Goal: Transaction & Acquisition: Purchase product/service

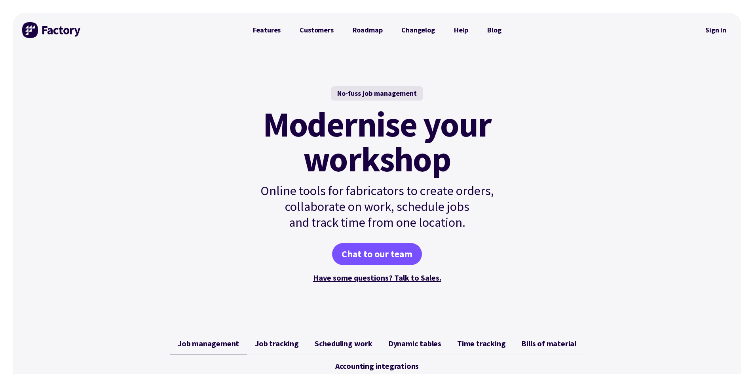
click at [618, 187] on div "No-fuss job management Modernise your workshop Online tools for fabricators to …" at bounding box center [377, 186] width 729 height 276
click at [725, 27] on link "Sign in" at bounding box center [716, 30] width 32 height 18
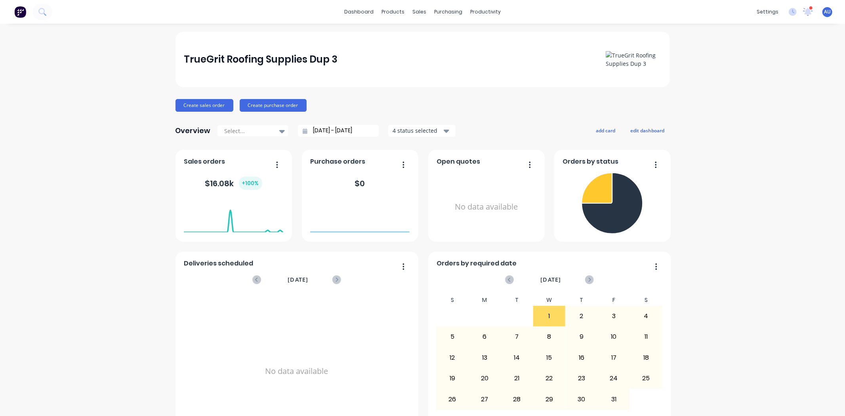
click at [762, 153] on div "TrueGrit Roofing Supplies Dup 3 Create sales order Create purchase order Overvi…" at bounding box center [422, 238] width 845 height 413
click at [77, 105] on div "TrueGrit Roofing Supplies Dup 3 Create sales order Create purchase order Overvi…" at bounding box center [422, 238] width 845 height 413
click at [69, 151] on div "TrueGrit Roofing Supplies Dup 3 Create sales order Create purchase order Overvi…" at bounding box center [422, 238] width 845 height 413
click at [57, 209] on div "TrueGrit Roofing Supplies Dup 3 Create sales order Create purchase order Overvi…" at bounding box center [422, 238] width 845 height 413
drag, startPoint x: 65, startPoint y: 131, endPoint x: 57, endPoint y: 135, distance: 8.4
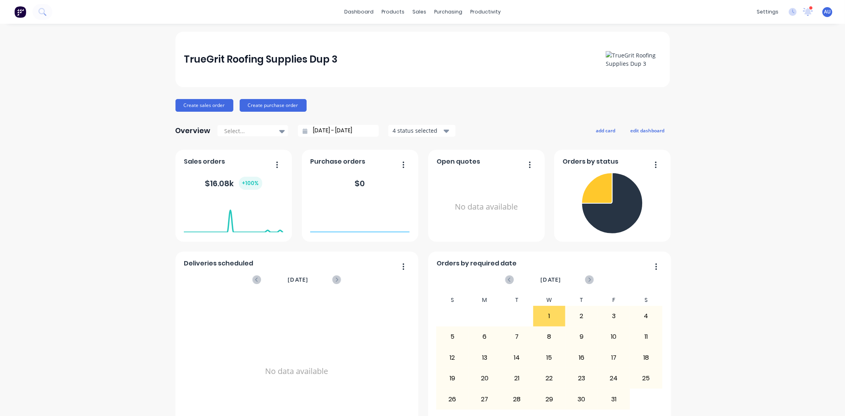
click at [65, 130] on div "TrueGrit Roofing Supplies Dup 3 Create sales order Create purchase order Overvi…" at bounding box center [422, 238] width 845 height 413
drag, startPoint x: 356, startPoint y: 99, endPoint x: 358, endPoint y: 86, distance: 12.8
click at [357, 99] on div "Create sales order Create purchase order" at bounding box center [422, 105] width 494 height 13
click at [365, 85] on div "TrueGrit Roofing Supplies Dup 3" at bounding box center [422, 59] width 494 height 55
click at [713, 104] on div "TrueGrit Roofing Supplies Dup 3 Create sales order Create purchase order Overvi…" at bounding box center [422, 238] width 845 height 413
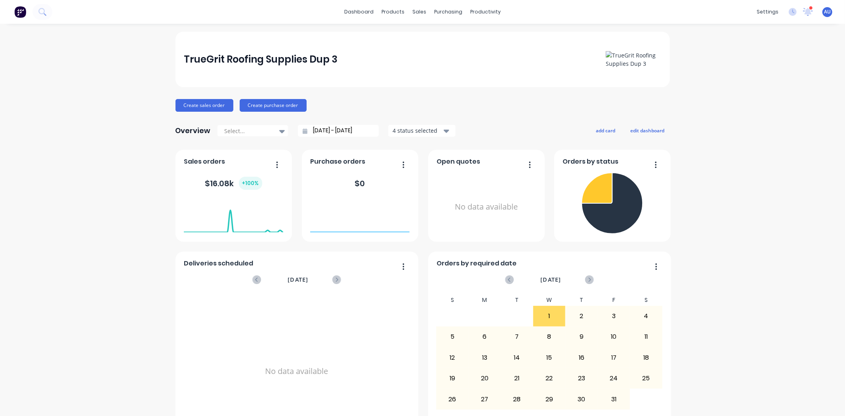
click at [98, 152] on div "TrueGrit Roofing Supplies Dup 3 Create sales order Create purchase order Overvi…" at bounding box center [422, 238] width 845 height 413
click at [505, 106] on div "Create sales order Create purchase order" at bounding box center [422, 105] width 494 height 13
click at [475, 111] on div "Create sales order Create purchase order" at bounding box center [422, 105] width 494 height 13
click at [476, 98] on div "TrueGrit Roofing Supplies Dup 3 Create sales order Create purchase order Overvi…" at bounding box center [422, 238] width 494 height 413
click at [497, 108] on div "Create sales order Create purchase order" at bounding box center [422, 105] width 494 height 13
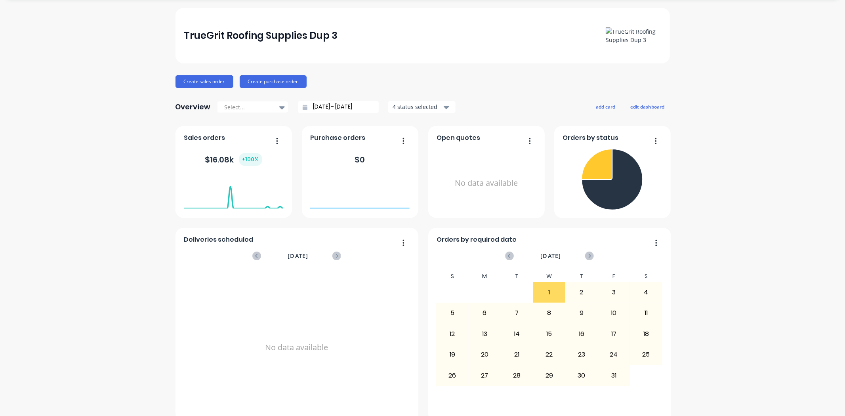
scroll to position [37, 0]
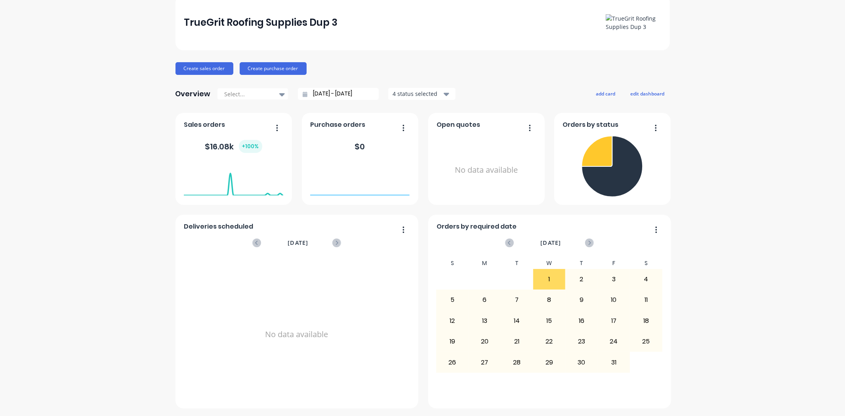
click at [508, 86] on div "Overview Select... [DATE] - [DATE] 4 status selected add card edit dashboard" at bounding box center [422, 94] width 494 height 16
click at [498, 75] on div "TrueGrit Roofing Supplies Dup 3 Create sales order Create purchase order Overvi…" at bounding box center [422, 201] width 494 height 413
click at [542, 79] on div "TrueGrit Roofing Supplies Dup 3 Create sales order Create purchase order Overvi…" at bounding box center [422, 201] width 494 height 413
click at [524, 80] on div "TrueGrit Roofing Supplies Dup 3 Create sales order Create purchase order Overvi…" at bounding box center [422, 201] width 494 height 413
click at [528, 80] on div "TrueGrit Roofing Supplies Dup 3 Create sales order Create purchase order Overvi…" at bounding box center [422, 201] width 494 height 413
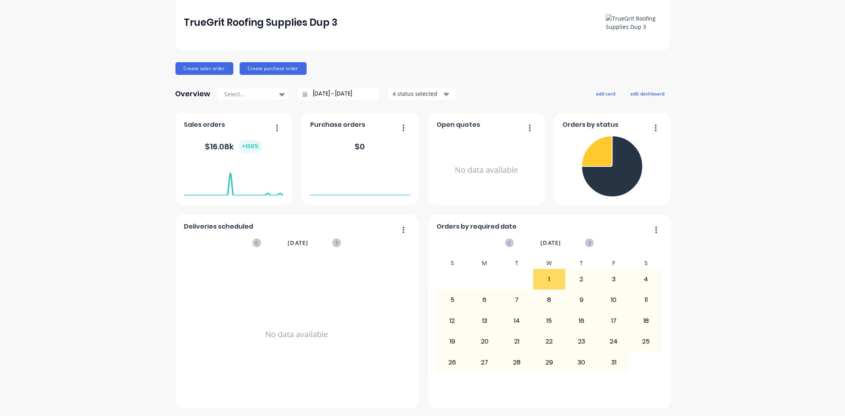
click at [470, 150] on div "No data available" at bounding box center [485, 170] width 99 height 75
click at [646, 91] on button "edit dashboard" at bounding box center [647, 93] width 44 height 10
drag, startPoint x: 492, startPoint y: 166, endPoint x: 475, endPoint y: 159, distance: 18.5
click at [475, 159] on div "No data available" at bounding box center [504, 175] width 99 height 75
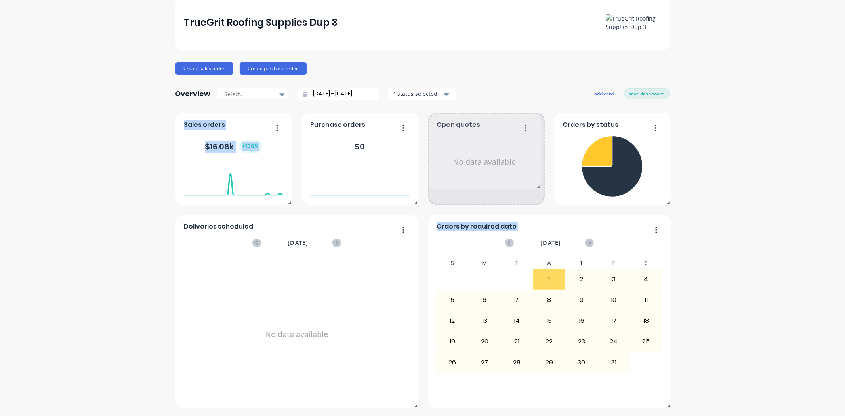
drag, startPoint x: 537, startPoint y: 202, endPoint x: 537, endPoint y: 173, distance: 28.5
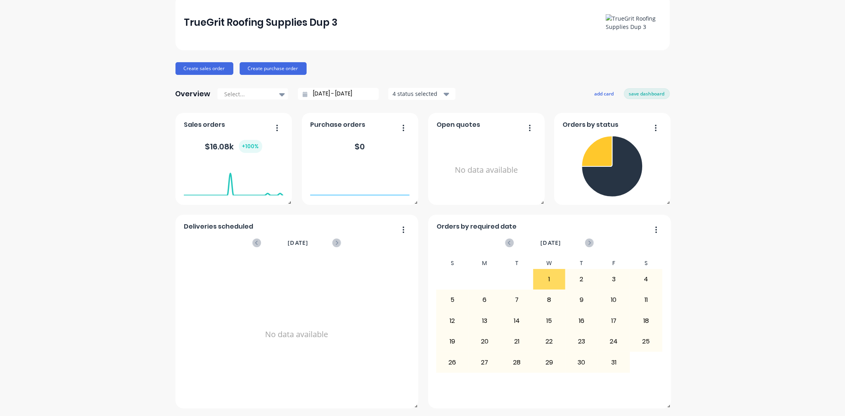
click at [710, 194] on div "TrueGrit Roofing Supplies Dup 3 Create sales order Create purchase order Overvi…" at bounding box center [422, 201] width 845 height 413
click at [593, 91] on button "add card" at bounding box center [604, 93] width 30 height 10
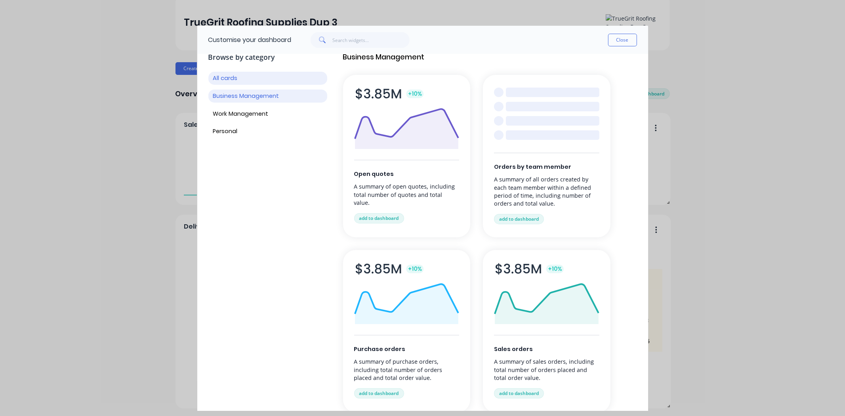
scroll to position [0, 0]
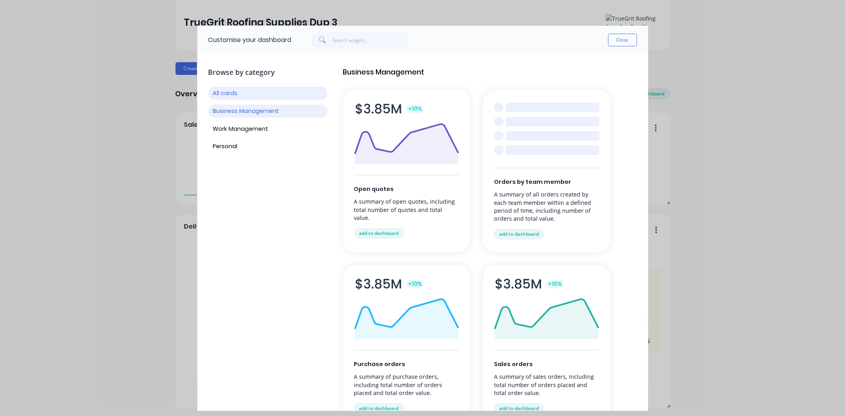
click at [250, 108] on button "Business Management" at bounding box center [267, 111] width 119 height 13
click at [250, 131] on button "Work Management" at bounding box center [267, 128] width 119 height 13
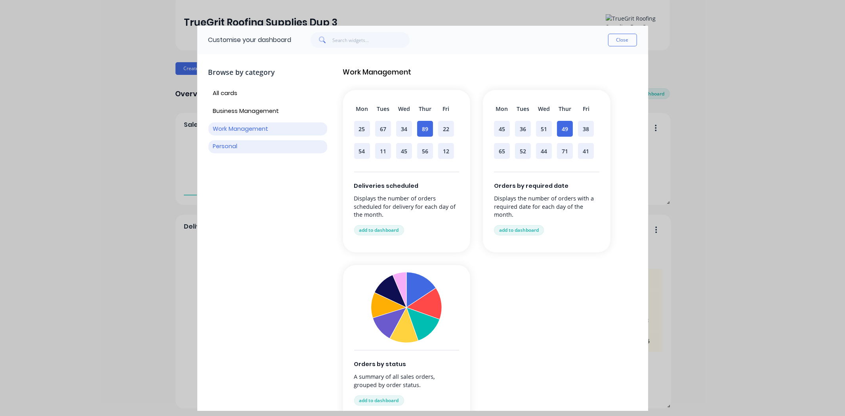
click at [237, 147] on button "Personal" at bounding box center [267, 146] width 119 height 13
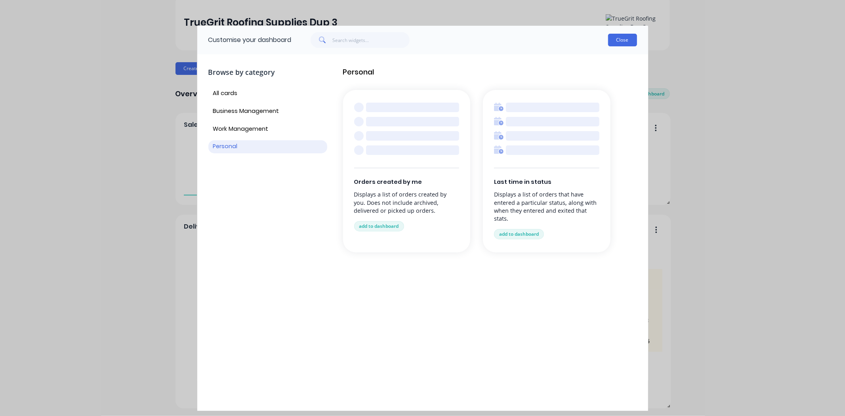
click at [626, 45] on button "Close" at bounding box center [622, 40] width 29 height 13
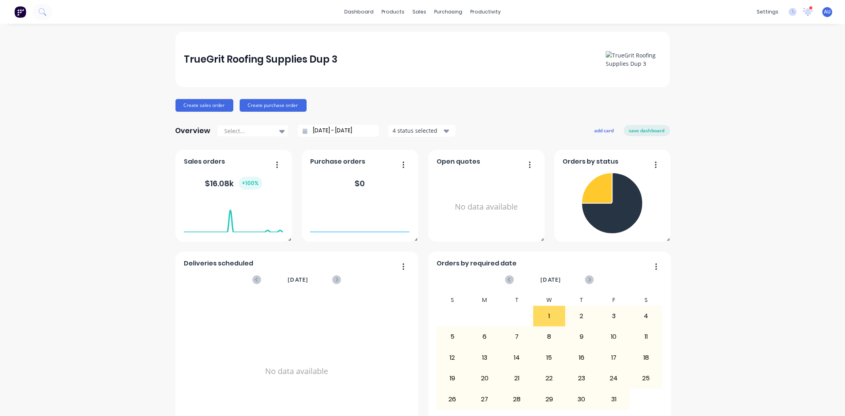
click at [368, 99] on div "Create sales order Create purchase order" at bounding box center [422, 105] width 494 height 13
click at [410, 101] on div "Create sales order Create purchase order" at bounding box center [422, 105] width 494 height 13
click at [406, 101] on div "Create sales order Create purchase order" at bounding box center [422, 105] width 494 height 13
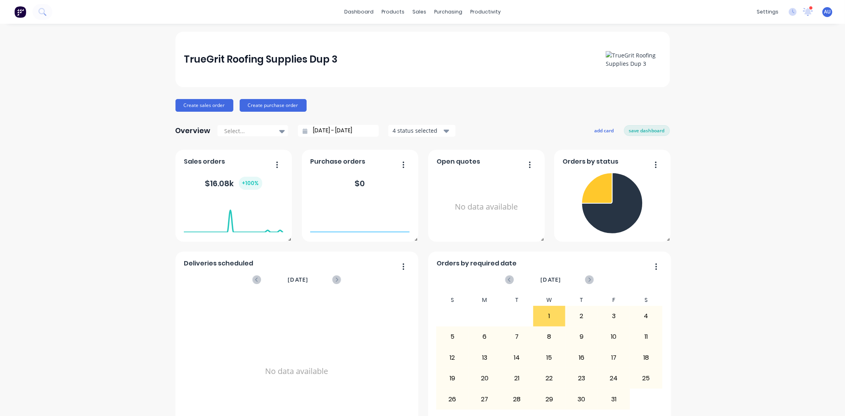
click at [529, 111] on div "Create sales order Create purchase order" at bounding box center [422, 105] width 494 height 13
click at [509, 113] on div "TrueGrit Roofing Supplies Dup 3 Create sales order Create purchase order Overvi…" at bounding box center [422, 238] width 494 height 413
click at [438, 41] on div "Sales Orders" at bounding box center [445, 37] width 32 height 7
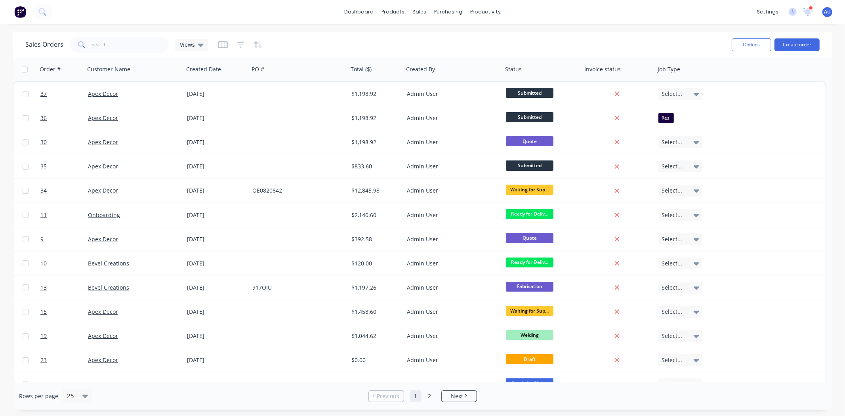
click at [303, 45] on div "Sales Orders Views" at bounding box center [375, 44] width 700 height 19
click at [337, 43] on div "Sales Orders Views" at bounding box center [375, 44] width 700 height 19
drag, startPoint x: 320, startPoint y: 40, endPoint x: 391, endPoint y: 32, distance: 71.4
click at [320, 40] on div "Sales Orders Views" at bounding box center [375, 44] width 700 height 19
click at [366, 41] on div "Sales Orders Views" at bounding box center [375, 44] width 700 height 19
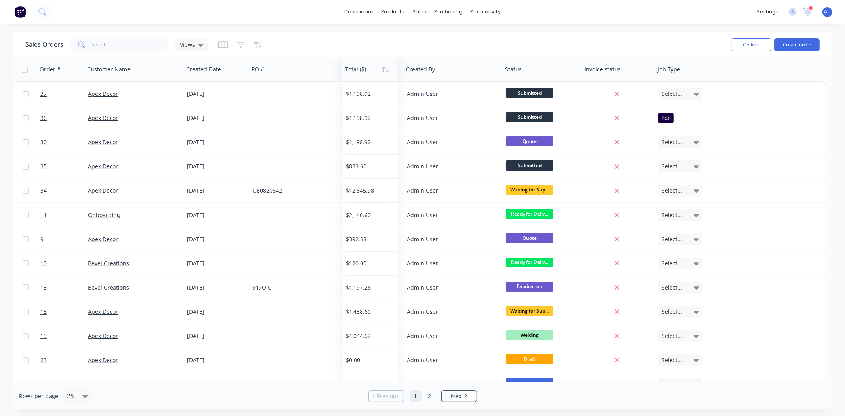
drag, startPoint x: 365, startPoint y: 72, endPoint x: 354, endPoint y: 76, distance: 11.6
click at [360, 75] on div at bounding box center [368, 69] width 47 height 16
drag, startPoint x: 113, startPoint y: 74, endPoint x: 148, endPoint y: 68, distance: 35.7
click at [117, 68] on div at bounding box center [135, 69] width 88 height 16
drag, startPoint x: 272, startPoint y: 75, endPoint x: 279, endPoint y: 71, distance: 7.5
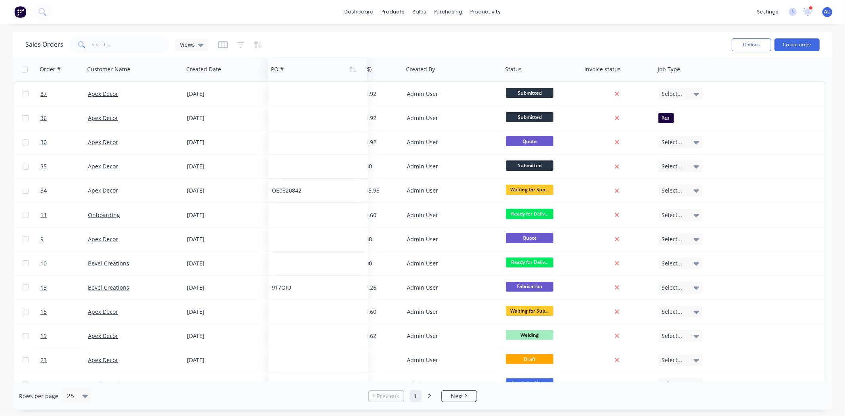
click at [281, 71] on div at bounding box center [315, 69] width 88 height 16
drag, startPoint x: 597, startPoint y: 40, endPoint x: 670, endPoint y: 61, distance: 76.0
click at [598, 40] on div "Sales Orders Views" at bounding box center [375, 44] width 700 height 19
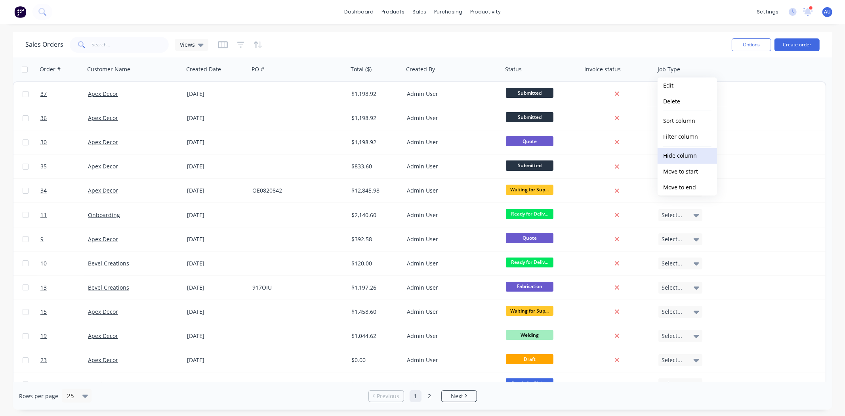
click at [684, 155] on button "Hide column" at bounding box center [686, 156] width 59 height 16
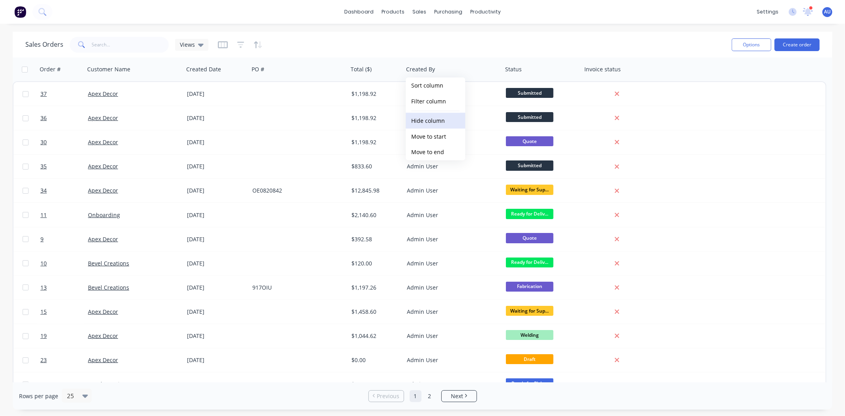
click at [434, 123] on button "Hide column" at bounding box center [435, 121] width 59 height 16
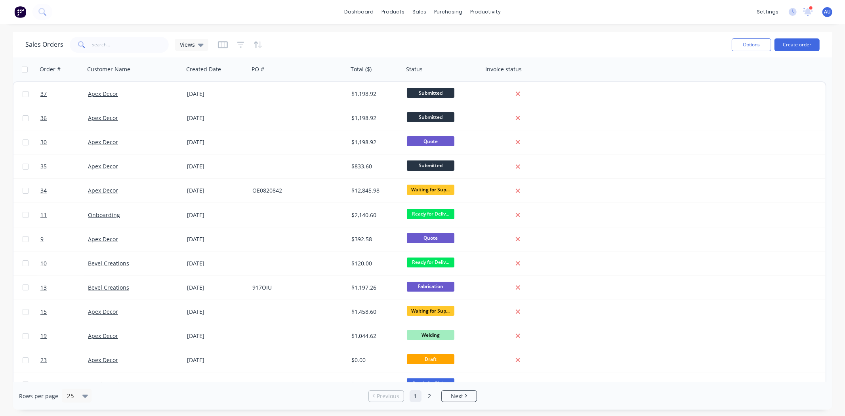
click at [383, 45] on div "Sales Orders Views" at bounding box center [375, 44] width 700 height 19
click at [222, 45] on icon "button" at bounding box center [223, 45] width 10 height 8
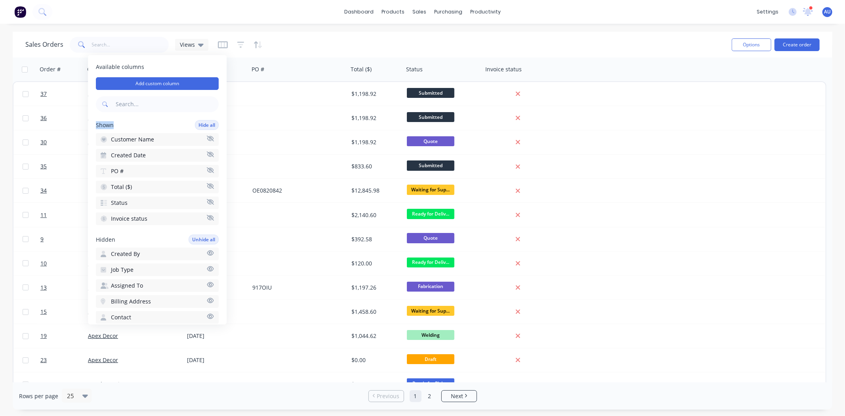
drag, startPoint x: 112, startPoint y: 125, endPoint x: 95, endPoint y: 127, distance: 17.1
click at [95, 127] on div "Available columns Add custom column Shown Hide all Customer Name Created Date P…" at bounding box center [157, 189] width 139 height 269
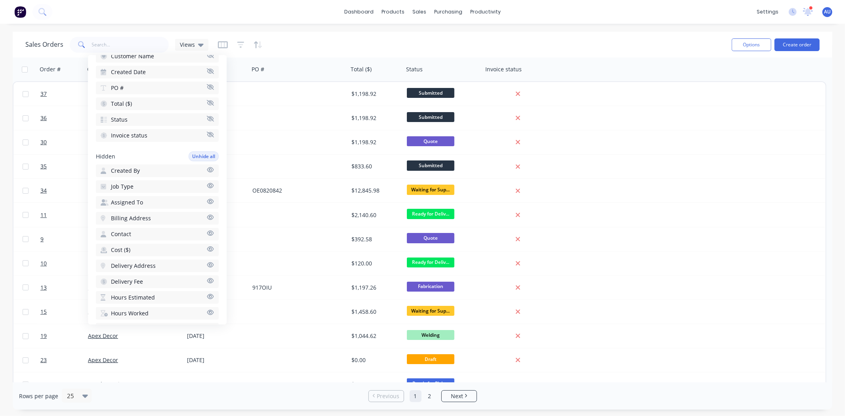
scroll to position [88, 0]
drag, startPoint x: 118, startPoint y: 147, endPoint x: 91, endPoint y: 147, distance: 26.1
click at [91, 147] on div "Available columns Add custom column Shown Hide all Customer Name Created Date P…" at bounding box center [157, 189] width 139 height 269
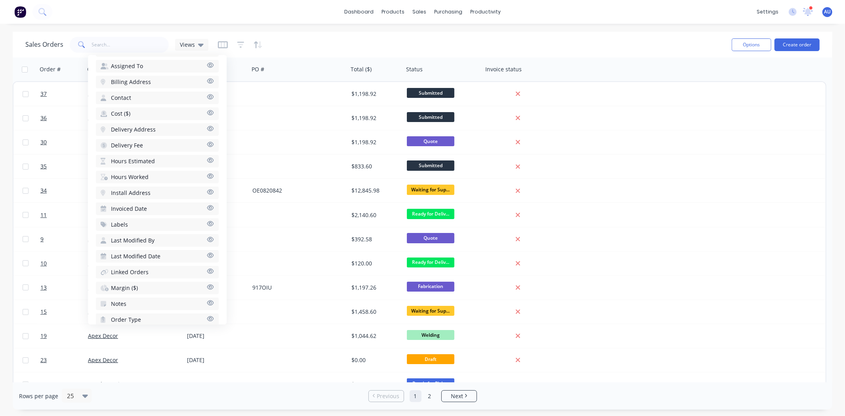
scroll to position [220, 0]
click at [132, 189] on span "Install Address" at bounding box center [131, 193] width 40 height 8
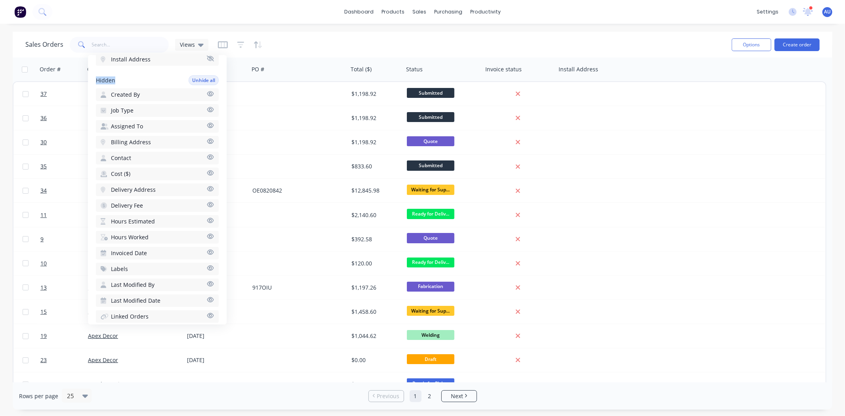
scroll to position [103, 0]
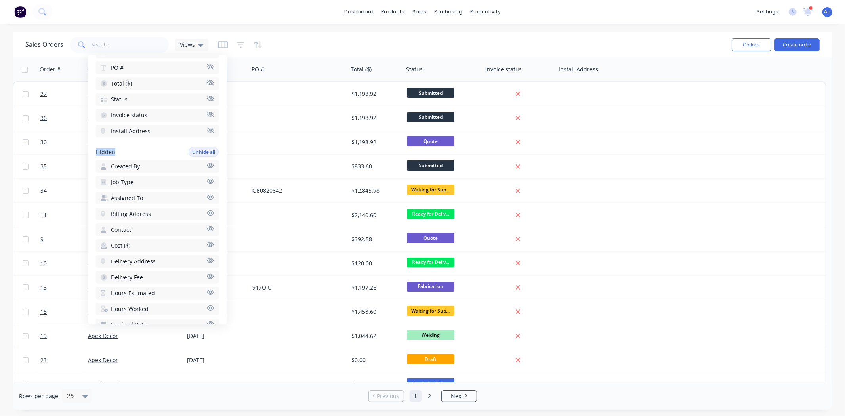
click at [207, 128] on icon "button" at bounding box center [210, 130] width 7 height 6
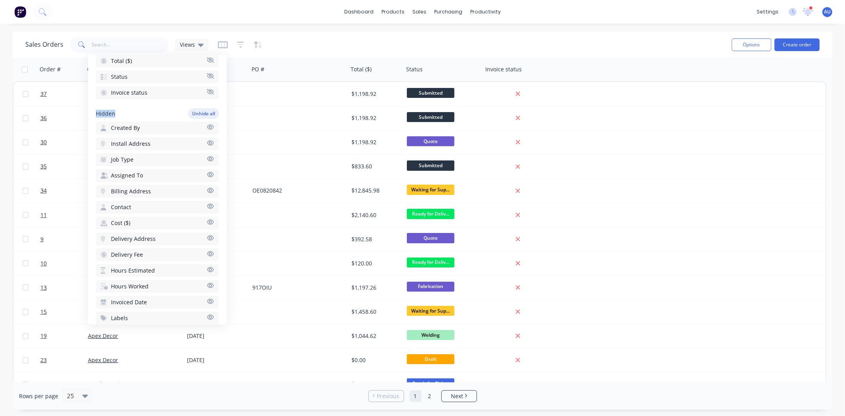
scroll to position [147, 0]
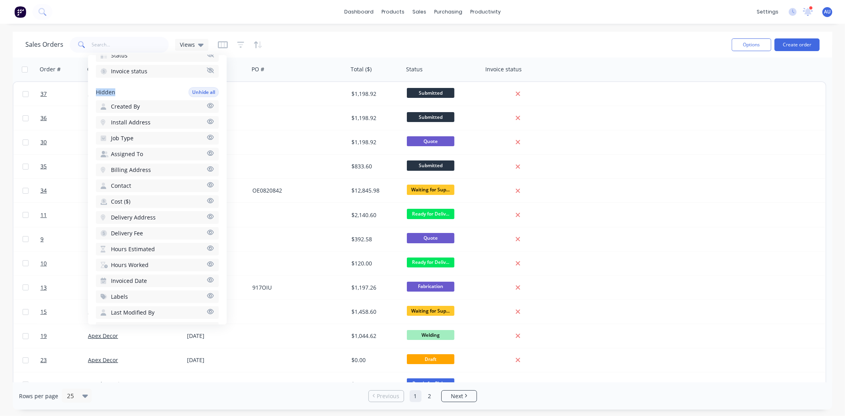
click at [148, 166] on span "Billing Address" at bounding box center [131, 170] width 40 height 8
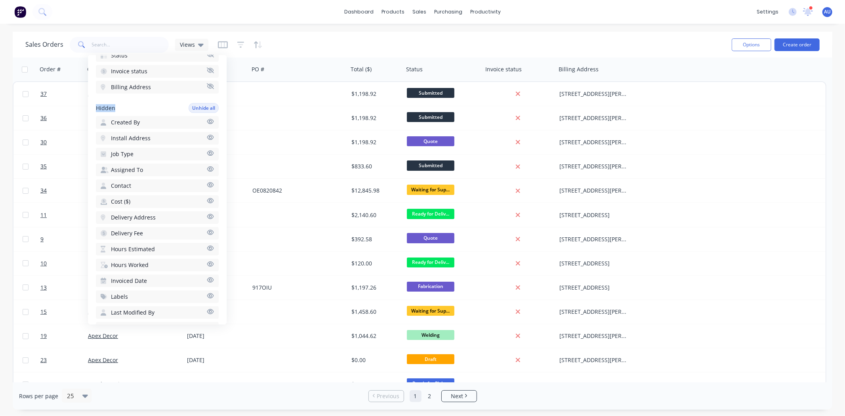
click at [207, 83] on icon "button" at bounding box center [210, 86] width 7 height 6
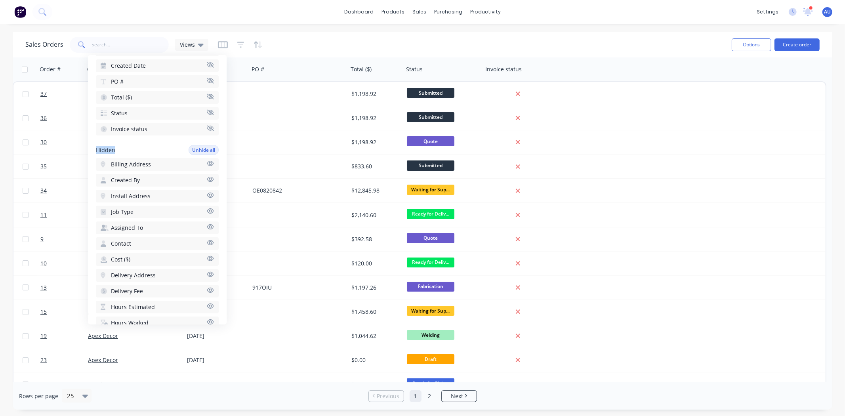
scroll to position [0, 0]
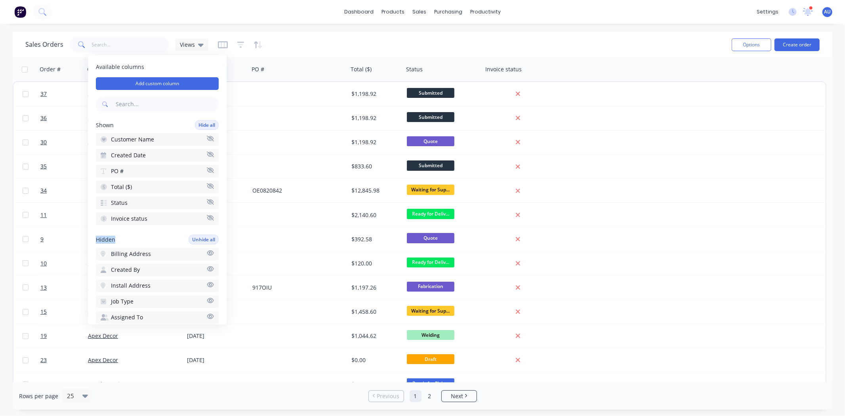
click at [135, 227] on div "Available columns Add custom column Shown Hide all Customer Name Created Date P…" at bounding box center [157, 189] width 139 height 269
click at [145, 83] on button "Add custom column" at bounding box center [157, 83] width 123 height 13
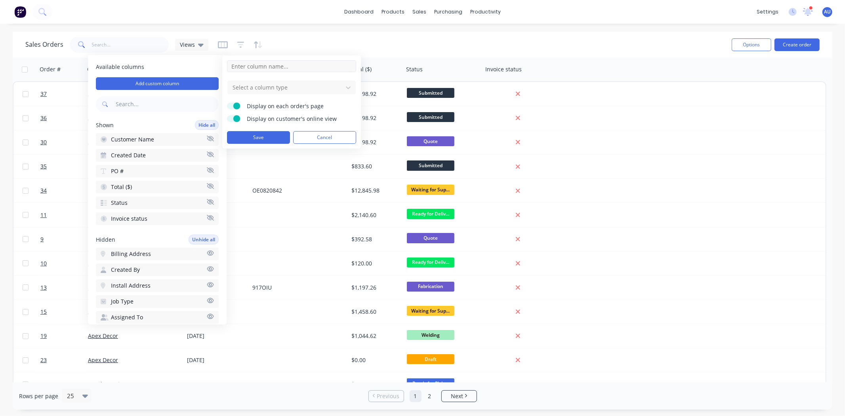
click at [267, 67] on input at bounding box center [291, 66] width 129 height 12
click at [253, 71] on input at bounding box center [291, 66] width 129 height 12
type input "J"
type input "Roof Type"
click at [261, 91] on div at bounding box center [285, 87] width 107 height 10
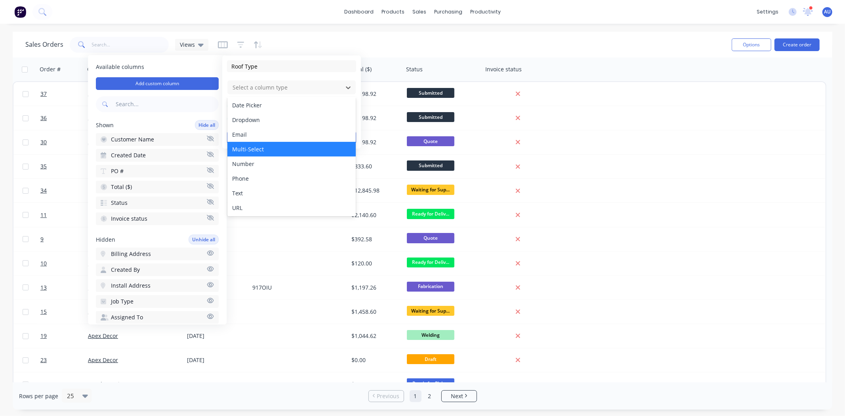
scroll to position [1, 0]
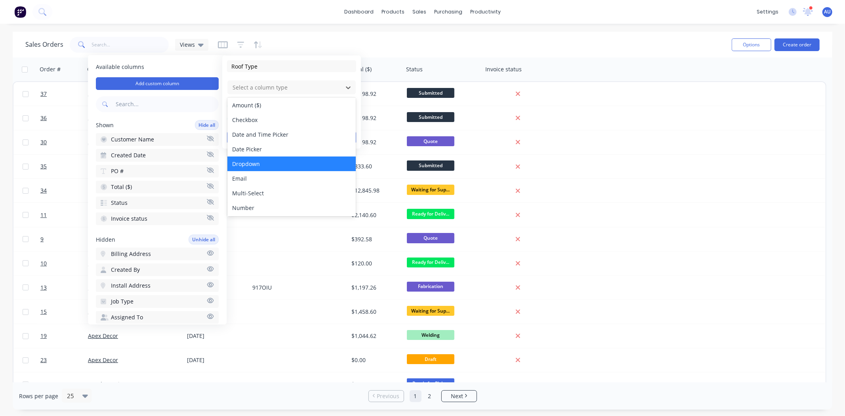
click at [254, 165] on div "Dropdown" at bounding box center [291, 163] width 128 height 15
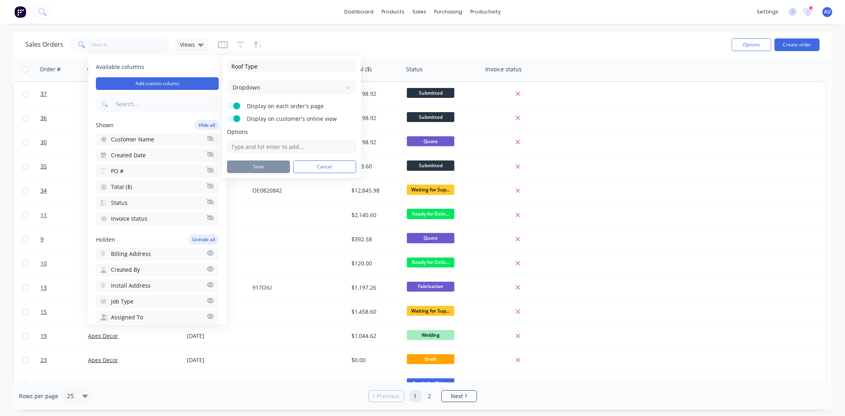
click at [255, 146] on input at bounding box center [291, 147] width 129 height 12
type input "Metal"
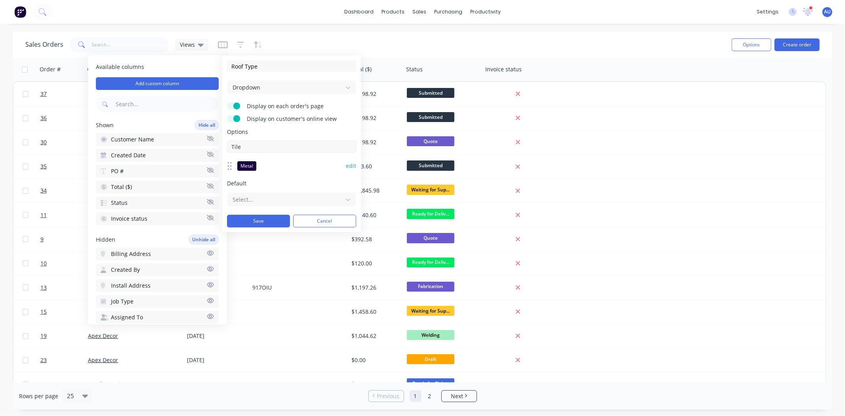
type input "Tile"
type input "PVC"
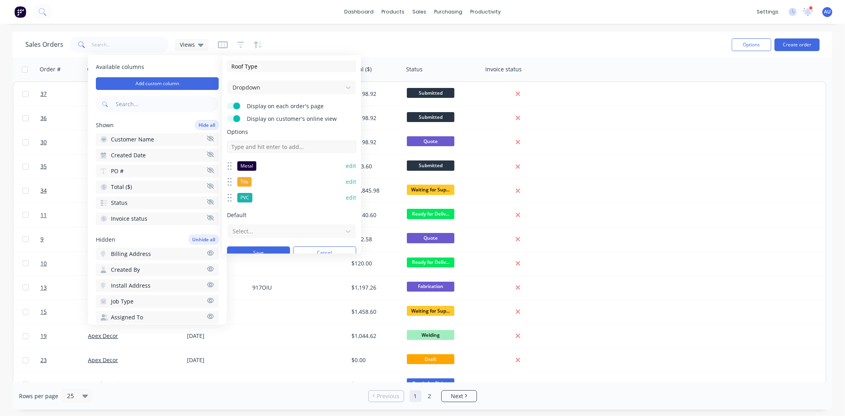
click at [263, 145] on input at bounding box center [291, 147] width 129 height 12
type input "Slate"
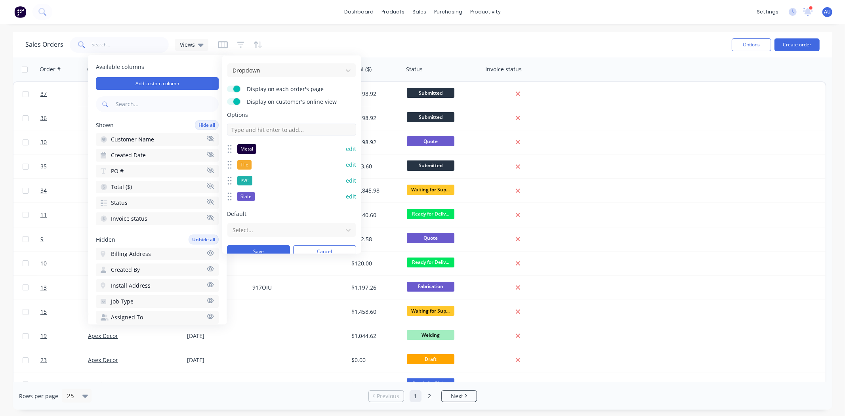
scroll to position [26, 0]
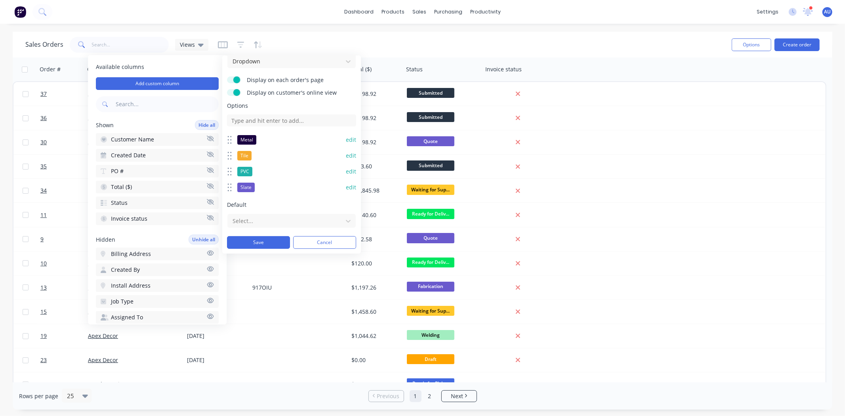
click at [347, 138] on button "edit" at bounding box center [351, 140] width 10 height 8
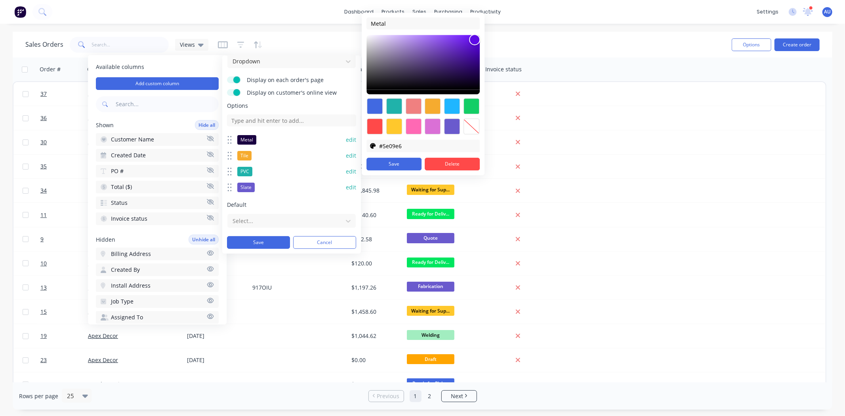
click at [475, 41] on div at bounding box center [422, 64] width 113 height 59
click at [411, 124] on div at bounding box center [414, 126] width 16 height 16
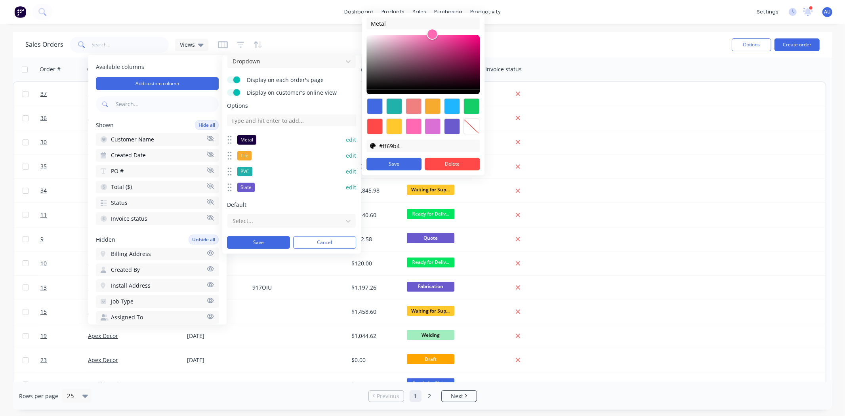
type input "#ce0a6c"
click at [474, 46] on div at bounding box center [422, 64] width 113 height 59
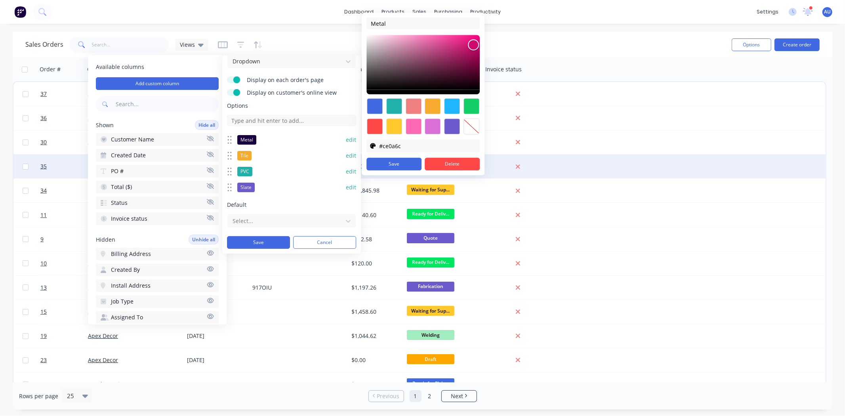
click at [406, 164] on button "Save" at bounding box center [393, 164] width 55 height 13
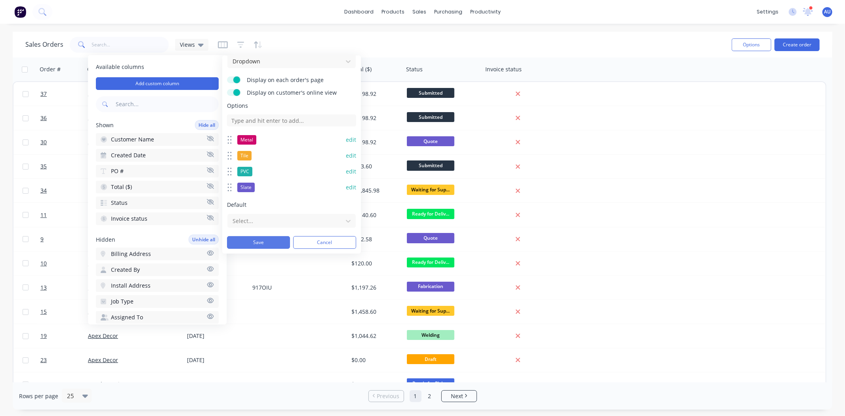
click at [263, 238] on button "Save" at bounding box center [258, 242] width 63 height 13
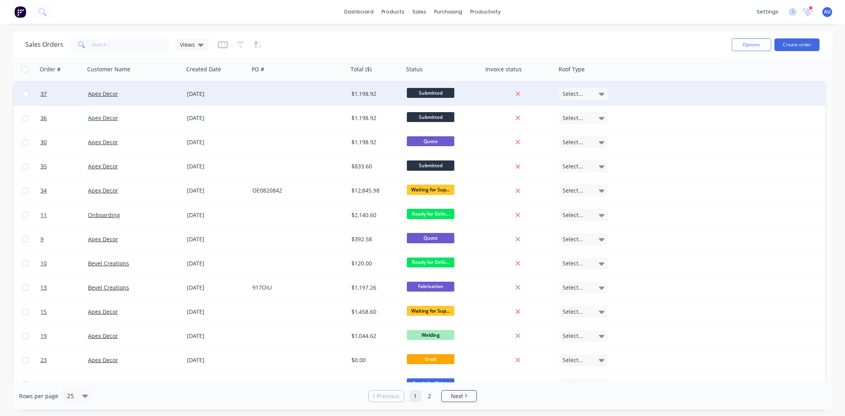
click at [576, 97] on div "Select..." at bounding box center [583, 94] width 48 height 12
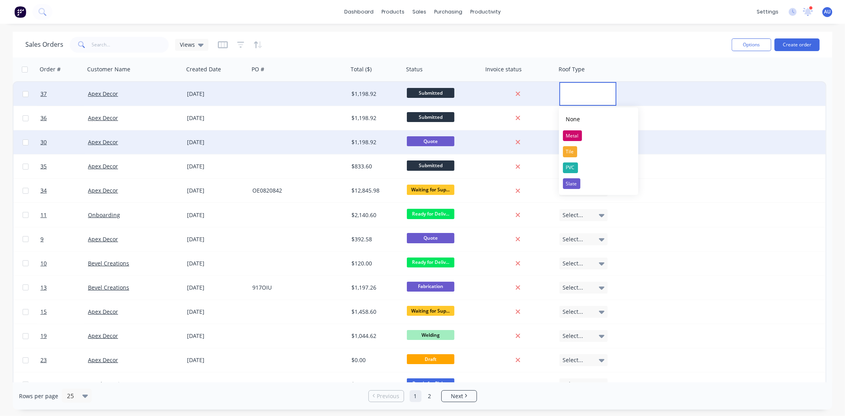
click at [577, 171] on div "PVC" at bounding box center [570, 167] width 15 height 11
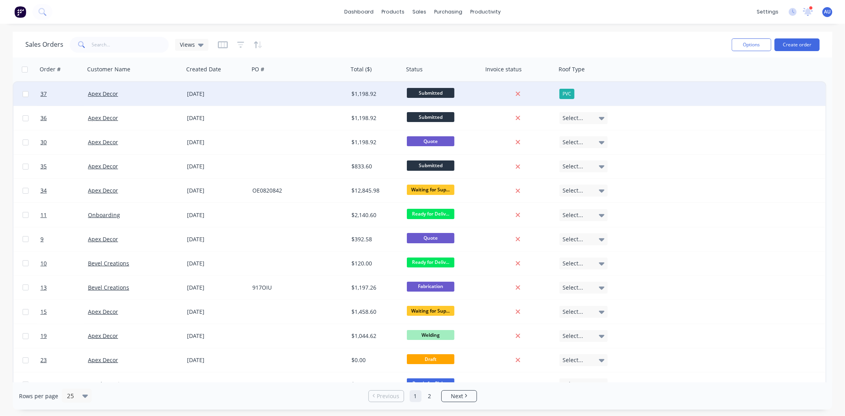
click at [585, 93] on div "PVC" at bounding box center [583, 94] width 48 height 10
click at [577, 39] on div "Sales Orders Views" at bounding box center [375, 44] width 700 height 19
click at [580, 85] on button "Edit" at bounding box center [587, 86] width 59 height 16
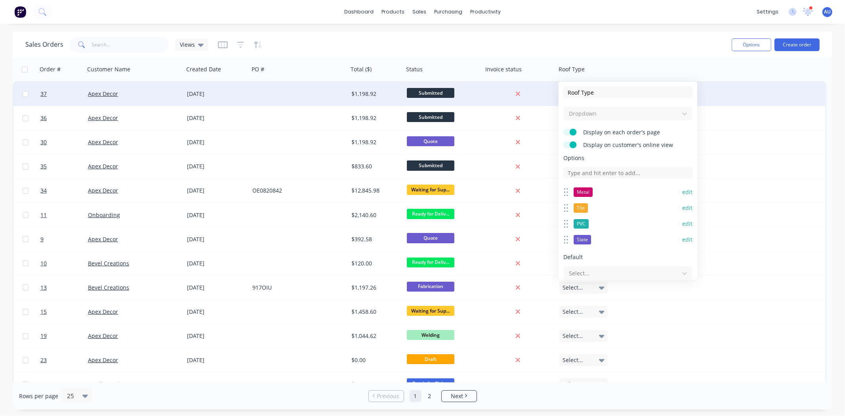
click at [597, 114] on div "Dropdown" at bounding box center [627, 113] width 129 height 15
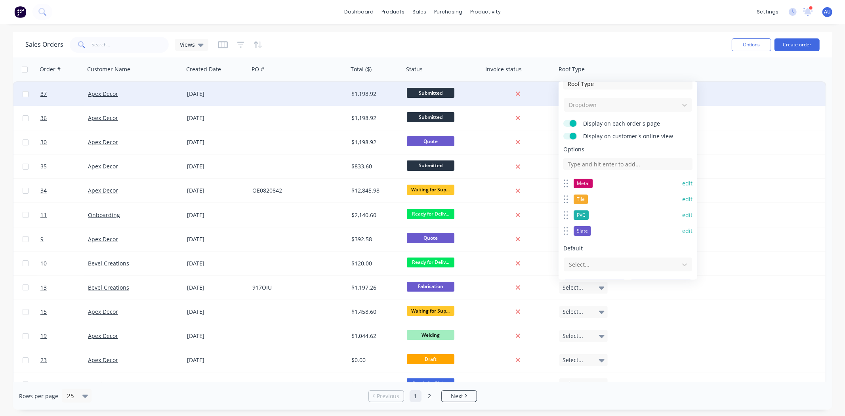
scroll to position [0, 0]
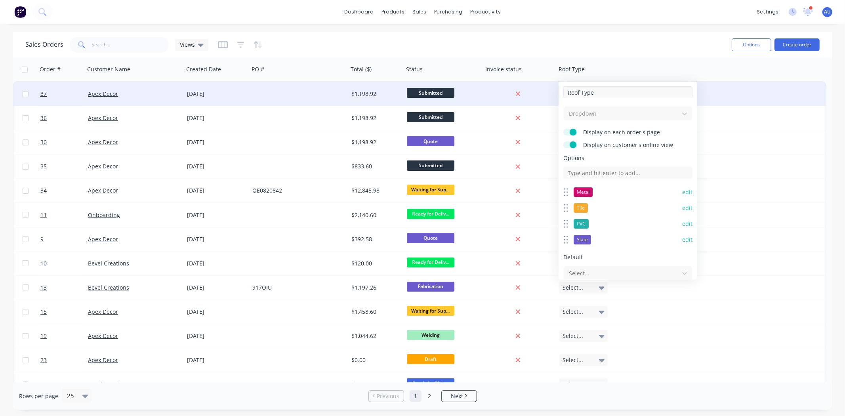
click at [604, 90] on input "Roof Type" at bounding box center [627, 92] width 129 height 12
click at [602, 115] on div "Dropdown" at bounding box center [627, 113] width 129 height 15
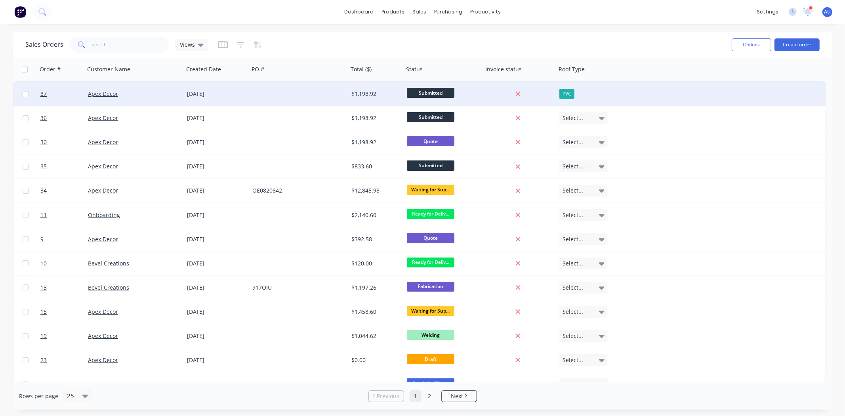
click at [604, 50] on div "Sales Orders Views" at bounding box center [375, 44] width 700 height 19
click at [218, 45] on icon "button" at bounding box center [223, 45] width 10 height 8
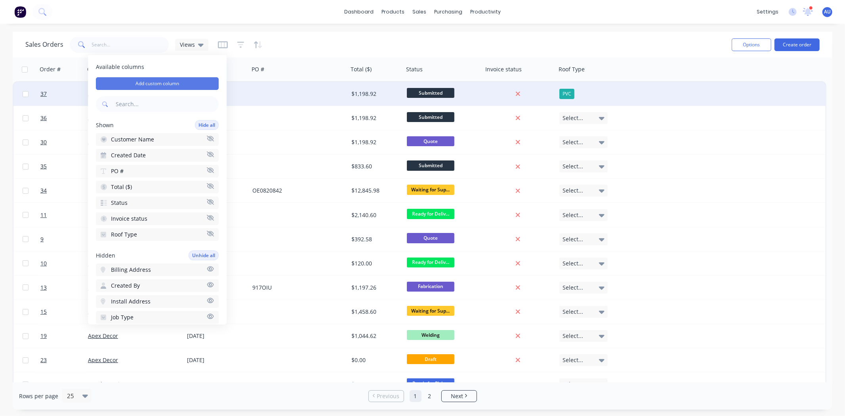
click at [185, 82] on button "Add custom column" at bounding box center [157, 83] width 123 height 13
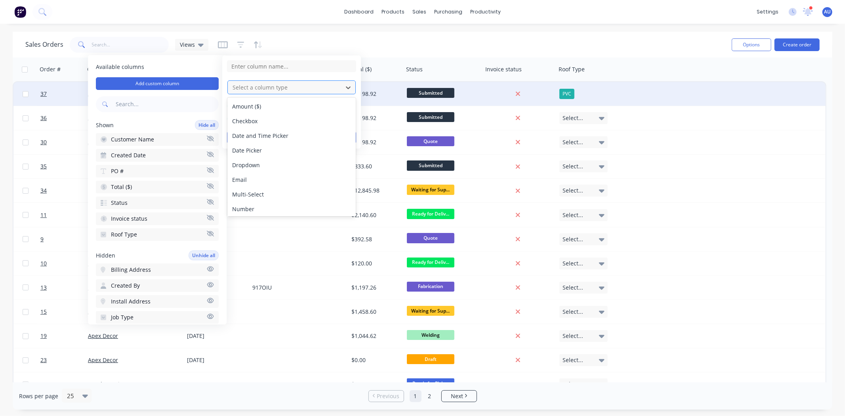
click at [276, 84] on div at bounding box center [285, 87] width 107 height 10
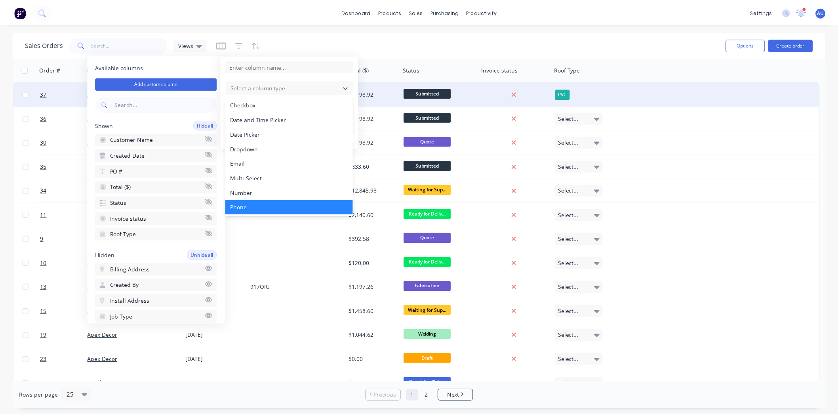
scroll to position [44, 0]
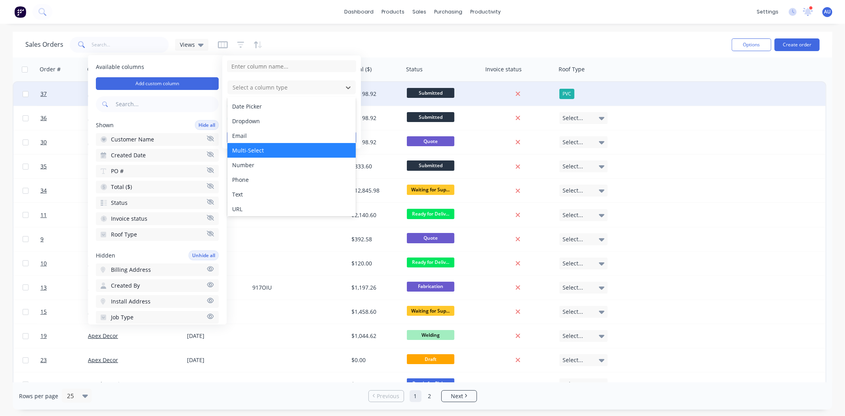
click at [255, 151] on div "Multi-Select" at bounding box center [291, 150] width 128 height 15
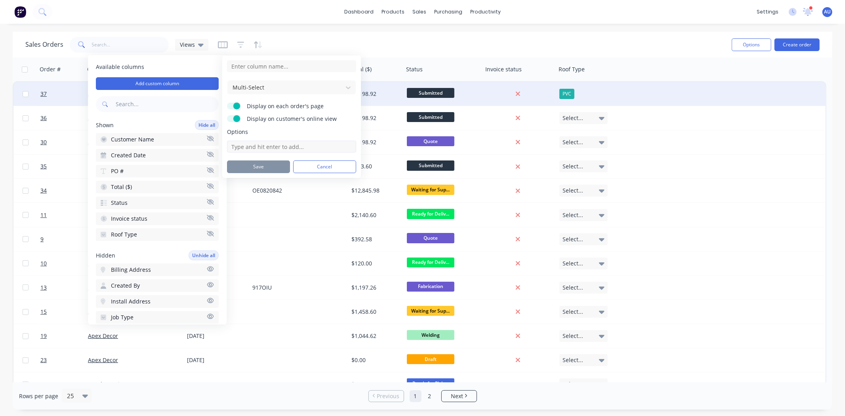
click at [258, 147] on input at bounding box center [291, 147] width 129 height 12
click at [290, 41] on div "Sales Orders Views" at bounding box center [375, 44] width 700 height 19
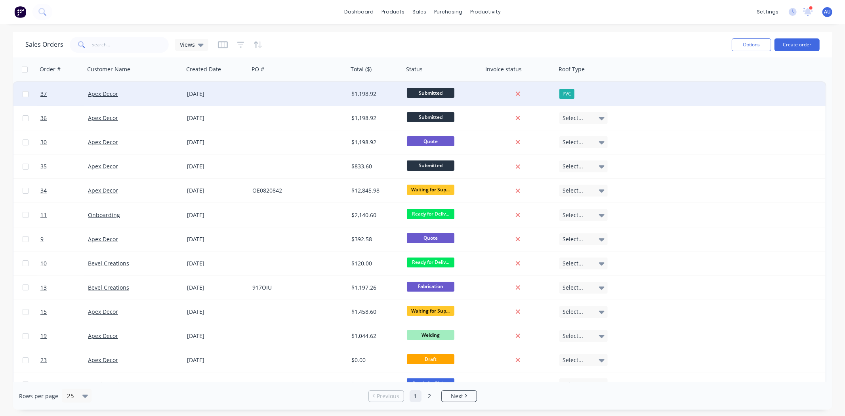
click at [421, 40] on div "Sales Orders Views" at bounding box center [375, 44] width 700 height 19
click at [603, 43] on div "Sales Orders Views" at bounding box center [375, 44] width 700 height 19
click at [402, 36] on div "Sales Orders Views" at bounding box center [375, 44] width 700 height 19
click at [319, 46] on div "Sales Orders Views" at bounding box center [375, 44] width 700 height 19
drag, startPoint x: 387, startPoint y: 21, endPoint x: 609, endPoint y: 26, distance: 222.2
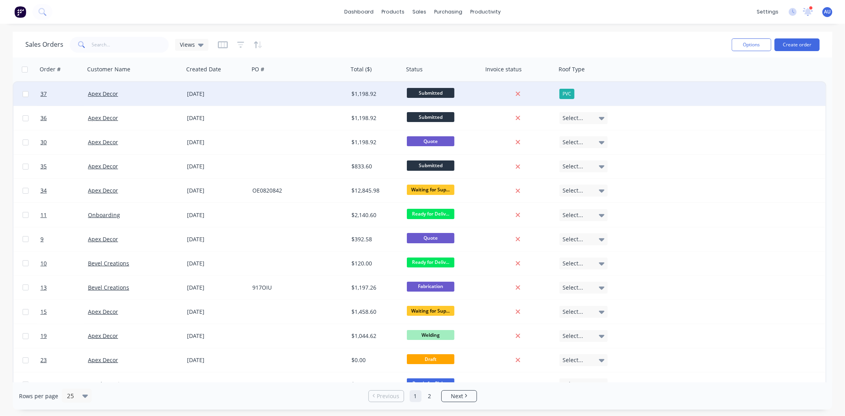
click at [387, 21] on div "dashboard products sales purchasing productivity dashboard products Product Cat…" at bounding box center [422, 12] width 845 height 24
click at [796, 45] on button "Create order" at bounding box center [796, 44] width 45 height 13
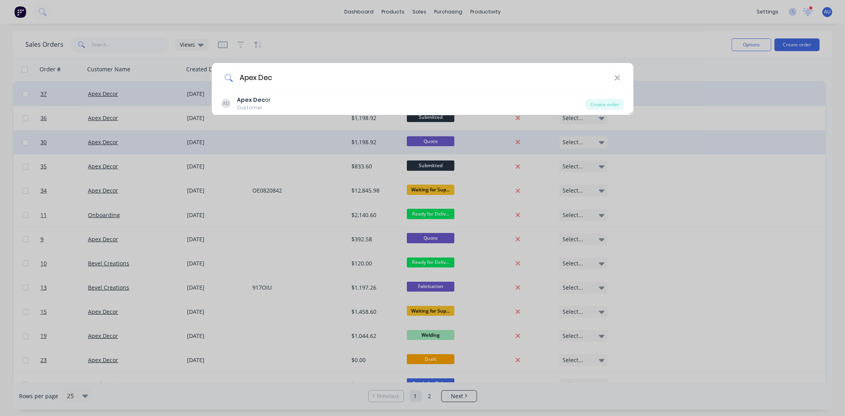
type input "Apex Dec"
click at [600, 104] on div "Create order" at bounding box center [604, 104] width 38 height 11
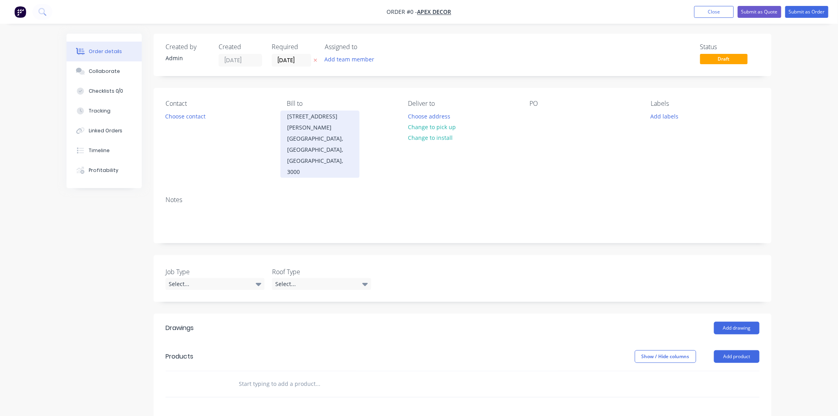
click at [333, 139] on div "[GEOGRAPHIC_DATA], [GEOGRAPHIC_DATA], [GEOGRAPHIC_DATA], 3000" at bounding box center [320, 155] width 66 height 44
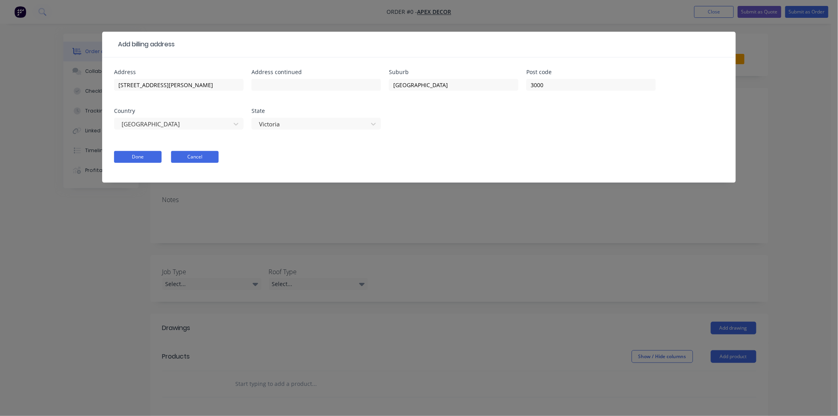
click at [204, 154] on button "Cancel" at bounding box center [195, 157] width 48 height 12
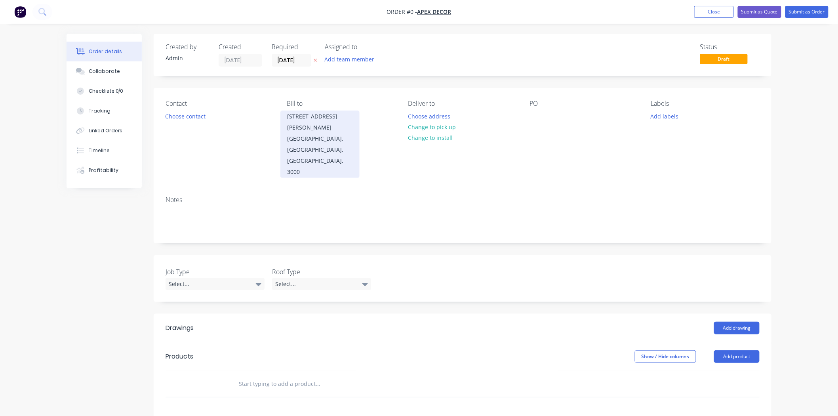
click at [286, 115] on div "[STREET_ADDRESS][PERSON_NAME]" at bounding box center [319, 143] width 79 height 67
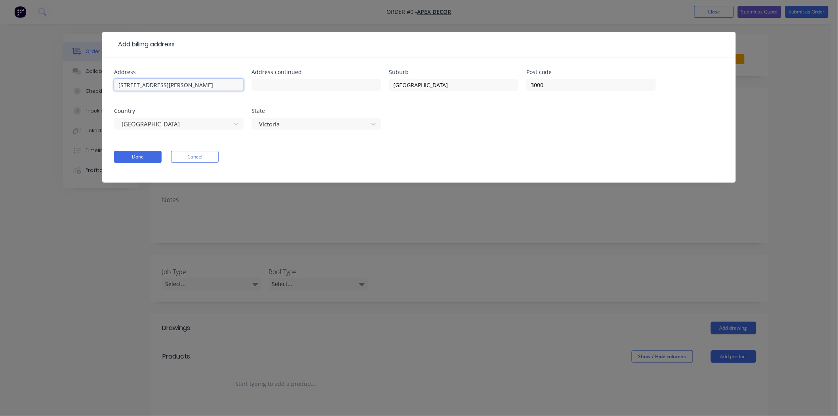
click at [183, 85] on input "[STREET_ADDRESS][PERSON_NAME]" at bounding box center [179, 85] width 130 height 12
click at [210, 156] on button "Cancel" at bounding box center [195, 157] width 48 height 12
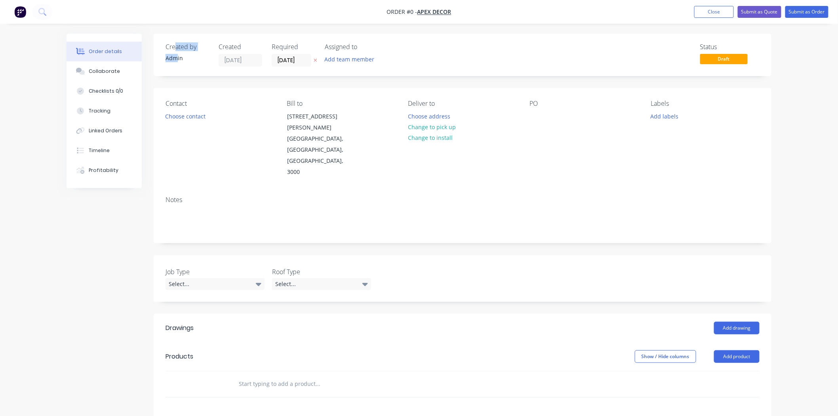
drag, startPoint x: 175, startPoint y: 48, endPoint x: 177, endPoint y: 56, distance: 8.1
click at [177, 56] on div "Created by Admin" at bounding box center [188, 54] width 44 height 23
click at [180, 59] on div "Admin" at bounding box center [188, 58] width 44 height 8
drag, startPoint x: 184, startPoint y: 59, endPoint x: 171, endPoint y: 59, distance: 13.1
click at [171, 59] on div "Admin" at bounding box center [188, 58] width 44 height 8
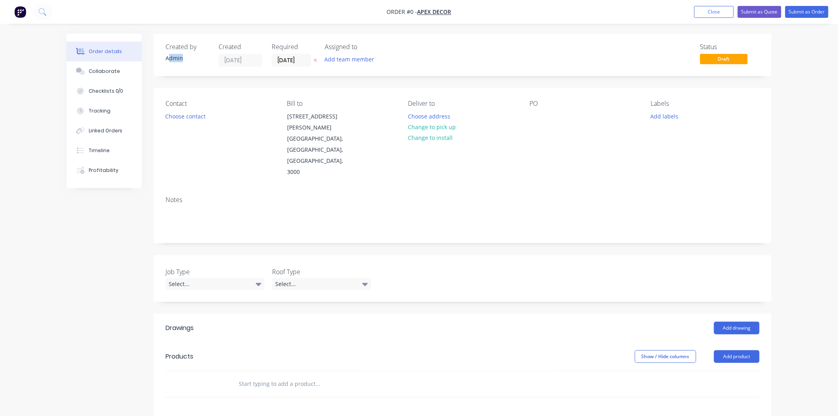
click at [184, 60] on div "Admin" at bounding box center [188, 58] width 44 height 8
click at [291, 58] on input "[DATE]" at bounding box center [291, 60] width 39 height 12
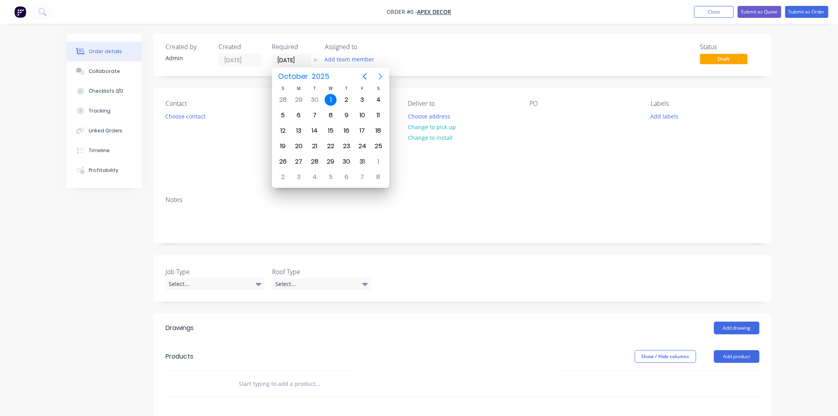
click at [376, 78] on icon "Next page" at bounding box center [381, 77] width 10 height 10
click at [299, 125] on div "10" at bounding box center [299, 131] width 12 height 12
type input "[DATE]"
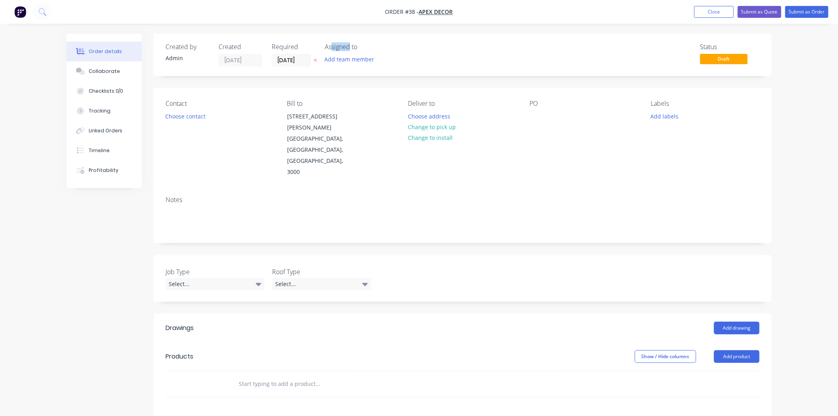
drag, startPoint x: 333, startPoint y: 45, endPoint x: 353, endPoint y: 46, distance: 20.2
click at [350, 45] on div "Assigned to" at bounding box center [364, 47] width 79 height 8
click at [358, 46] on div "Assigned to" at bounding box center [364, 47] width 79 height 8
click at [347, 57] on button "Add team member" at bounding box center [349, 59] width 58 height 11
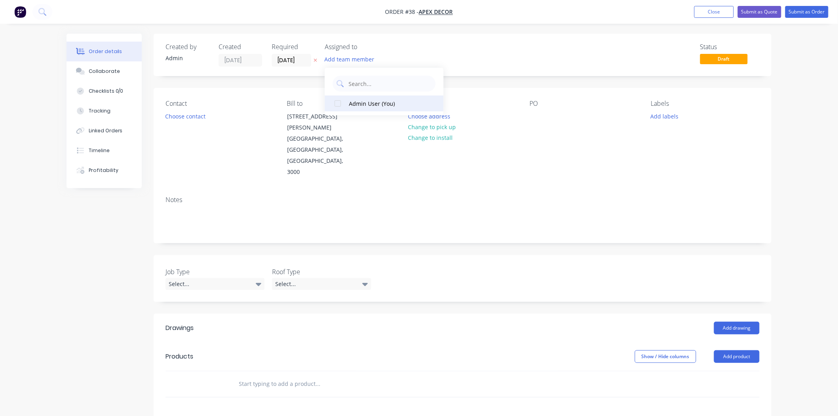
click at [338, 106] on div at bounding box center [338, 103] width 16 height 16
click at [797, 135] on div "Order details Collaborate Checklists 0/0 Tracking Linked Orders Timeline Profit…" at bounding box center [419, 299] width 838 height 599
click at [341, 62] on div "AU" at bounding box center [364, 60] width 79 height 12
click at [809, 118] on div "Order details Collaborate Checklists 0/0 Tracking Linked Orders Timeline Profit…" at bounding box center [419, 299] width 838 height 599
click at [179, 100] on div "Contact" at bounding box center [220, 104] width 109 height 8
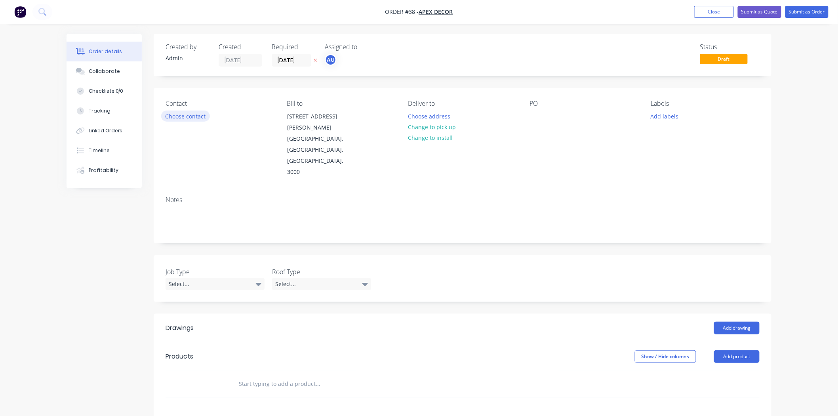
click at [187, 118] on button "Choose contact" at bounding box center [185, 115] width 49 height 11
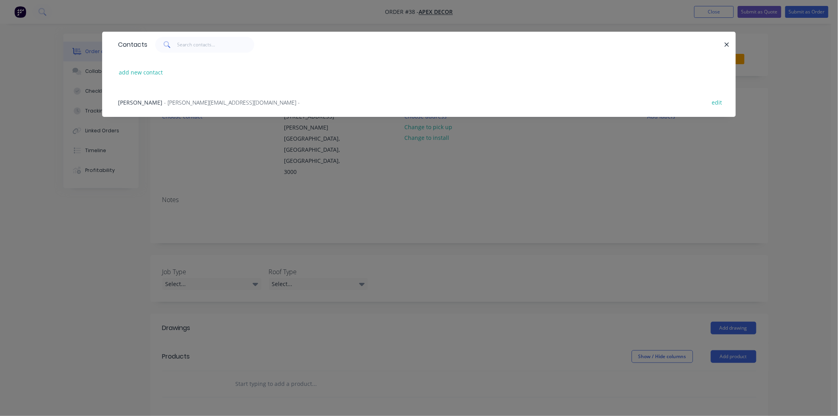
click at [143, 104] on span "[PERSON_NAME]" at bounding box center [140, 103] width 44 height 8
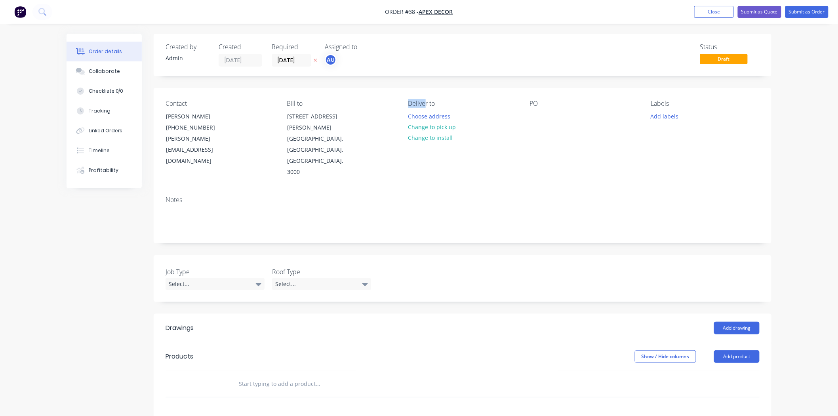
drag, startPoint x: 408, startPoint y: 103, endPoint x: 426, endPoint y: 101, distance: 18.3
click at [426, 101] on div "Contact [PERSON_NAME] [PHONE_NUMBER] [PERSON_NAME][EMAIL_ADDRESS][DOMAIN_NAME] …" at bounding box center [463, 139] width 618 height 102
click at [433, 105] on div "Deliver to" at bounding box center [462, 104] width 109 height 8
click at [432, 135] on button "Change to install" at bounding box center [430, 137] width 53 height 11
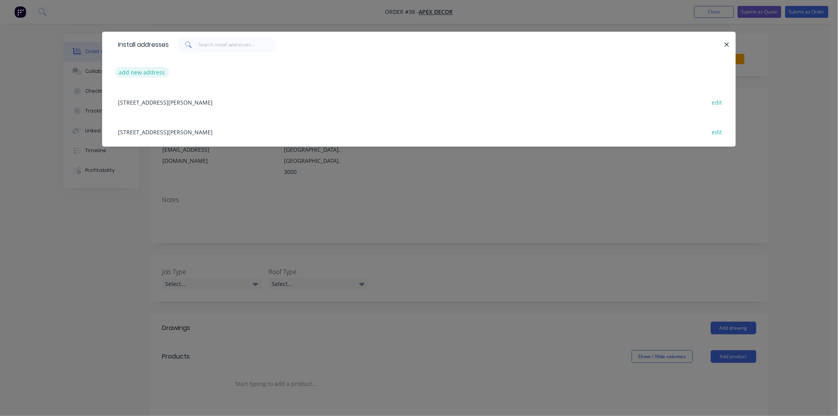
click at [148, 74] on button "add new address" at bounding box center [142, 72] width 54 height 11
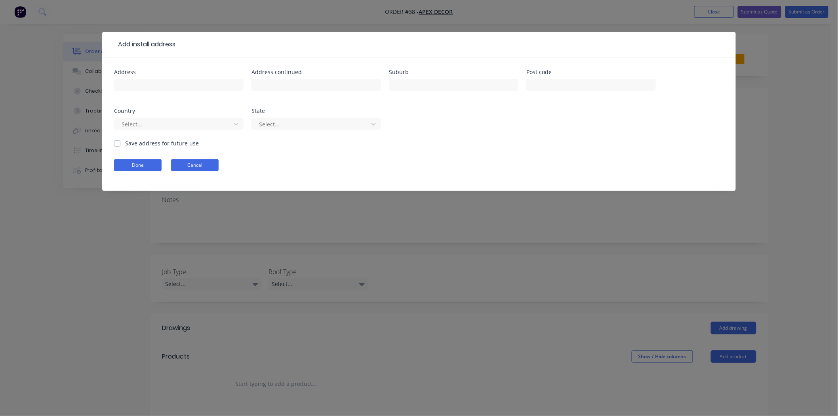
click at [192, 162] on button "Cancel" at bounding box center [195, 165] width 48 height 12
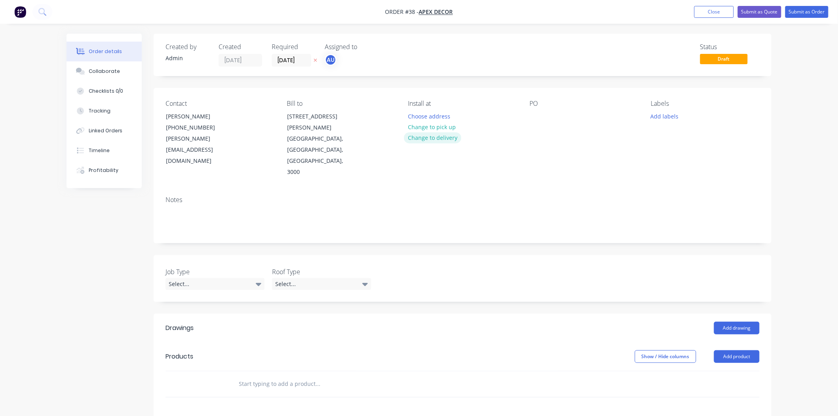
click at [432, 139] on button "Change to delivery" at bounding box center [433, 137] width 58 height 11
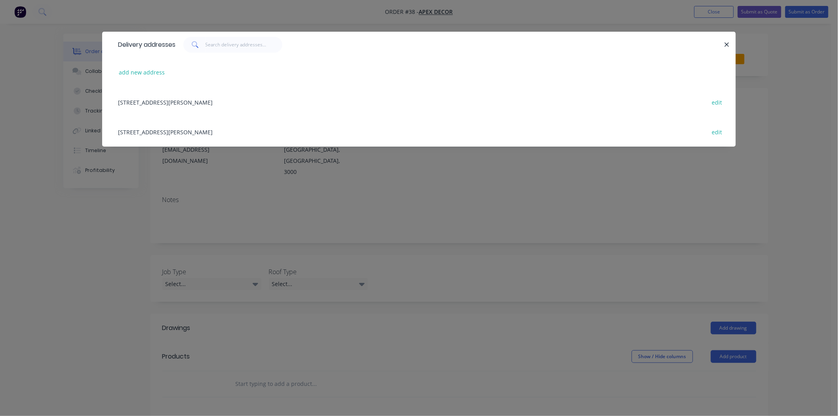
click at [153, 101] on div "[STREET_ADDRESS][PERSON_NAME] edit" at bounding box center [419, 102] width 610 height 30
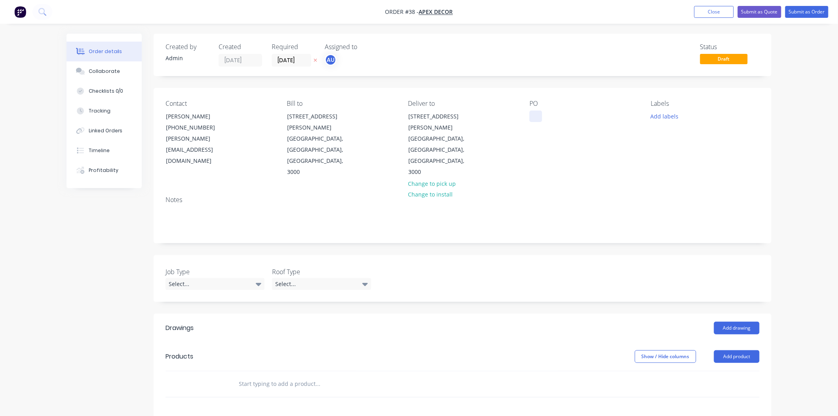
drag, startPoint x: 533, startPoint y: 105, endPoint x: 541, endPoint y: 111, distance: 10.0
click at [539, 107] on div "PO" at bounding box center [583, 104] width 109 height 8
click at [534, 120] on div at bounding box center [535, 115] width 13 height 11
click at [793, 159] on div "Order details Collaborate Checklists 0/0 Tracking Linked Orders Timeline Profit…" at bounding box center [419, 299] width 838 height 599
click at [660, 103] on div "Labels" at bounding box center [705, 104] width 109 height 8
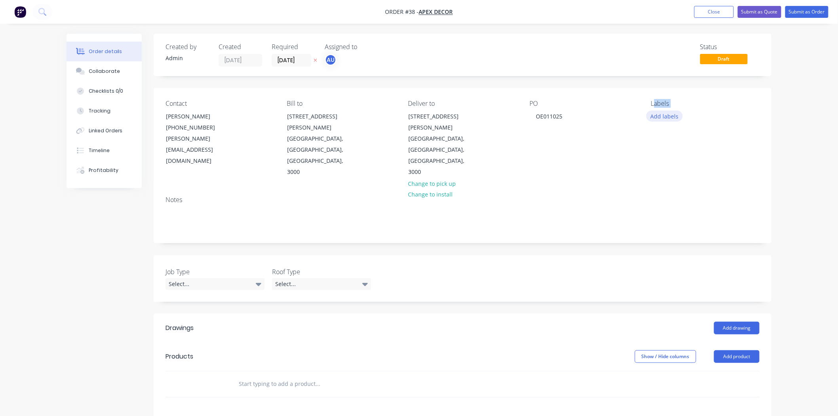
drag, startPoint x: 655, startPoint y: 103, endPoint x: 675, endPoint y: 111, distance: 22.2
click at [675, 111] on div "Labels Add labels" at bounding box center [705, 139] width 109 height 78
click at [817, 117] on div "Order details Collaborate Checklists 0/0 Tracking Linked Orders Timeline Profit…" at bounding box center [419, 299] width 838 height 599
click at [818, 122] on div "Order details Collaborate Checklists 0/0 Tracking Linked Orders Timeline Profit…" at bounding box center [419, 299] width 838 height 599
click at [783, 131] on div "Order details Collaborate Checklists 0/0 Tracking Linked Orders Timeline Profit…" at bounding box center [419, 299] width 838 height 599
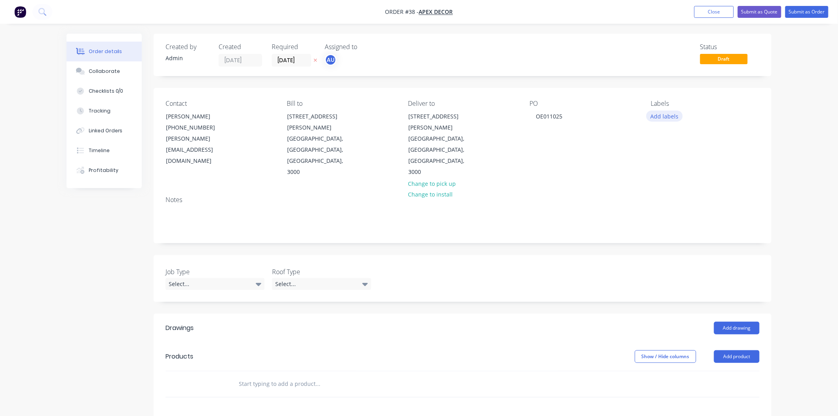
click at [660, 116] on button "Add labels" at bounding box center [664, 115] width 36 height 11
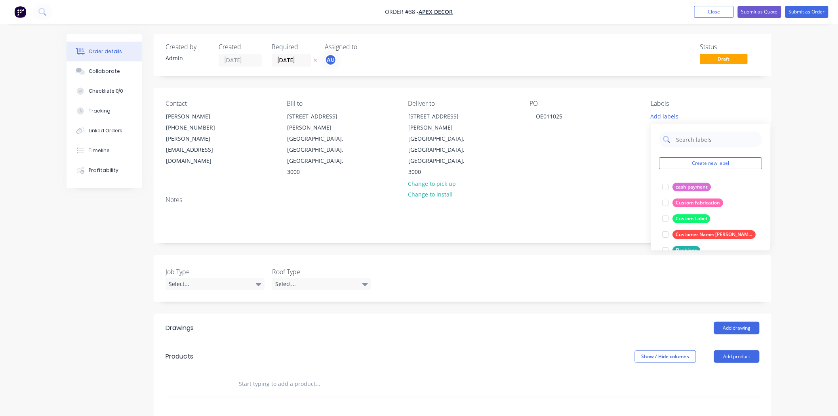
click at [707, 140] on input "text" at bounding box center [716, 139] width 83 height 16
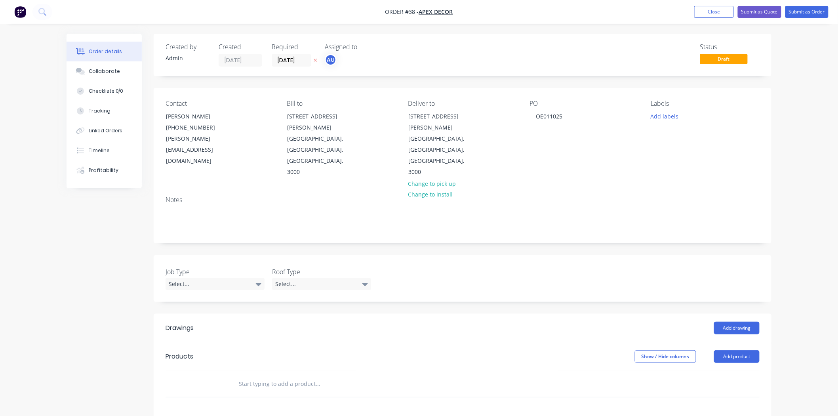
click at [75, 240] on div "Created by Admin Created [DATE] Required [DATE] Assigned to AU Status Draft Con…" at bounding box center [419, 317] width 705 height 566
click at [15, 13] on img "button" at bounding box center [20, 12] width 12 height 12
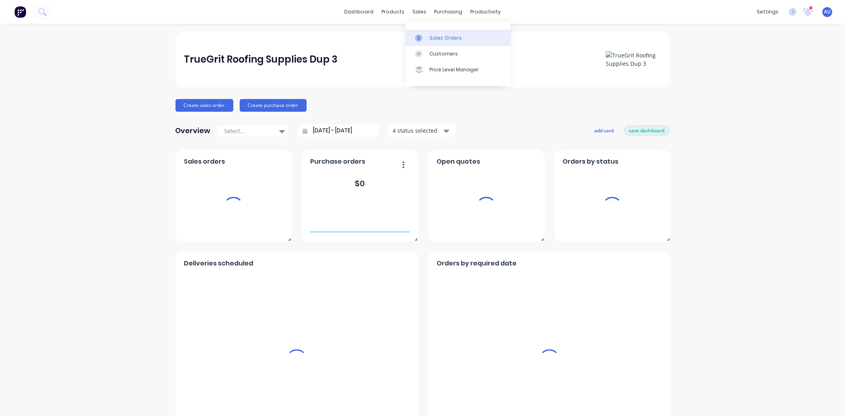
click at [427, 32] on link "Sales Orders" at bounding box center [458, 38] width 105 height 16
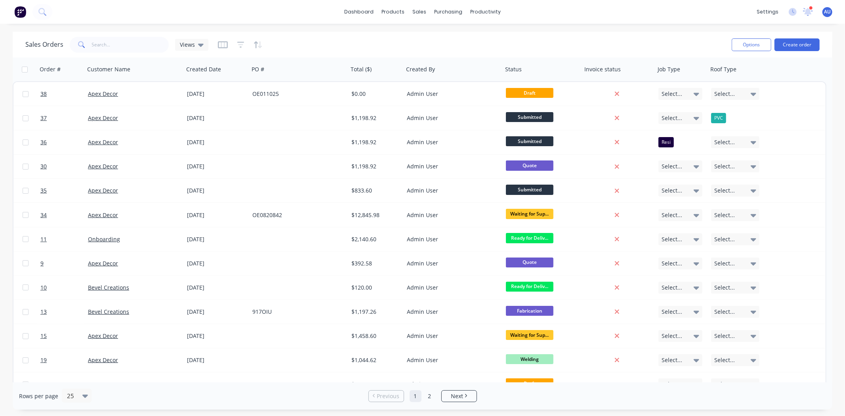
click at [312, 43] on div "Sales Orders Views" at bounding box center [375, 44] width 700 height 19
click at [314, 35] on div "Sales Orders Views" at bounding box center [375, 44] width 700 height 19
click at [238, 45] on icon "button" at bounding box center [240, 45] width 7 height 8
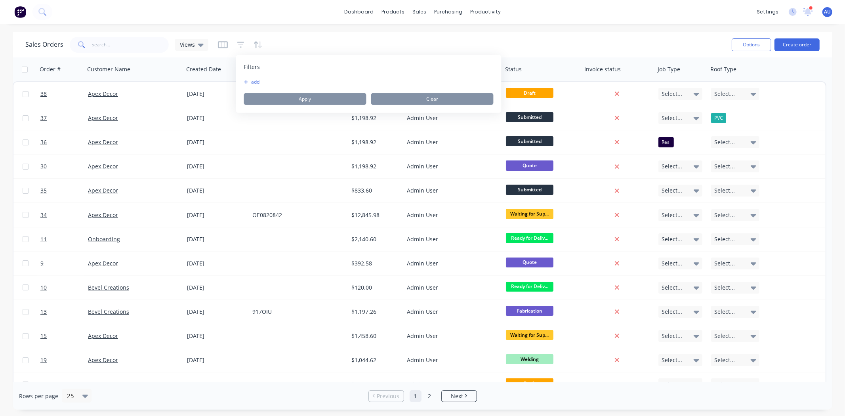
click at [251, 82] on button "add" at bounding box center [254, 82] width 20 height 6
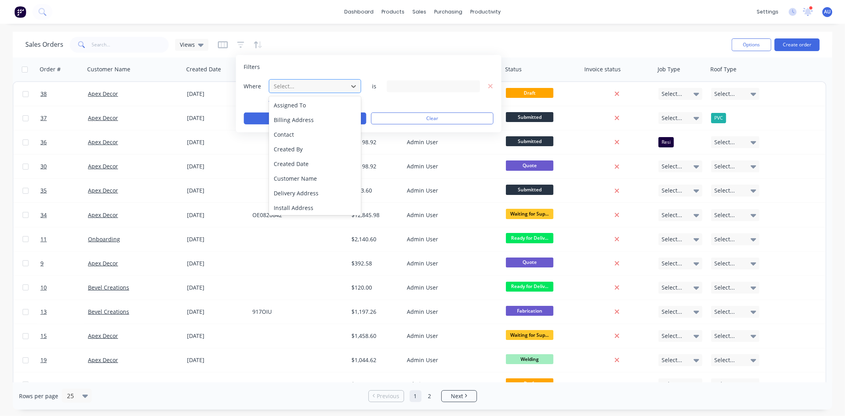
click at [289, 84] on div at bounding box center [308, 86] width 71 height 10
click at [290, 179] on div "Labels" at bounding box center [315, 178] width 92 height 15
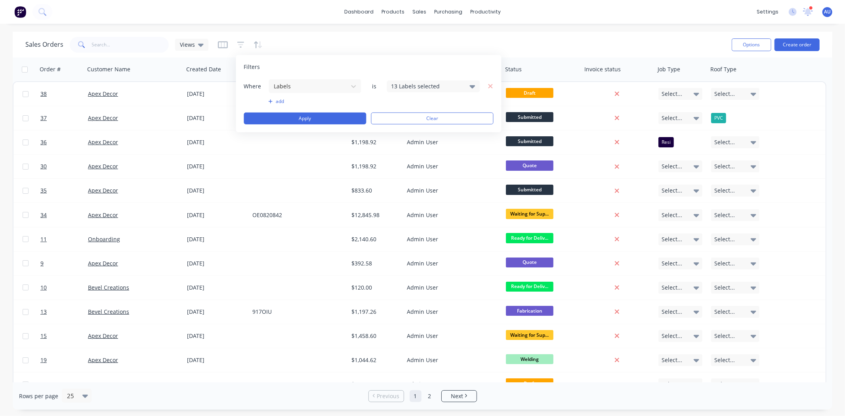
click at [429, 86] on div "13 Labels selected" at bounding box center [427, 86] width 72 height 8
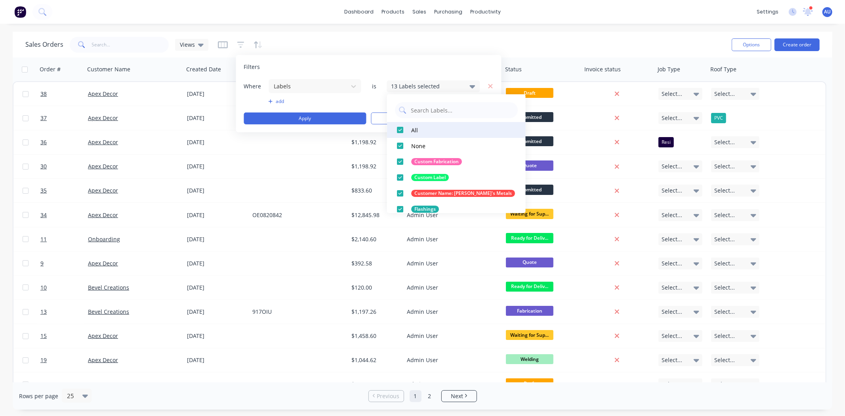
click at [399, 130] on div at bounding box center [400, 130] width 16 height 16
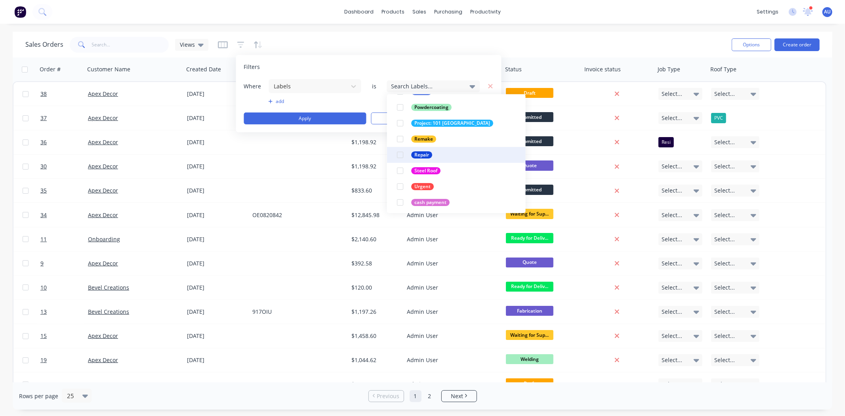
scroll to position [135, 0]
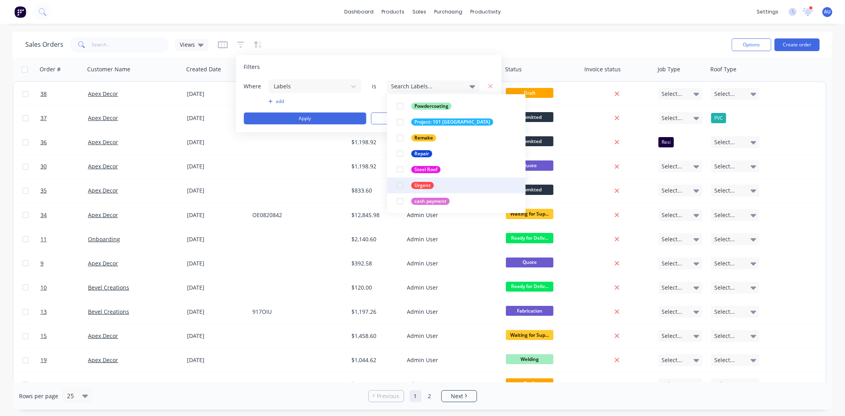
click at [398, 185] on div at bounding box center [400, 185] width 16 height 16
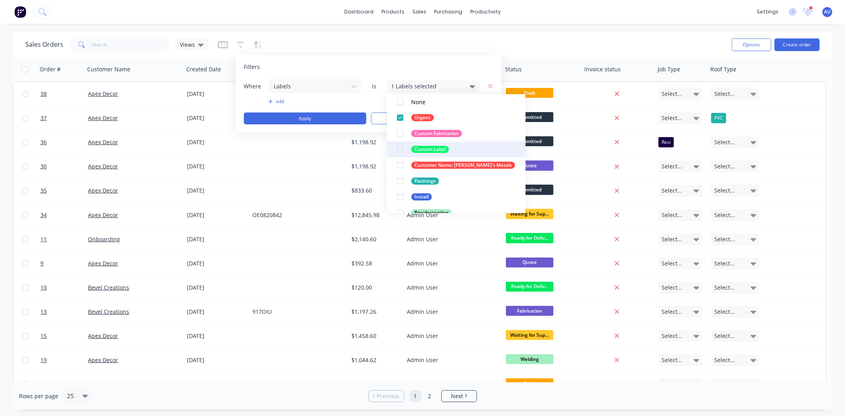
scroll to position [88, 0]
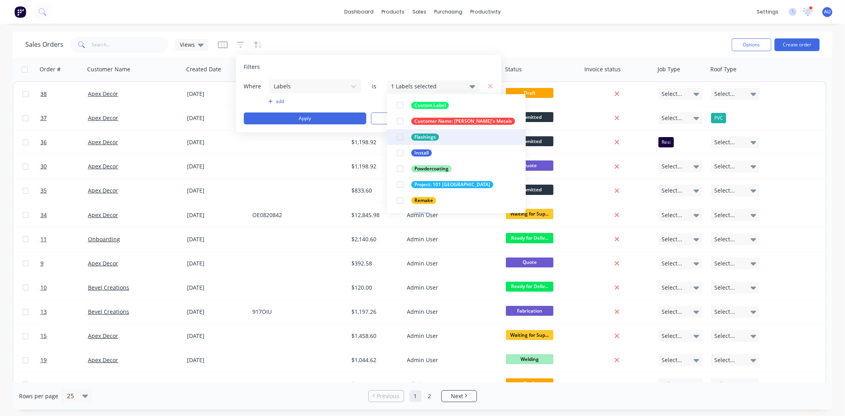
click at [401, 139] on div at bounding box center [400, 137] width 16 height 16
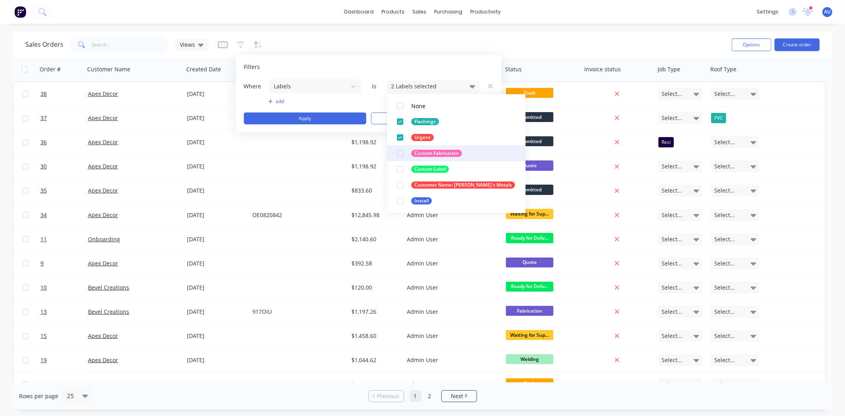
scroll to position [25, 0]
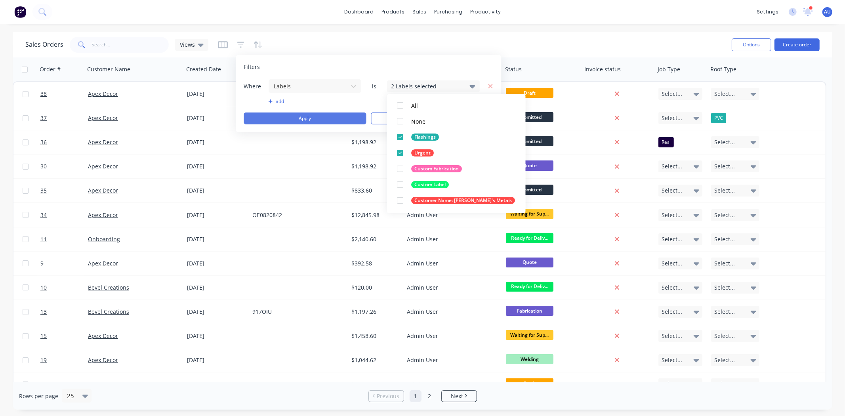
click at [310, 118] on button "Apply" at bounding box center [305, 118] width 122 height 12
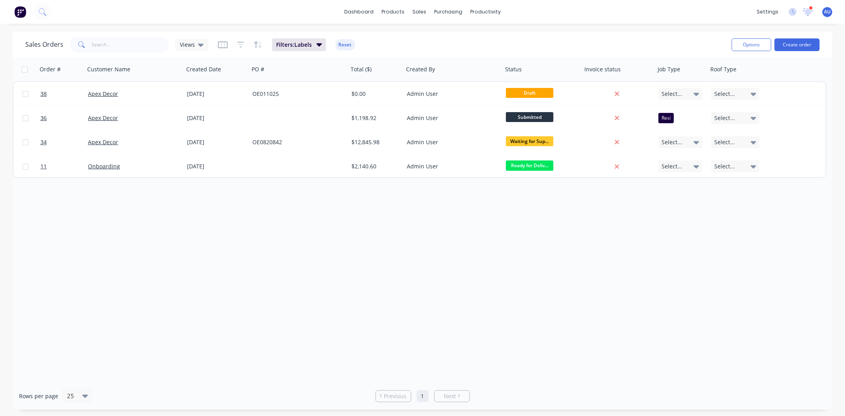
click at [429, 250] on div "Order # Customer Name Created Date PO # Total ($) Created By Status Invoice sta…" at bounding box center [422, 219] width 819 height 325
click at [410, 258] on div "Order # Customer Name Created Date PO # Total ($) Created By Status Invoice sta…" at bounding box center [422, 219] width 819 height 325
click at [458, 260] on div "Order # Customer Name Created Date PO # Total ($) Created By Status Invoice sta…" at bounding box center [422, 219] width 819 height 325
click at [381, 253] on div "Order # Customer Name Created Date PO # Total ($) Created By Status Invoice sta…" at bounding box center [422, 219] width 819 height 325
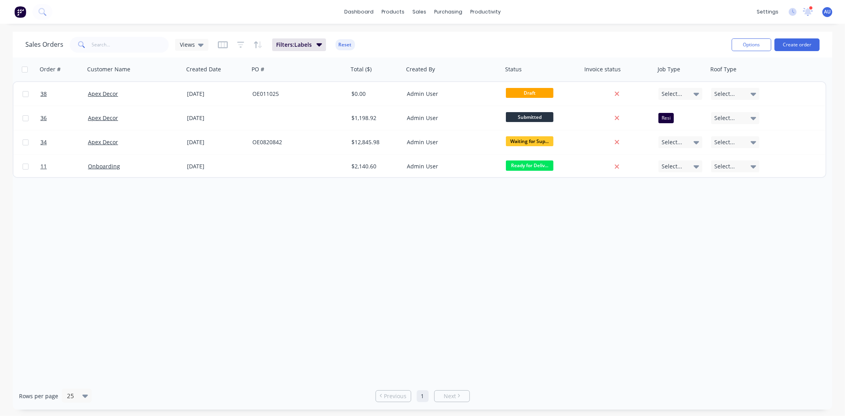
drag, startPoint x: 377, startPoint y: 252, endPoint x: 296, endPoint y: 187, distance: 103.9
click at [375, 252] on div "Order # Customer Name Created Date PO # Total ($) Created By Status Invoice sta…" at bounding box center [422, 219] width 819 height 325
click at [202, 46] on div "Views" at bounding box center [191, 45] width 33 height 12
click at [232, 94] on button "Save new view" at bounding box center [230, 95] width 106 height 12
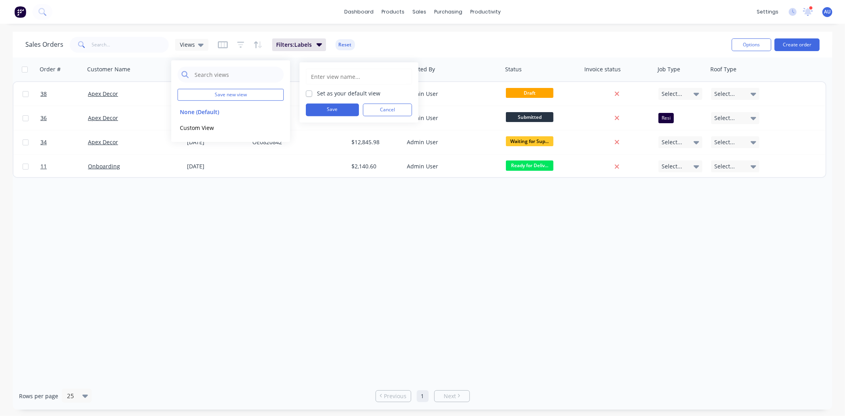
drag, startPoint x: 354, startPoint y: 80, endPoint x: 351, endPoint y: 76, distance: 4.8
click at [354, 80] on input "text" at bounding box center [358, 76] width 97 height 15
type input "Urgent View"
click at [337, 112] on button "Save" at bounding box center [332, 109] width 53 height 13
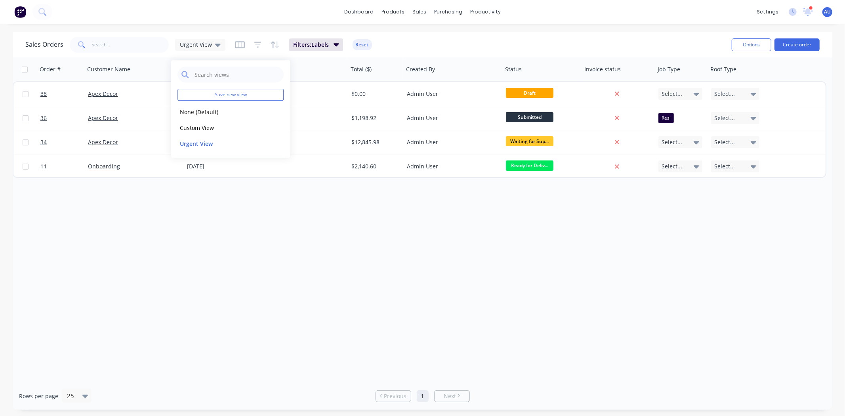
click at [338, 256] on div "Order # Customer Name Created Date PO # Total ($) Created By Status Invoice sta…" at bounding box center [422, 219] width 819 height 325
click at [212, 46] on div "Urgent View" at bounding box center [200, 44] width 41 height 7
click at [195, 112] on button "None (Default)" at bounding box center [222, 111] width 90 height 9
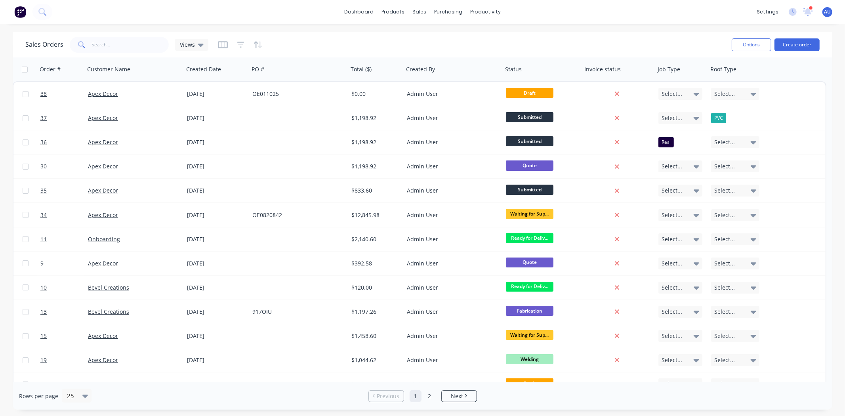
click at [313, 42] on div "Sales Orders Views" at bounding box center [375, 44] width 700 height 19
click at [184, 46] on span "Views" at bounding box center [187, 44] width 15 height 8
click at [203, 145] on button "Urgent View" at bounding box center [222, 143] width 90 height 9
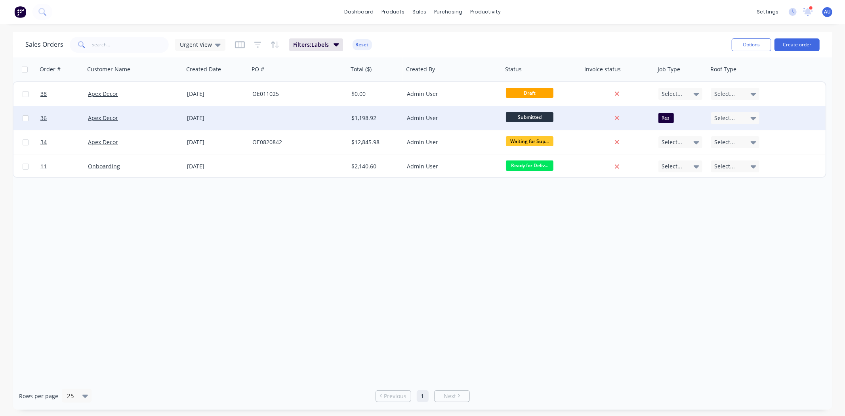
drag, startPoint x: 593, startPoint y: 234, endPoint x: 666, endPoint y: 112, distance: 142.6
click at [602, 225] on div "Order # Customer Name Created Date PO # Total ($) Created By Status Invoice sta…" at bounding box center [422, 219] width 819 height 325
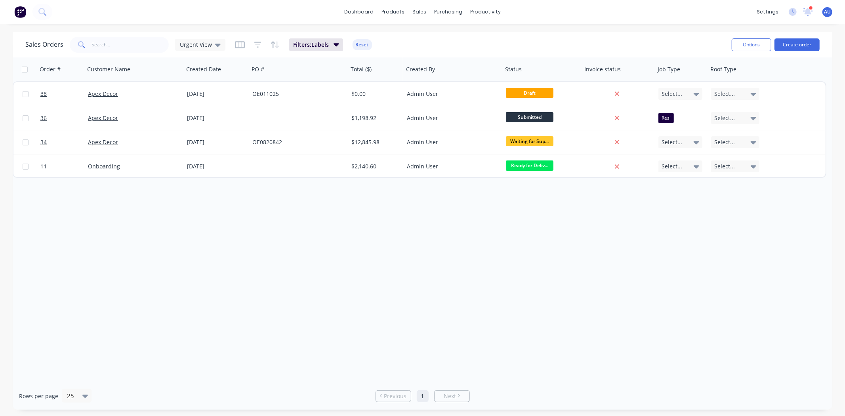
click at [647, 216] on div "Order # Customer Name Created Date PO # Total ($) Created By Status Invoice sta…" at bounding box center [422, 219] width 819 height 325
drag, startPoint x: 348, startPoint y: 238, endPoint x: 343, endPoint y: 232, distance: 8.5
click at [347, 238] on div "Order # Customer Name Created Date PO # Total ($) Created By Status Invoice sta…" at bounding box center [422, 219] width 819 height 325
click at [334, 232] on div "Order # Customer Name Created Date PO # Total ($) Created By Status Invoice sta…" at bounding box center [422, 219] width 819 height 325
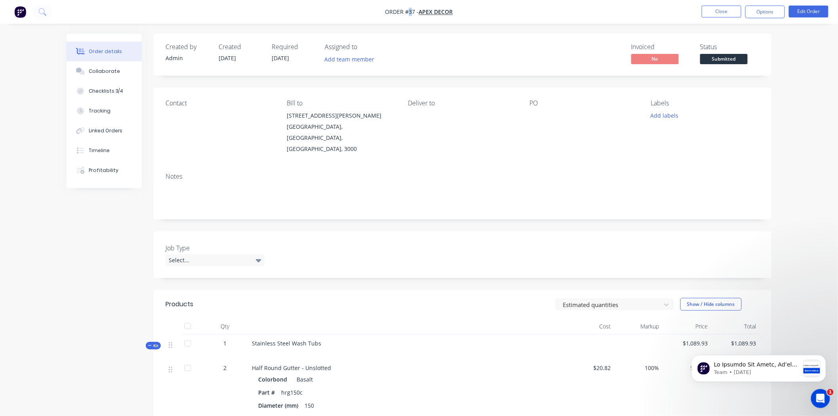
click at [411, 13] on span "Order #37 -" at bounding box center [402, 12] width 34 height 8
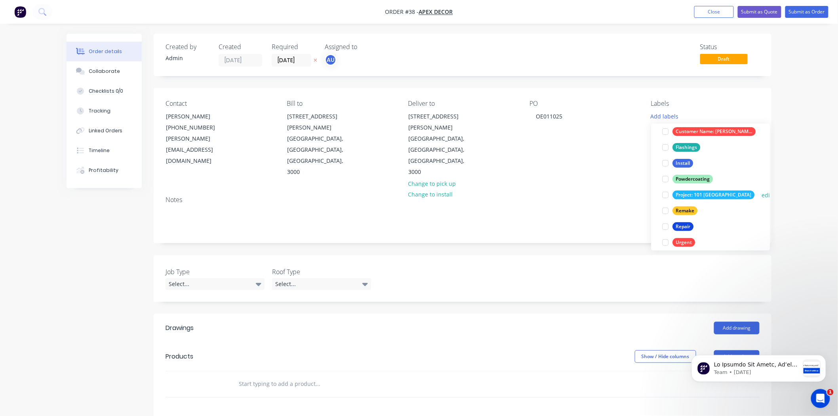
scroll to position [111, 0]
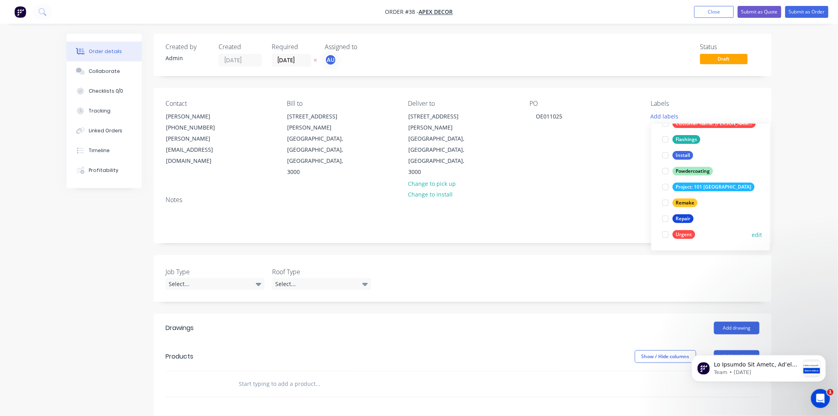
click at [664, 234] on div at bounding box center [665, 235] width 16 height 16
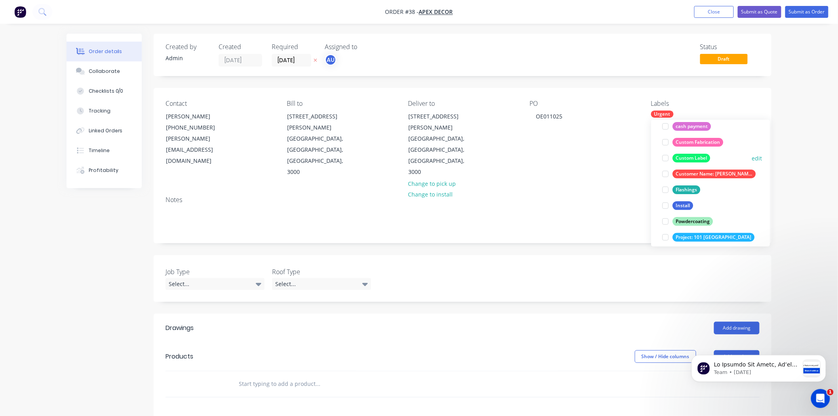
scroll to position [88, 0]
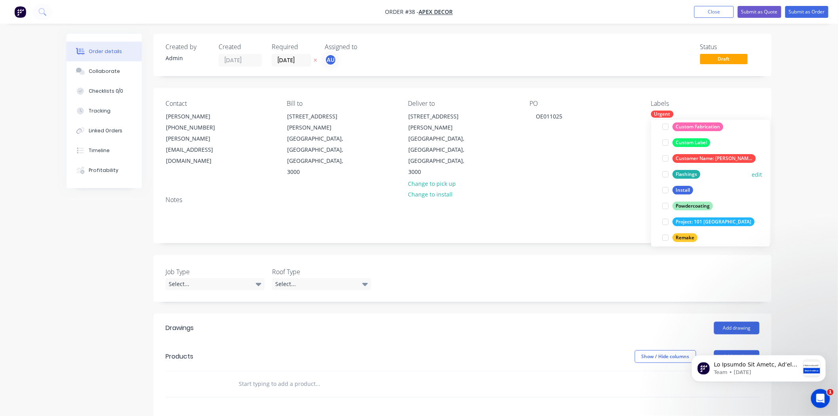
click at [666, 174] on div at bounding box center [665, 174] width 16 height 16
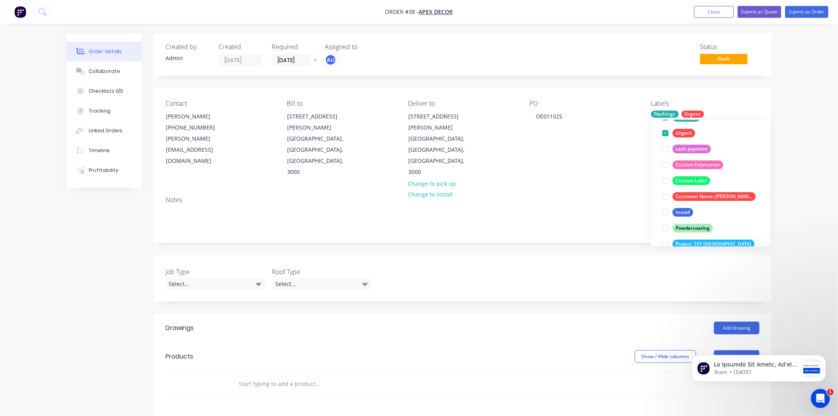
scroll to position [0, 0]
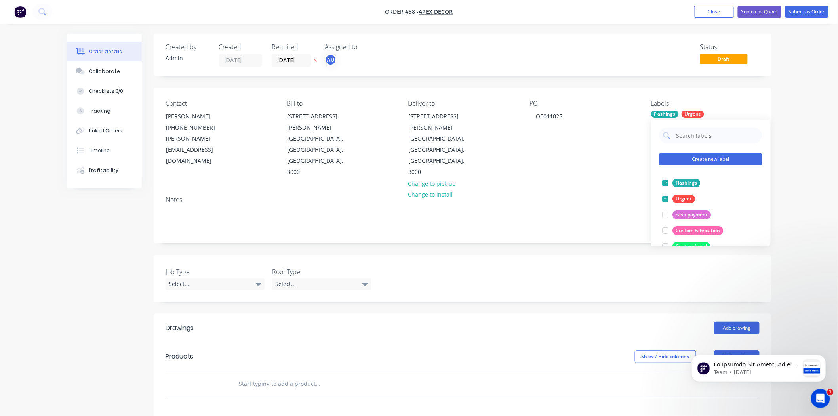
click at [704, 163] on button "Create new label" at bounding box center [710, 159] width 103 height 12
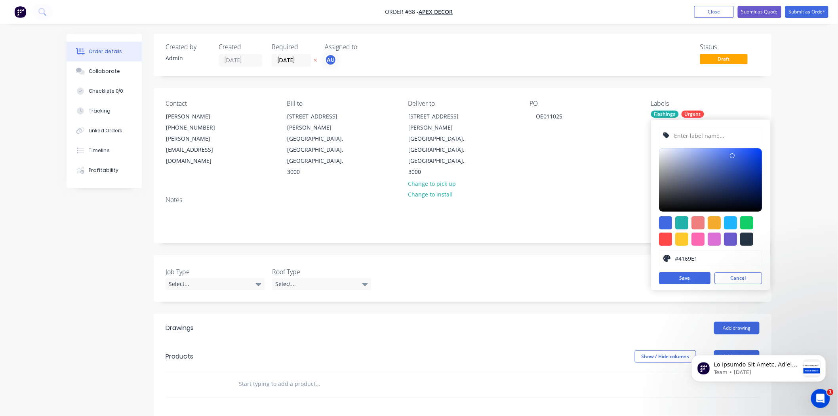
click at [697, 138] on input "text" at bounding box center [716, 135] width 84 height 15
type input "Steel Roof"
click at [710, 137] on input "Steel Roof" at bounding box center [716, 135] width 84 height 15
click at [679, 220] on div at bounding box center [681, 222] width 13 height 13
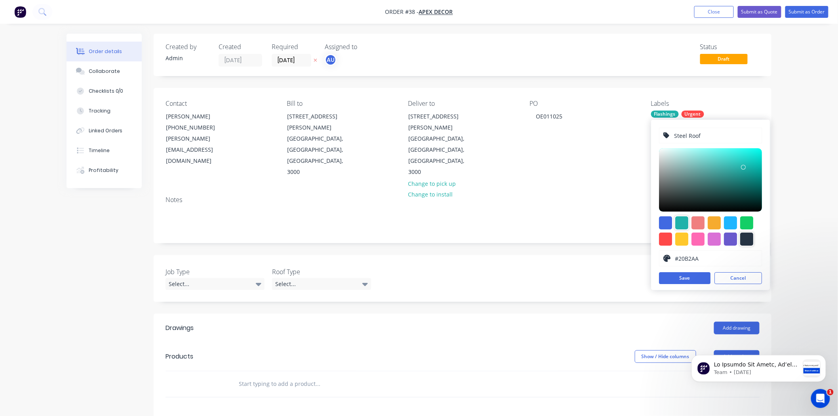
click at [747, 240] on div at bounding box center [746, 238] width 13 height 13
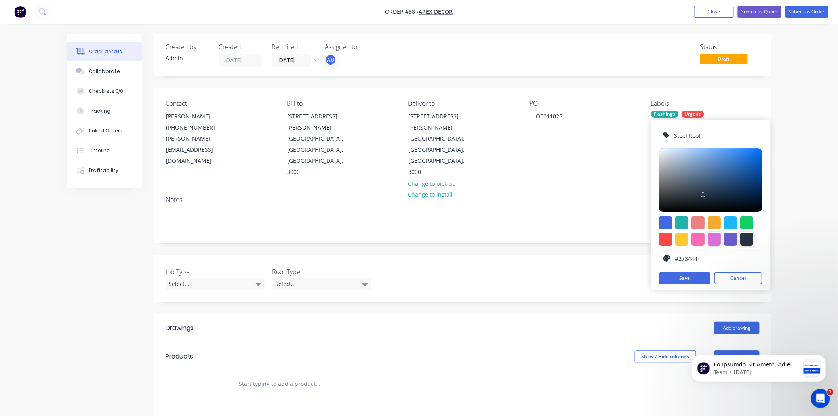
click at [716, 240] on div at bounding box center [714, 238] width 13 height 13
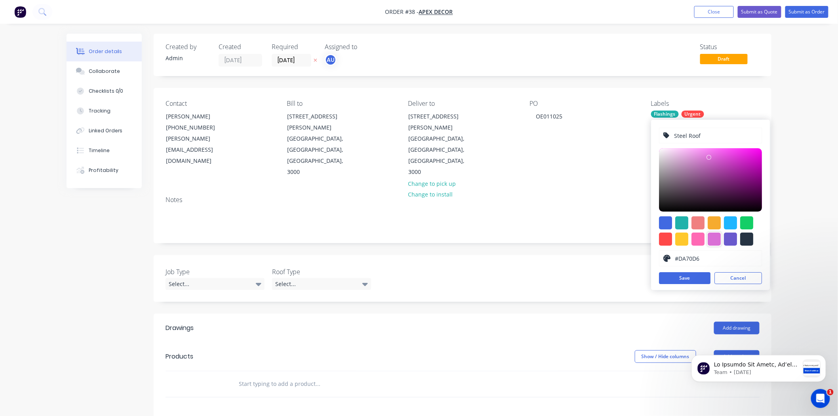
type input "#EE15E6"
click at [753, 152] on div at bounding box center [710, 179] width 103 height 63
click at [687, 276] on button "Save" at bounding box center [684, 278] width 51 height 12
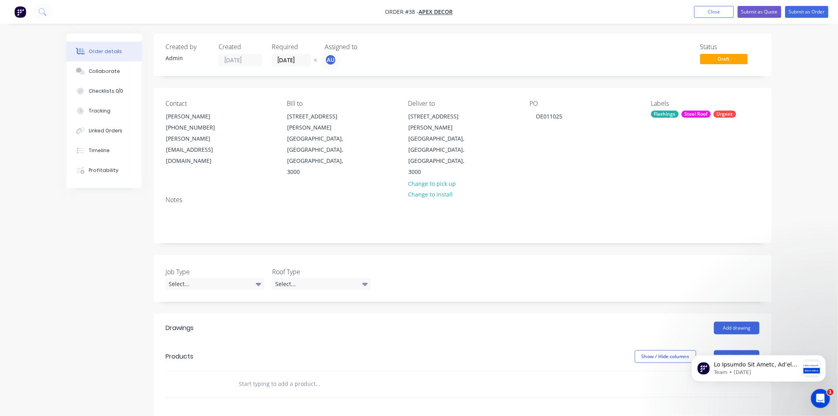
click at [803, 173] on div "Order details Collaborate Checklists 0/0 Tracking Linked Orders Timeline Profit…" at bounding box center [419, 299] width 838 height 599
click at [791, 129] on div "Order details Collaborate Checklists 0/0 Tracking Linked Orders Timeline Profit…" at bounding box center [419, 299] width 838 height 599
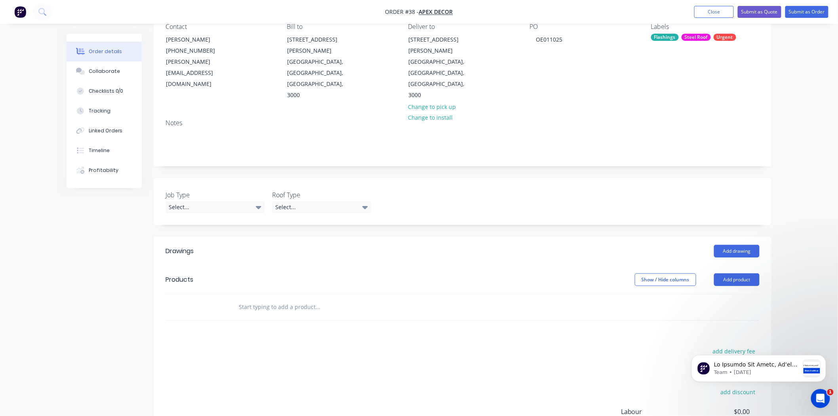
scroll to position [44, 0]
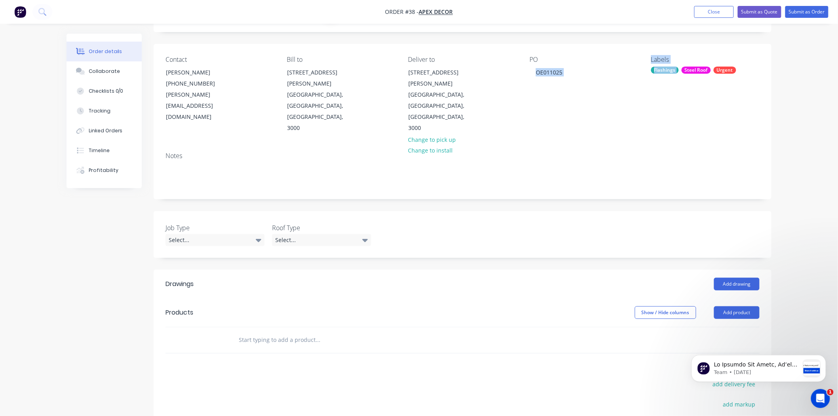
drag, startPoint x: 645, startPoint y: 57, endPoint x: 701, endPoint y: 78, distance: 60.5
click at [688, 69] on div "Contact David Anderson (03) 9876 5432 david@prestigedecor.com.au Bill to 789 Co…" at bounding box center [463, 95] width 618 height 102
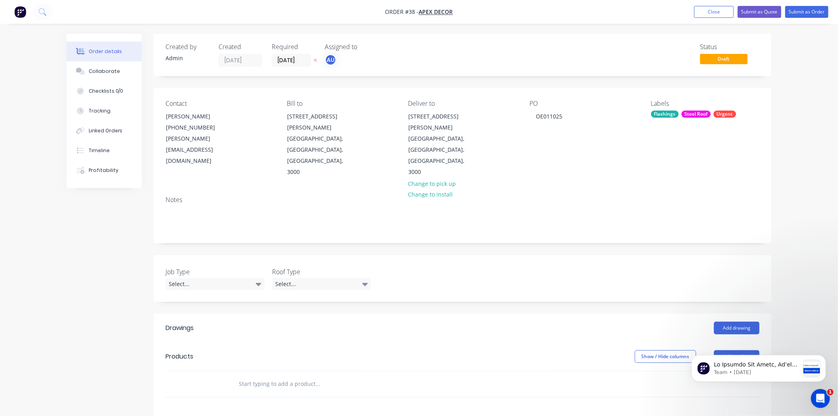
click at [787, 123] on div "Order details Collaborate Checklists 0/0 Tracking Linked Orders Timeline Profit…" at bounding box center [419, 299] width 838 height 599
click at [787, 206] on div "Order details Collaborate Checklists 0/0 Tracking Linked Orders Timeline Profit…" at bounding box center [419, 299] width 838 height 599
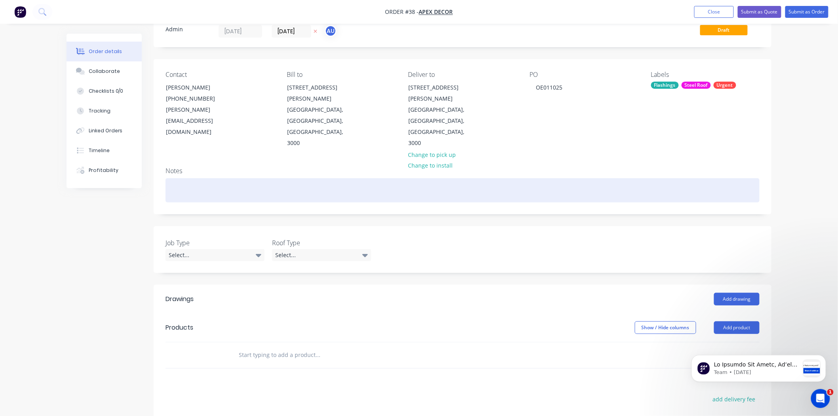
scroll to position [44, 0]
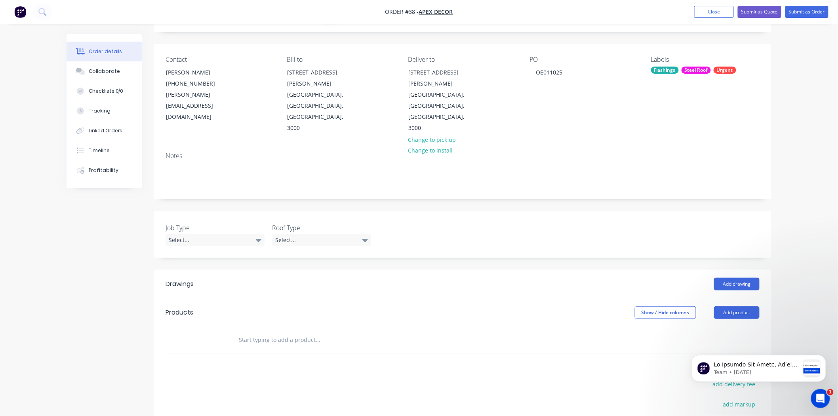
click at [182, 279] on div "Drawings" at bounding box center [180, 284] width 28 height 10
click at [181, 308] on div "Products" at bounding box center [180, 313] width 28 height 10
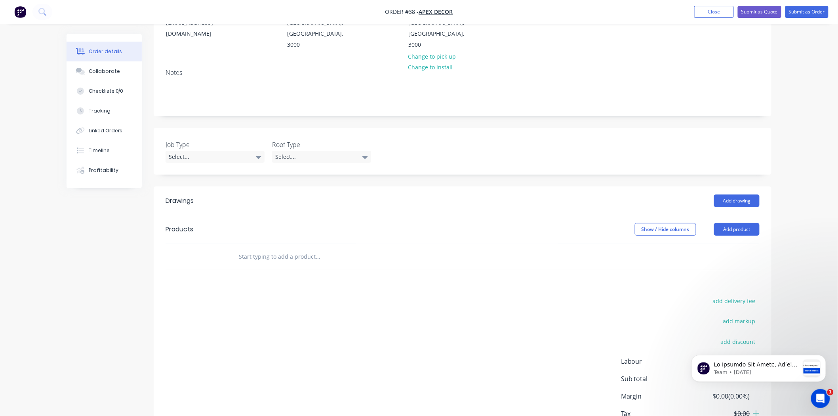
scroll to position [132, 0]
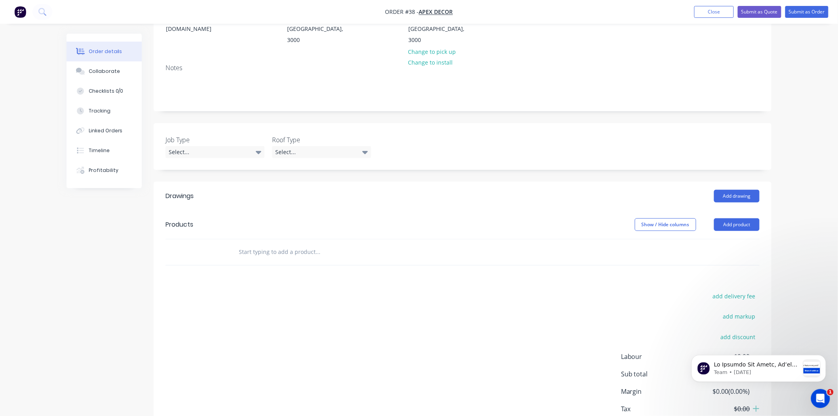
click at [276, 244] on input "text" at bounding box center [317, 252] width 158 height 16
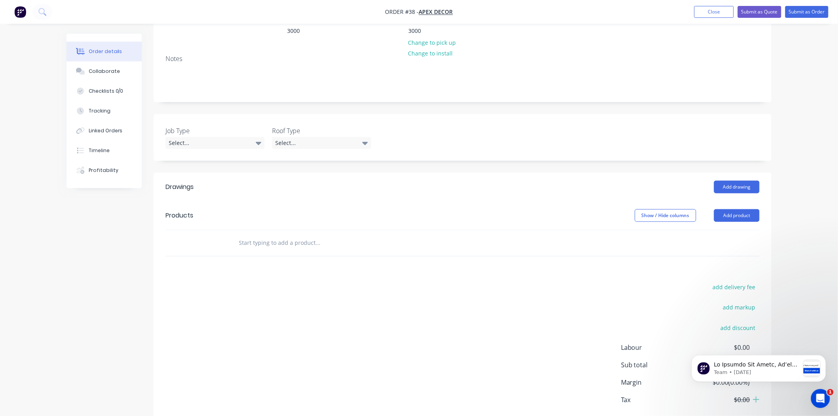
scroll to position [150, 0]
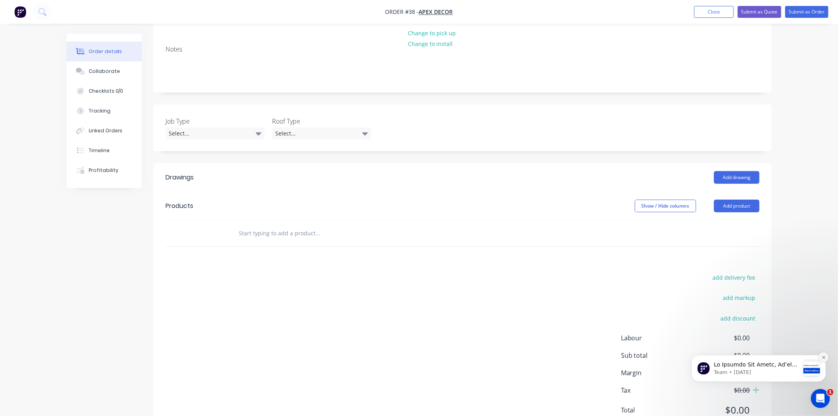
click at [824, 356] on icon "Dismiss notification" at bounding box center [823, 357] width 4 height 4
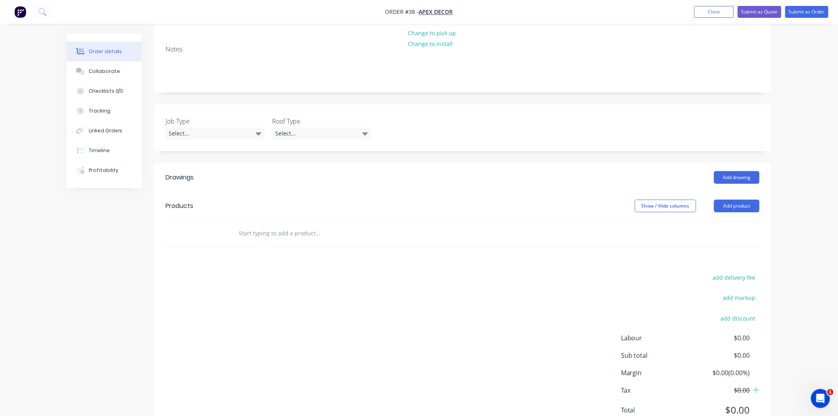
click at [251, 272] on div "add delivery fee add markup add discount Labour $0.00 Sub total $0.00 Margin $0…" at bounding box center [463, 348] width 594 height 153
click at [259, 225] on input "text" at bounding box center [317, 233] width 158 height 16
drag, startPoint x: 176, startPoint y: 176, endPoint x: 196, endPoint y: 190, distance: 24.1
click at [176, 201] on div "Products" at bounding box center [180, 206] width 28 height 10
click at [235, 232] on div "Drawings Add drawing Products Show / Hide columns Add product add delivery fee …" at bounding box center [463, 300] width 618 height 274
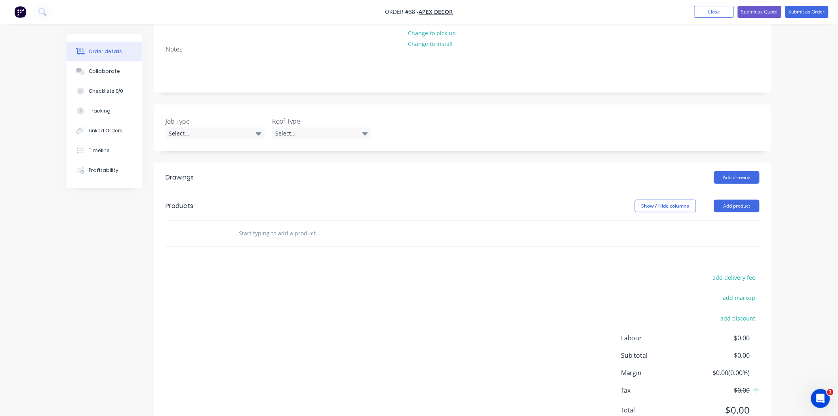
click at [249, 225] on input "text" at bounding box center [317, 233] width 158 height 16
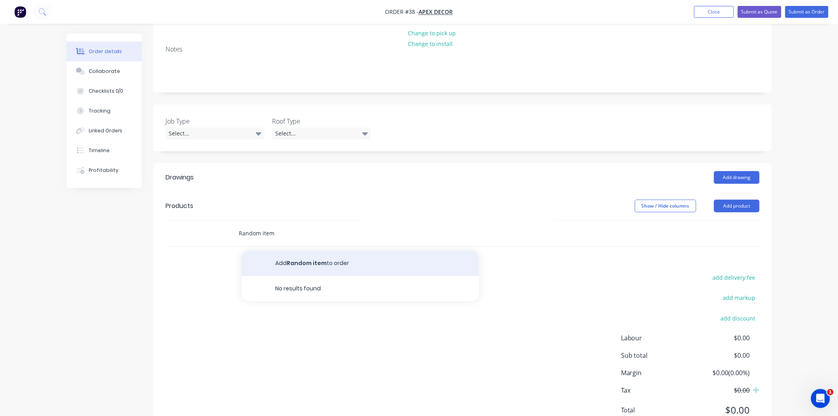
type input "Random item"
click at [333, 251] on button "Add Random item to order" at bounding box center [361, 263] width 238 height 25
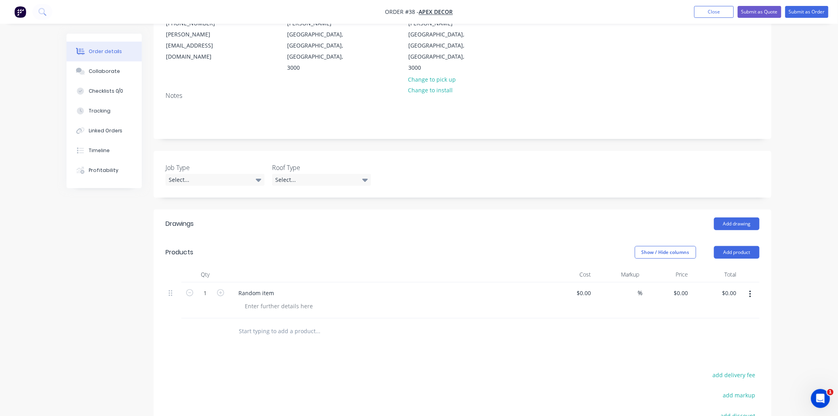
scroll to position [106, 0]
click at [390, 322] on div "Drawings Add drawing Products Show / Hide columns Add product Qty Cost Markup P…" at bounding box center [463, 370] width 618 height 325
click at [337, 315] on div "Drawings Add drawing Products Show / Hide columns Add product Qty Cost Markup P…" at bounding box center [463, 370] width 618 height 325
click at [327, 316] on div at bounding box center [371, 329] width 285 height 26
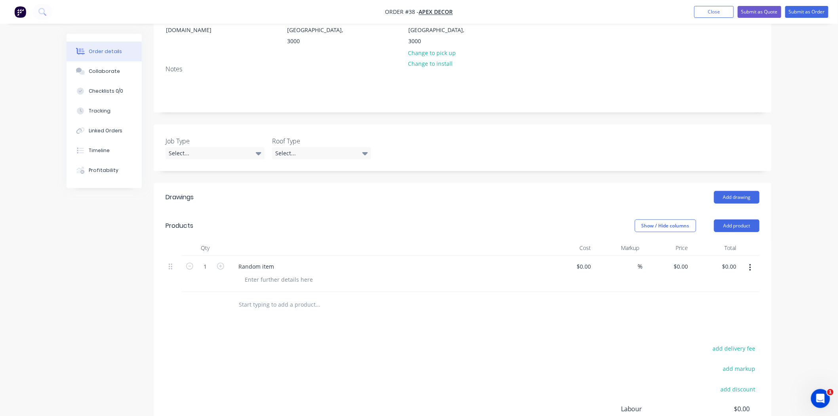
scroll to position [150, 0]
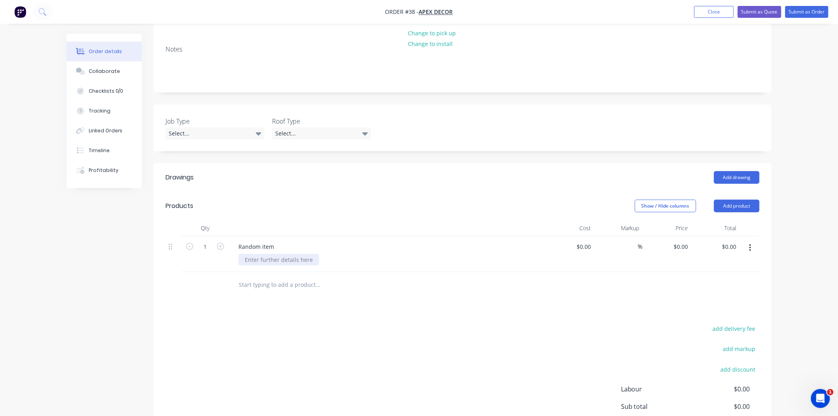
click at [255, 254] on div at bounding box center [278, 259] width 81 height 11
click at [290, 290] on div "Drawings Add drawing Products Show / Hide columns Add product Qty Cost Markup P…" at bounding box center [463, 325] width 618 height 325
click at [292, 288] on div "Drawings Add drawing Products Show / Hide columns Add product Qty Cost Markup P…" at bounding box center [463, 325] width 618 height 325
click at [802, 232] on div "Order details Collaborate Checklists 0/0 Tracking Linked Orders Timeline Profit…" at bounding box center [419, 175] width 838 height 650
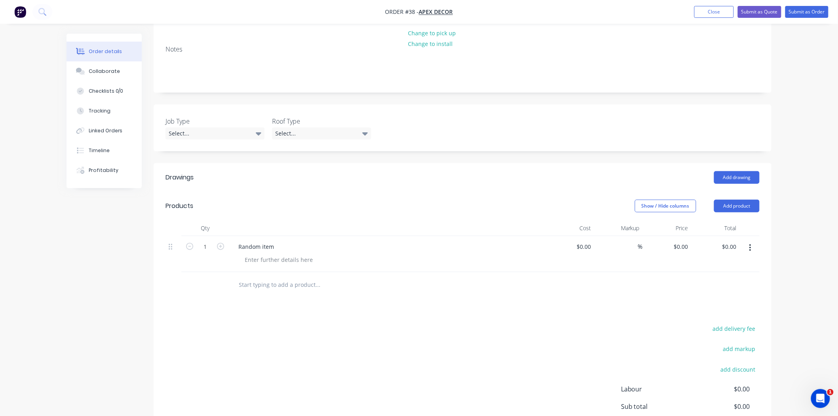
click at [456, 268] on div "Drawings Add drawing Products Show / Hide columns Add product Qty Cost Markup P…" at bounding box center [463, 325] width 618 height 325
click at [273, 254] on div at bounding box center [278, 259] width 81 height 11
click at [337, 290] on div "Drawings Add drawing Products Show / Hide columns Add product Qty Cost Markup P…" at bounding box center [463, 325] width 618 height 325
click at [750, 244] on icon "button" at bounding box center [750, 248] width 2 height 9
click at [715, 310] on div "Delete" at bounding box center [721, 315] width 61 height 11
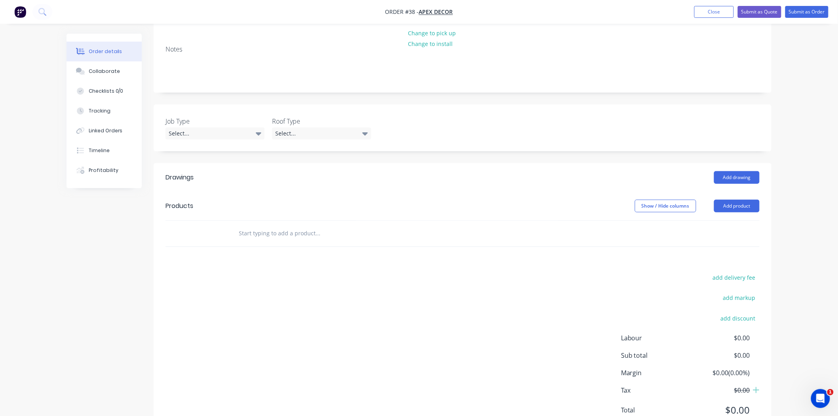
click at [773, 208] on div "Order details Collaborate Checklists 0/0 Tracking Linked Orders Timeline Profit…" at bounding box center [419, 166] width 721 height 566
click at [730, 200] on button "Add product" at bounding box center [737, 206] width 46 height 13
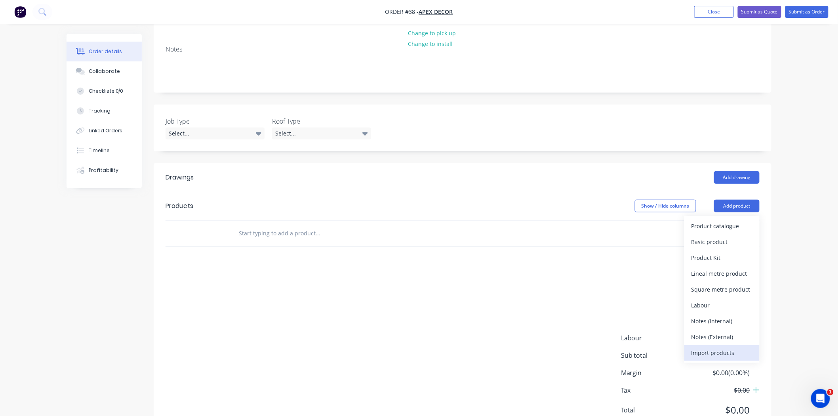
click at [716, 347] on div "Import products" at bounding box center [721, 352] width 61 height 11
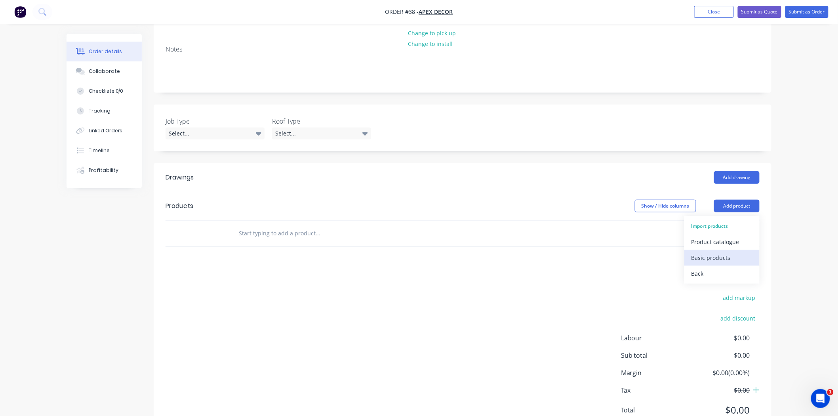
click at [717, 252] on div "Basic products" at bounding box center [721, 257] width 61 height 11
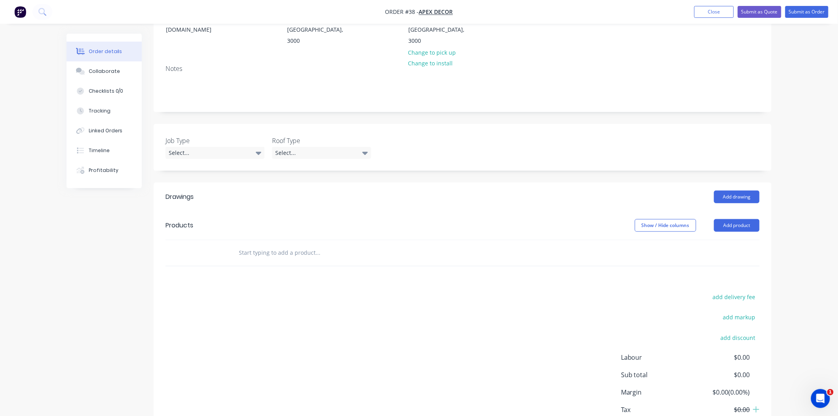
scroll to position [132, 0]
click at [278, 291] on div "add delivery fee add markup add discount Labour $0.00 Sub total $0.00 Margin $0…" at bounding box center [463, 367] width 594 height 153
click at [297, 251] on div "Drawings Add drawing Products Show / Hide columns Add product add delivery fee …" at bounding box center [463, 319] width 618 height 274
click at [793, 216] on div "Order details Collaborate Checklists 0/0 Tracking Linked Orders Timeline Profit…" at bounding box center [419, 167] width 838 height 599
drag, startPoint x: 786, startPoint y: 220, endPoint x: 773, endPoint y: 208, distance: 17.9
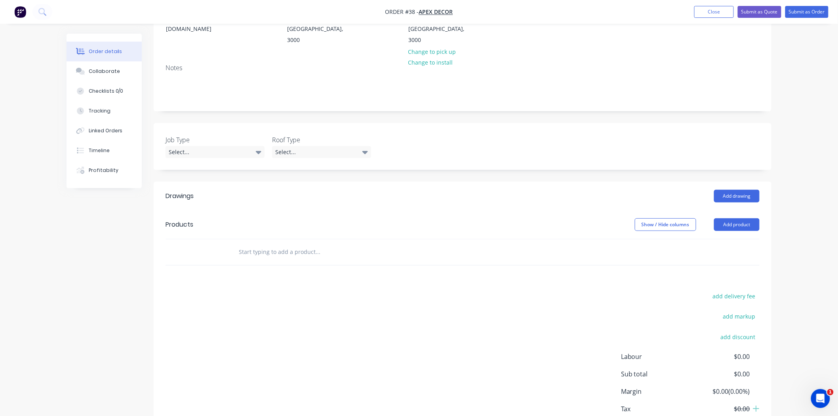
click at [786, 219] on div "Order details Collaborate Checklists 0/0 Tracking Linked Orders Timeline Profit…" at bounding box center [419, 167] width 838 height 599
click at [741, 210] on header "Products Show / Hide columns Add product" at bounding box center [463, 224] width 618 height 29
click at [741, 218] on button "Add product" at bounding box center [737, 224] width 46 height 13
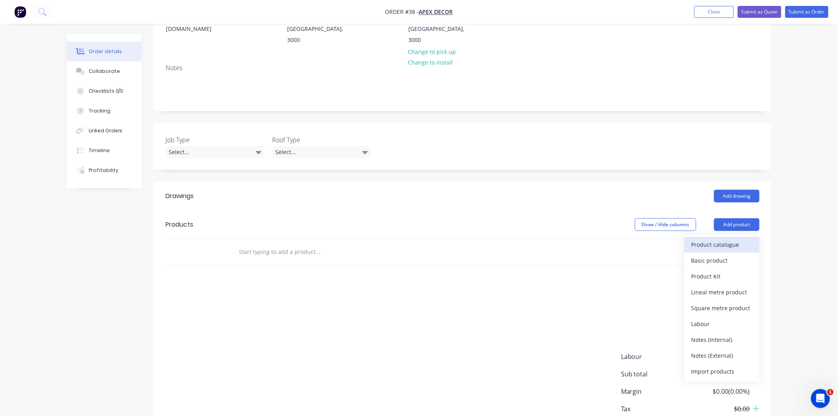
click at [728, 239] on div "Product catalogue" at bounding box center [721, 244] width 61 height 11
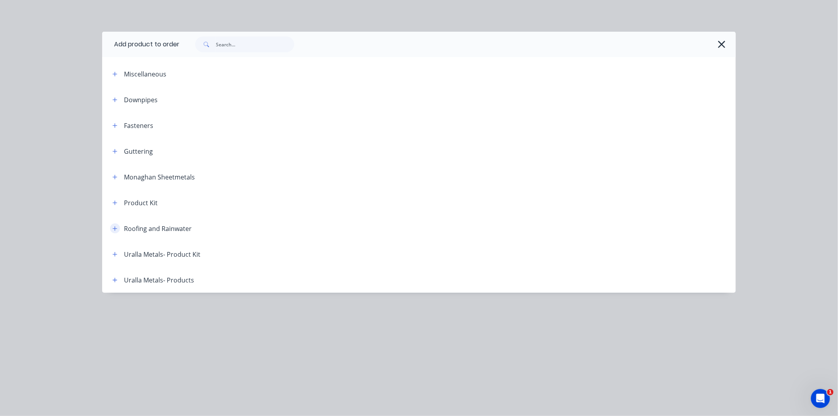
click at [117, 229] on icon "button" at bounding box center [114, 229] width 5 height 6
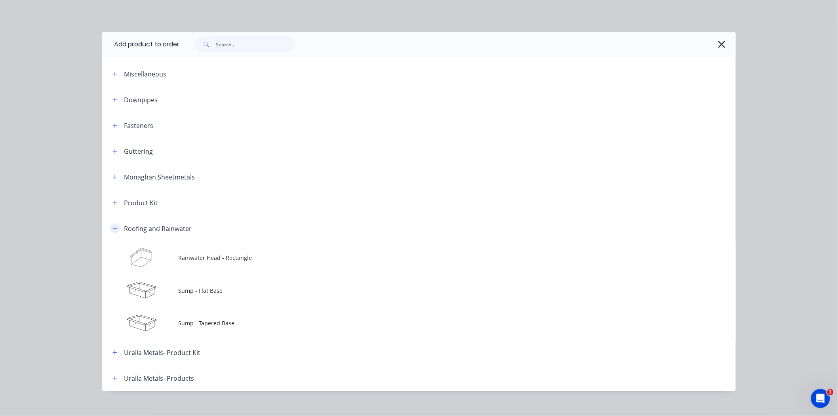
click at [112, 228] on icon "button" at bounding box center [114, 229] width 5 height 6
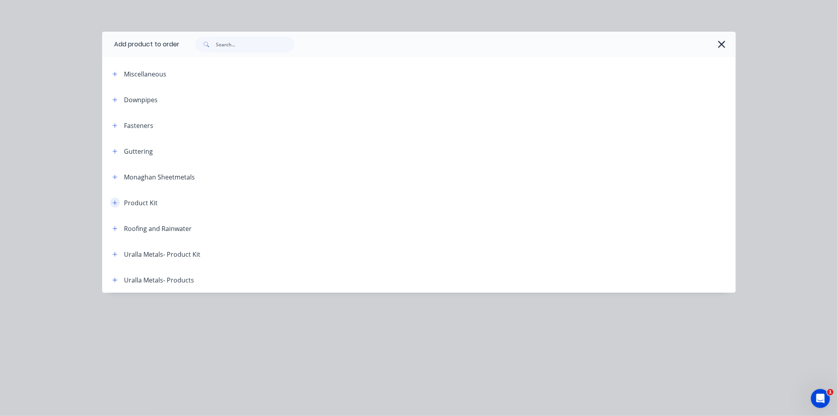
click at [112, 201] on button "button" at bounding box center [115, 203] width 10 height 10
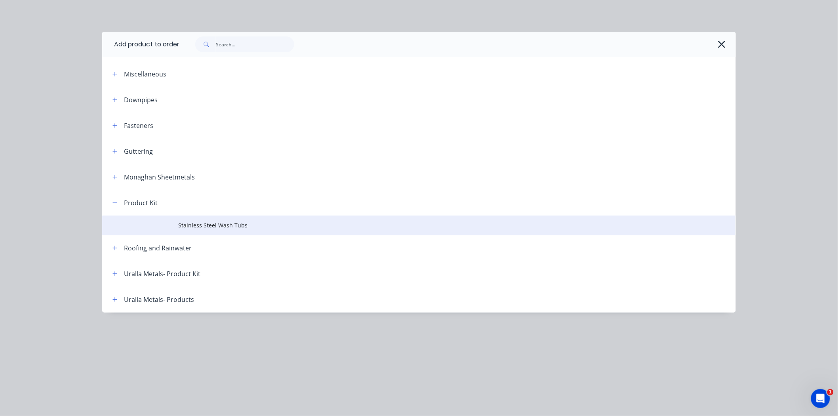
click at [193, 230] on td "Stainless Steel Wash Tubs" at bounding box center [457, 225] width 558 height 20
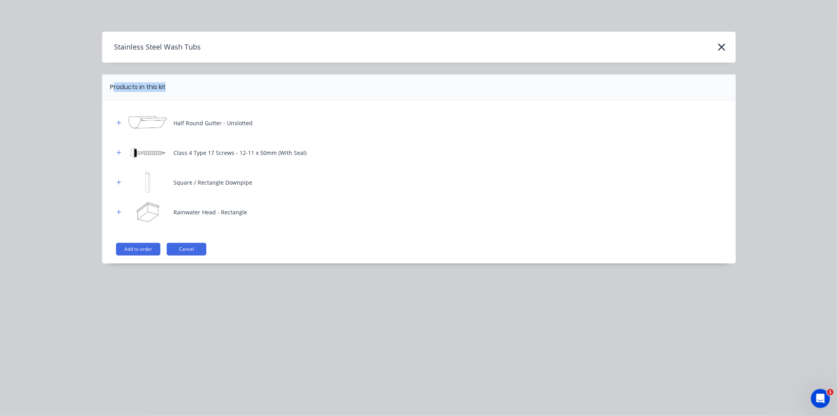
drag, startPoint x: 114, startPoint y: 86, endPoint x: 170, endPoint y: 86, distance: 56.2
click at [170, 86] on header "Products in this kit" at bounding box center [419, 87] width 634 height 26
click at [176, 87] on div at bounding box center [451, 87] width 570 height 10
click at [149, 253] on button "Add to order" at bounding box center [138, 249] width 44 height 13
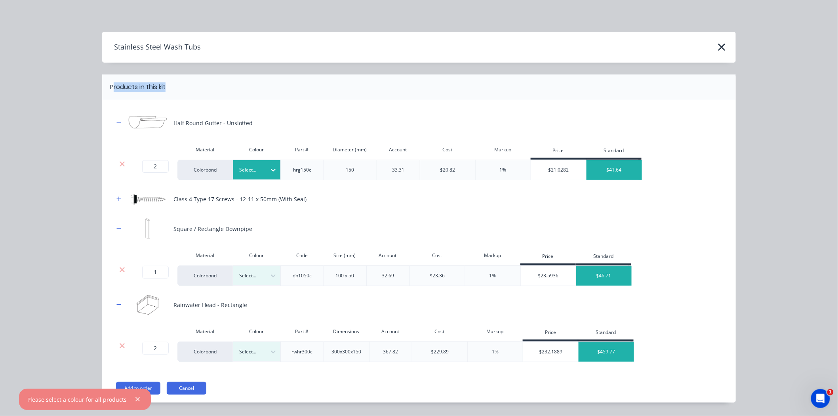
click at [259, 173] on div at bounding box center [251, 170] width 24 height 9
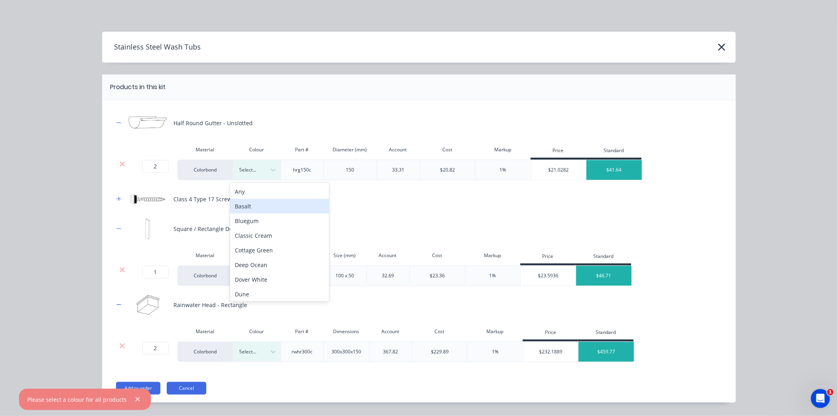
click at [261, 204] on div "Basalt" at bounding box center [279, 206] width 99 height 15
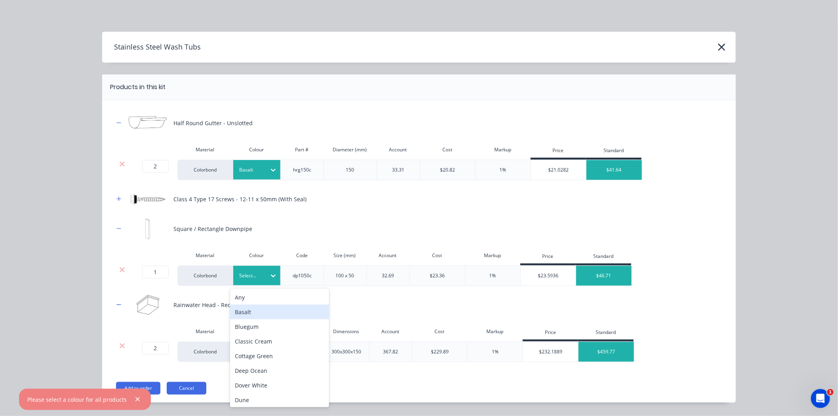
click at [270, 314] on div "Basalt" at bounding box center [279, 312] width 99 height 15
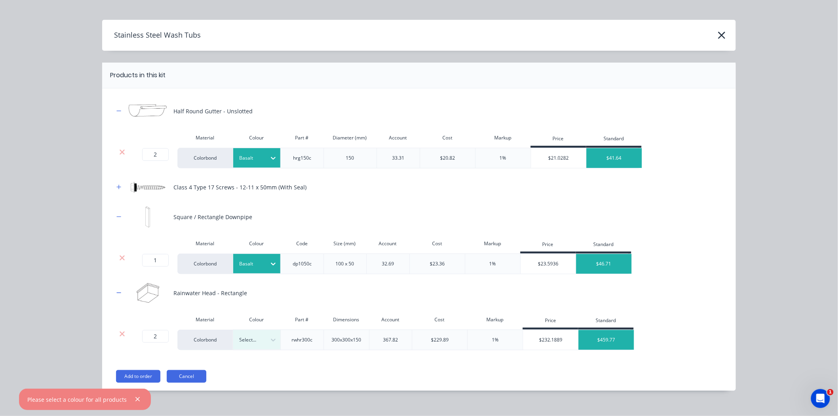
scroll to position [21, 0]
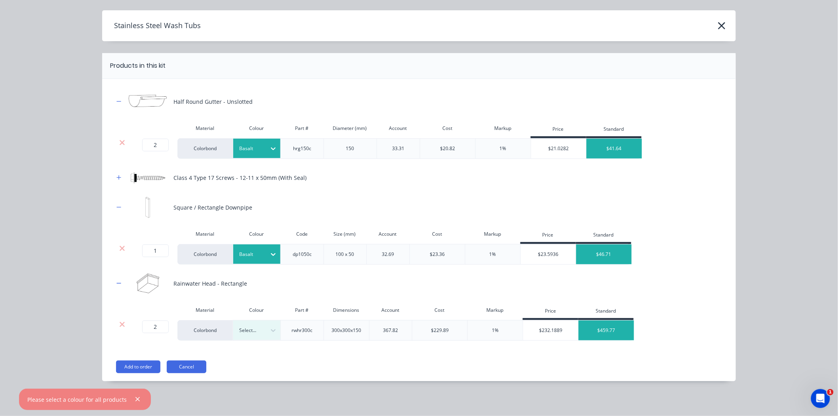
drag, startPoint x: 124, startPoint y: 176, endPoint x: 167, endPoint y: 183, distance: 43.6
click at [164, 177] on div "Class 4 Type 17 Screws - 12-11 x 50mm (With Seal)" at bounding box center [419, 178] width 610 height 22
click at [244, 328] on div at bounding box center [251, 330] width 24 height 9
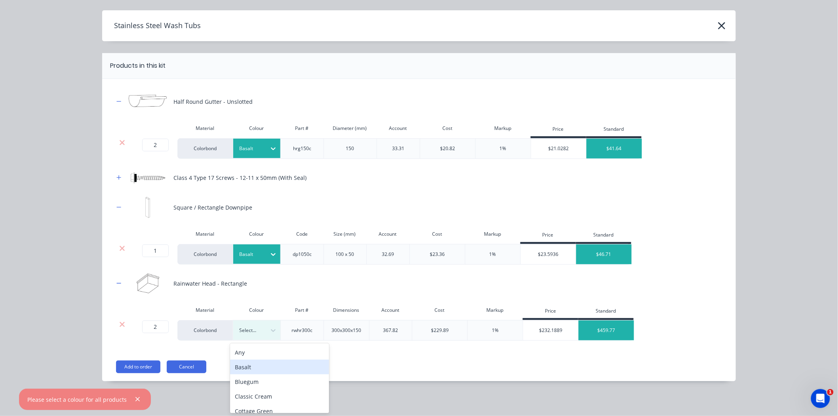
click at [273, 365] on div "Basalt" at bounding box center [279, 367] width 99 height 15
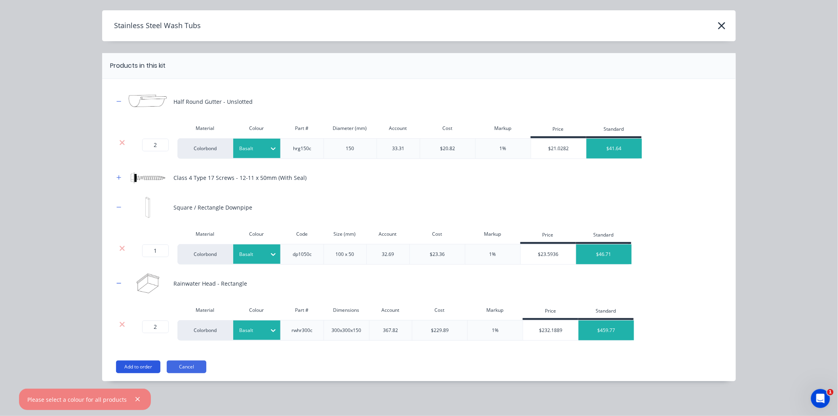
click at [143, 372] on button "Add to order" at bounding box center [138, 366] width 44 height 13
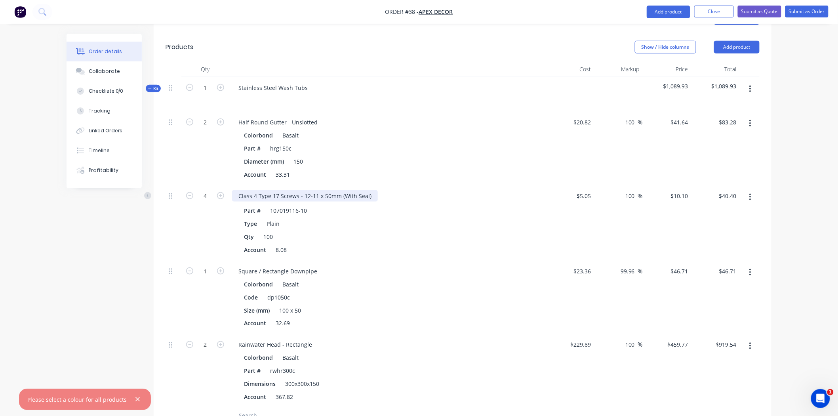
scroll to position [294, 0]
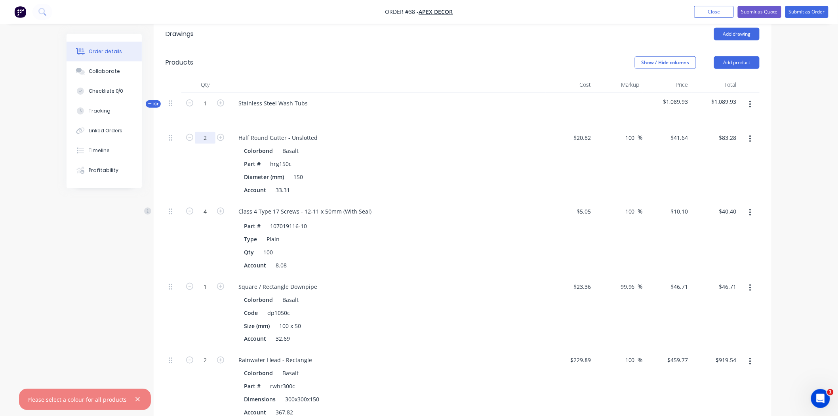
click at [200, 132] on input "2" at bounding box center [205, 138] width 21 height 12
click at [590, 132] on input "20.82" at bounding box center [583, 137] width 21 height 11
type input "$20.82"
type input "5.05"
click at [589, 206] on input "5.05" at bounding box center [585, 211] width 18 height 11
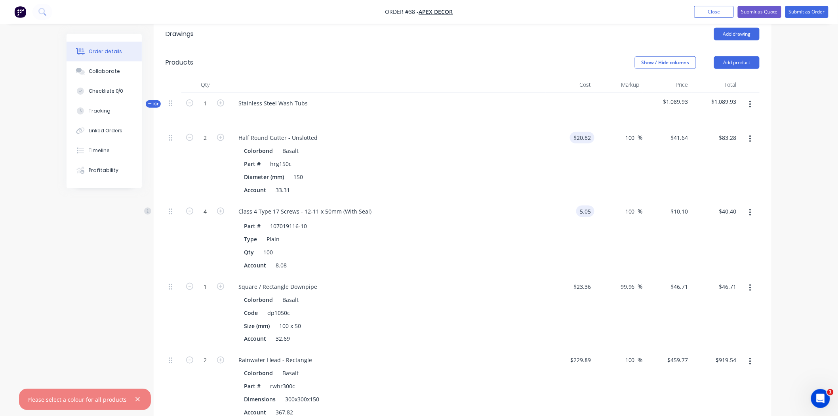
type input "20.82"
type input "$5.05"
click at [585, 132] on input "20.82" at bounding box center [583, 137] width 21 height 11
click at [631, 132] on input "100" at bounding box center [631, 137] width 13 height 11
type input "$20.82"
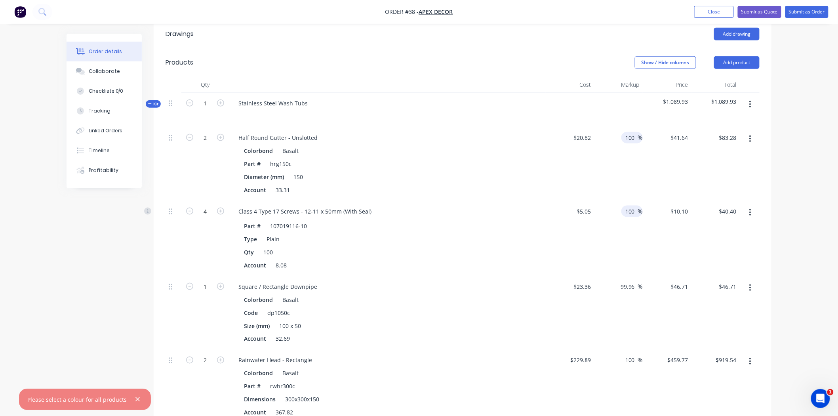
click at [630, 206] on input "100" at bounding box center [631, 211] width 13 height 11
click at [626, 281] on input "99.96" at bounding box center [629, 286] width 18 height 11
type input "$46.7107"
click at [628, 354] on input "100" at bounding box center [631, 359] width 13 height 11
type input "459.78"
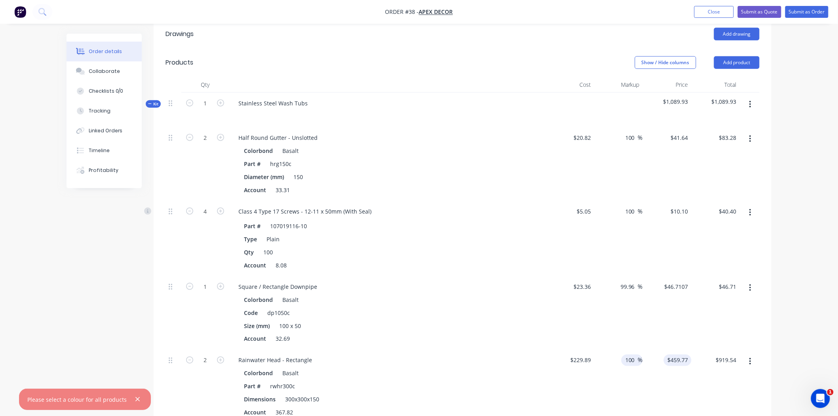
type input "$919.56"
drag, startPoint x: 675, startPoint y: 326, endPoint x: 695, endPoint y: 328, distance: 19.8
click at [695, 350] on div "2 Rainwater Head - Rectangle Colorbond Basalt Part # rwhr300c Dimensions 300x30…" at bounding box center [463, 387] width 594 height 74
type input "$459.78"
click at [135, 398] on icon "button" at bounding box center [137, 399] width 5 height 7
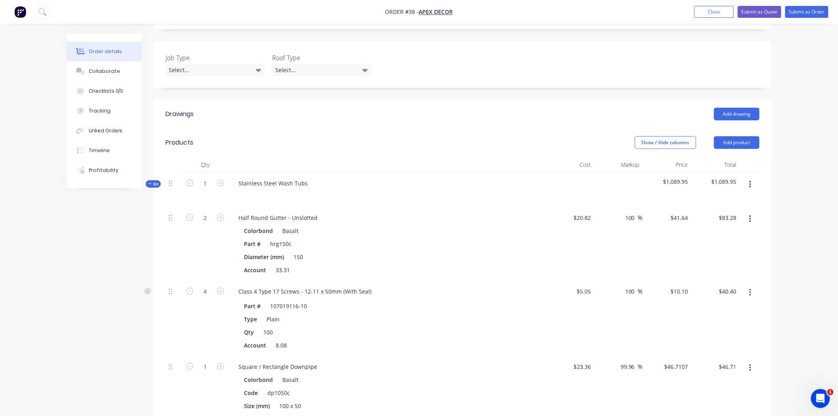
scroll to position [206, 0]
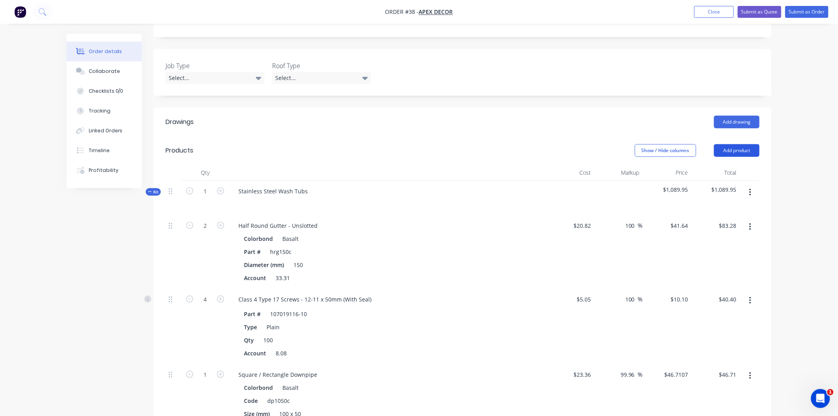
click at [733, 144] on button "Add product" at bounding box center [737, 150] width 46 height 13
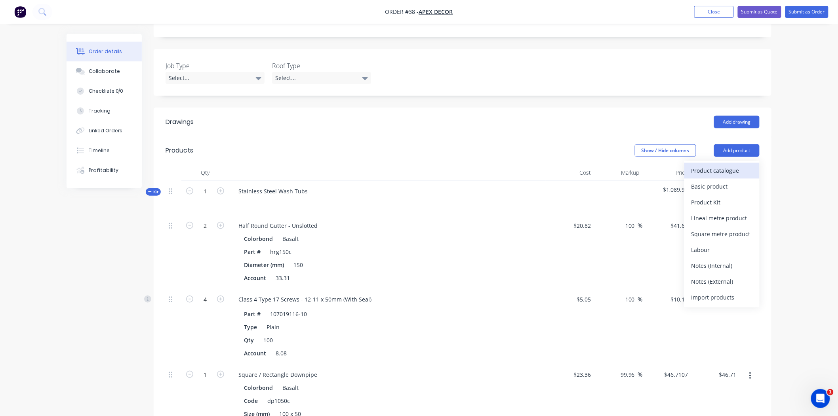
click at [720, 165] on div "Product catalogue" at bounding box center [721, 170] width 61 height 11
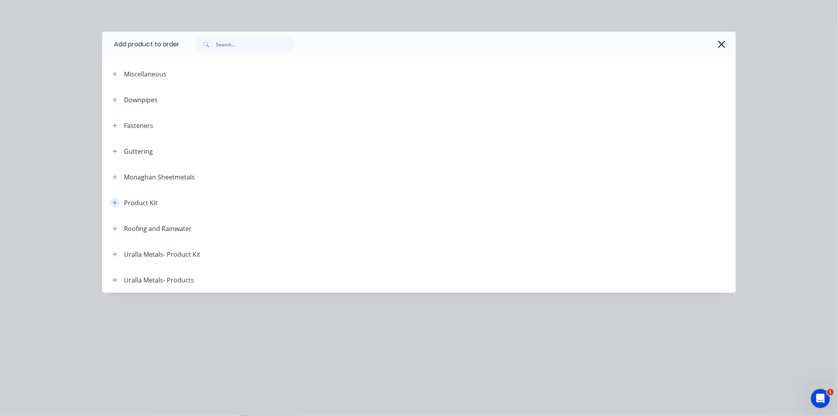
click at [115, 205] on button "button" at bounding box center [115, 203] width 10 height 10
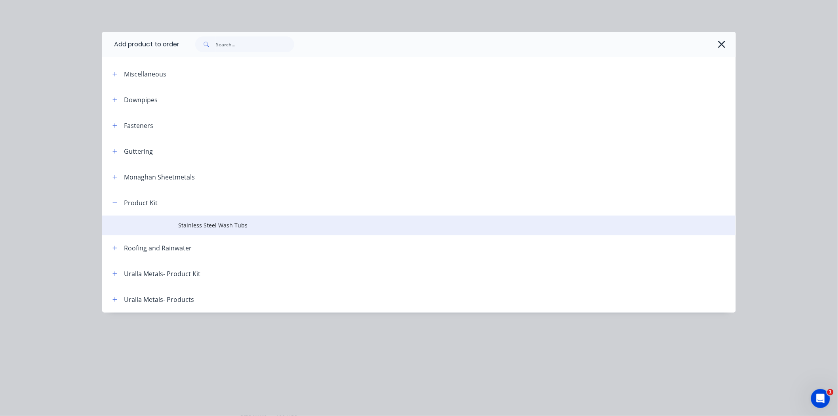
click at [173, 227] on td at bounding box center [140, 225] width 76 height 20
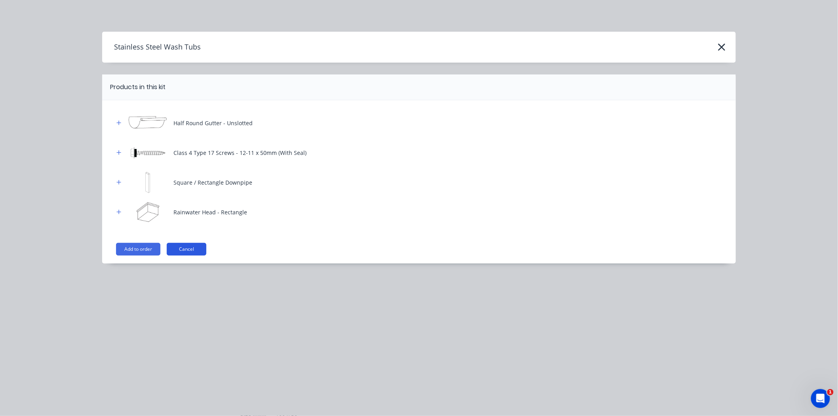
click at [187, 248] on button "Cancel" at bounding box center [187, 249] width 40 height 13
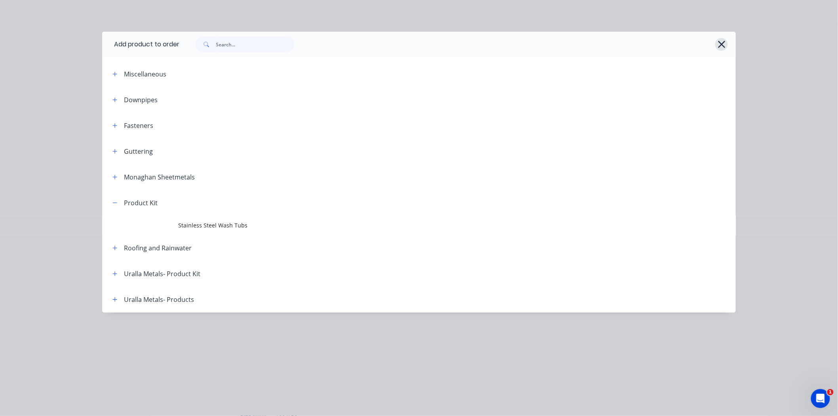
click at [716, 46] on button "button" at bounding box center [721, 44] width 13 height 13
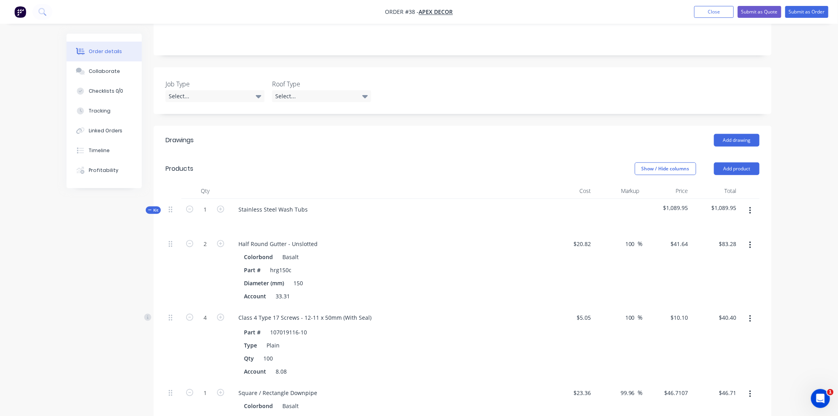
scroll to position [162, 0]
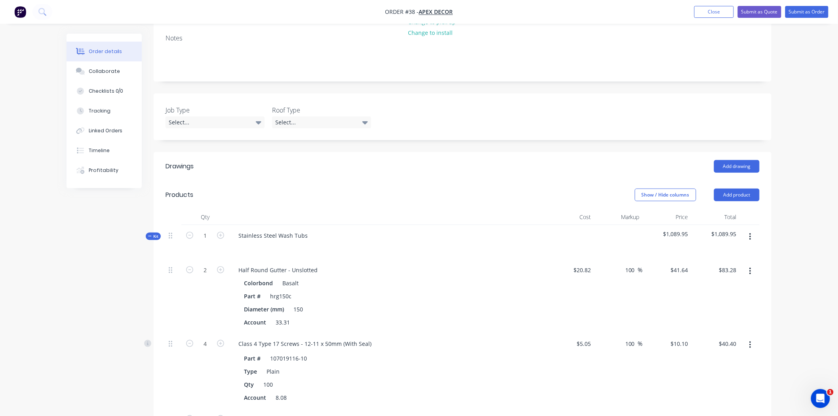
drag, startPoint x: 144, startPoint y: 235, endPoint x: 167, endPoint y: 233, distance: 23.1
click at [167, 233] on div "Created by Admin Created 01/10/25 Required 10/11/25 Assigned to AU Status Draft…" at bounding box center [419, 336] width 705 height 928
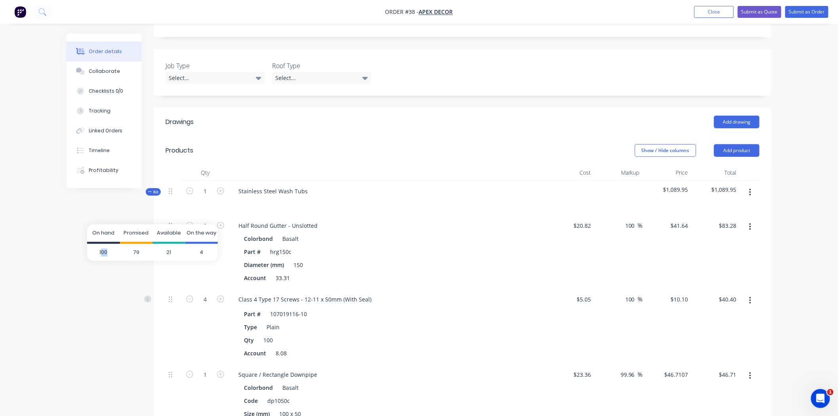
drag, startPoint x: 107, startPoint y: 252, endPoint x: 101, endPoint y: 255, distance: 6.8
click at [101, 255] on span "100" at bounding box center [103, 252] width 33 height 17
click at [110, 252] on span "100" at bounding box center [103, 252] width 33 height 17
drag, startPoint x: 132, startPoint y: 252, endPoint x: 139, endPoint y: 251, distance: 7.2
click at [139, 251] on span "79" at bounding box center [136, 252] width 33 height 17
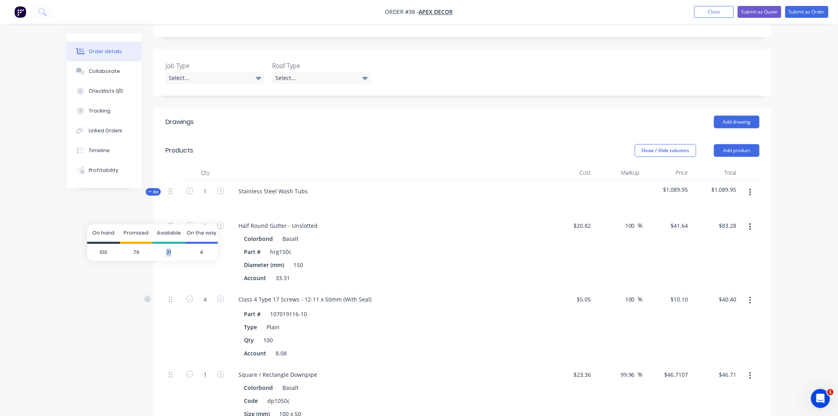
drag, startPoint x: 165, startPoint y: 253, endPoint x: 171, endPoint y: 252, distance: 6.3
click at [171, 252] on span "21" at bounding box center [168, 252] width 33 height 17
click at [169, 250] on span "21" at bounding box center [168, 252] width 33 height 17
drag, startPoint x: 199, startPoint y: 252, endPoint x: 203, endPoint y: 251, distance: 4.0
click at [203, 251] on span "4" at bounding box center [201, 252] width 33 height 17
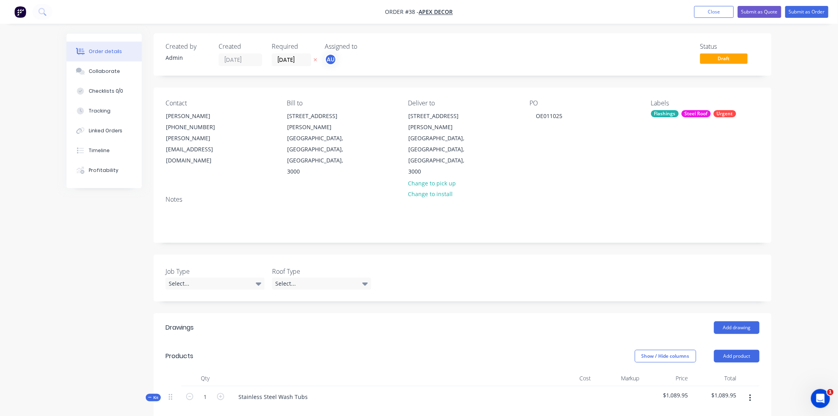
scroll to position [0, 0]
drag, startPoint x: 76, startPoint y: 272, endPoint x: 84, endPoint y: 253, distance: 20.4
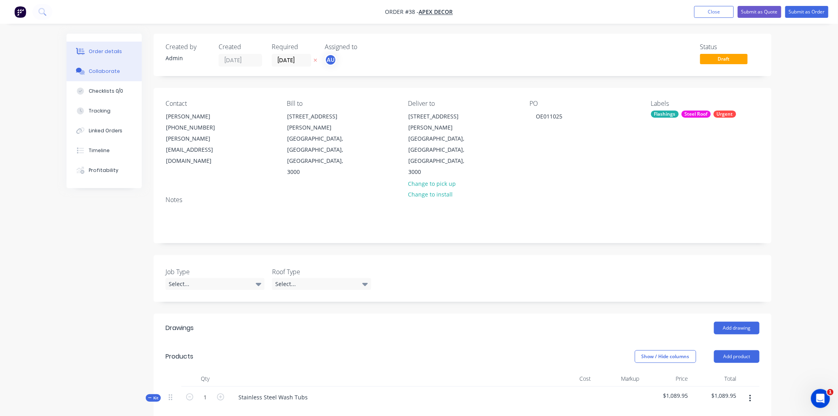
click at [101, 74] on div "Collaborate" at bounding box center [104, 71] width 31 height 7
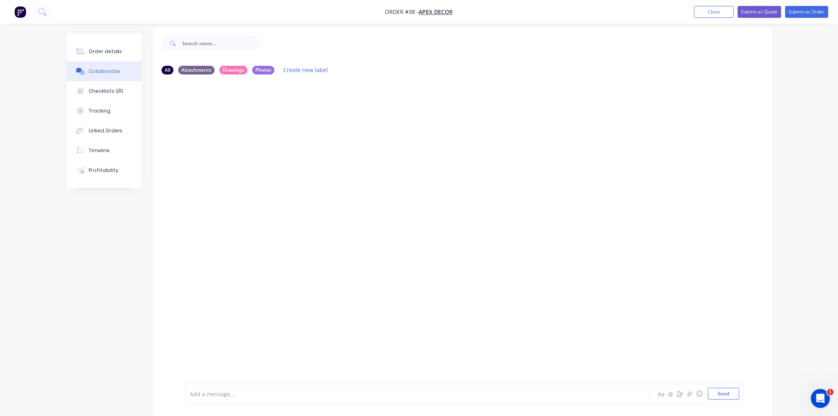
scroll to position [12, 0]
click at [689, 396] on button "button" at bounding box center [690, 394] width 10 height 10
click at [276, 385] on div "Add a message... Aa @ ☺ Send" at bounding box center [464, 393] width 558 height 21
click at [254, 390] on div at bounding box center [396, 394] width 412 height 8
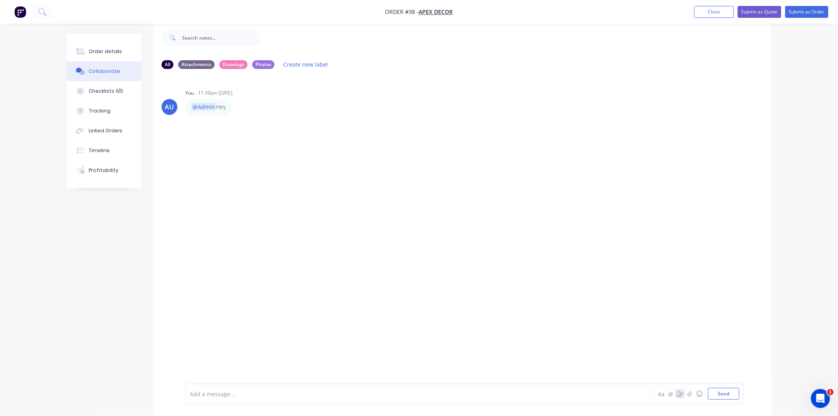
click at [680, 397] on button "button" at bounding box center [681, 394] width 10 height 10
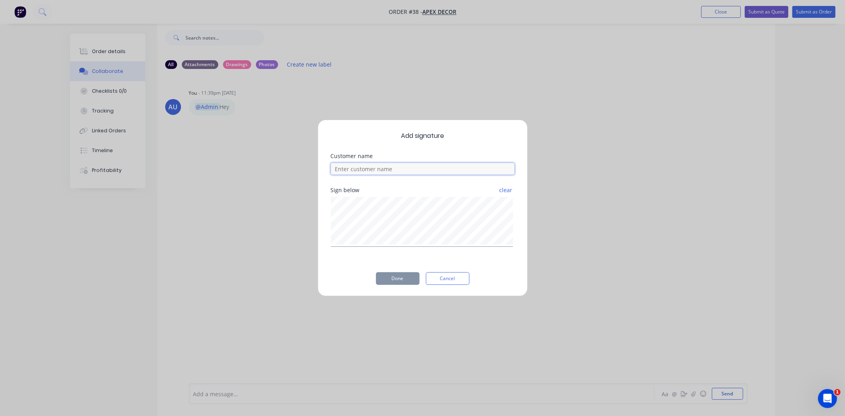
click at [415, 168] on input at bounding box center [423, 169] width 184 height 12
type input "John"
click at [389, 279] on button "Done" at bounding box center [398, 278] width 44 height 13
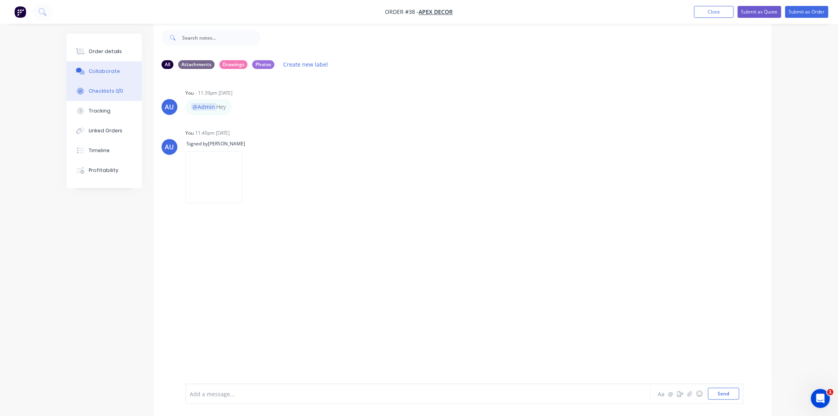
click at [94, 86] on button "Checklists 0/0" at bounding box center [104, 91] width 75 height 20
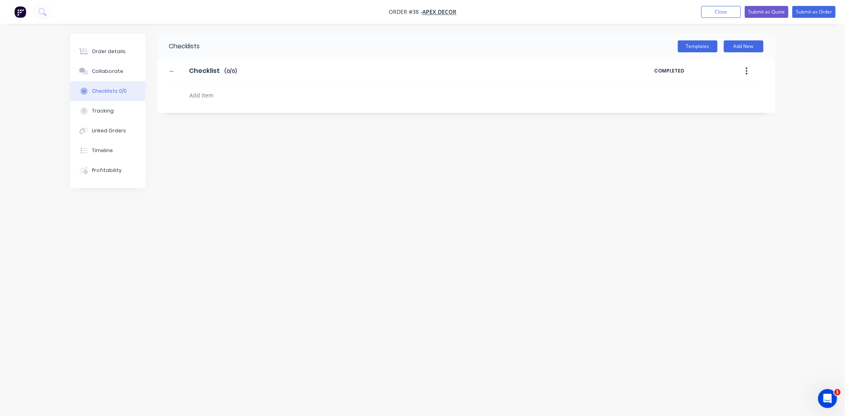
drag, startPoint x: 259, startPoint y: 181, endPoint x: 263, endPoint y: 173, distance: 8.7
click at [260, 180] on div "Checklists Templates Add New Checklist Checklist Enter Checklist name ( 0 / 0 )…" at bounding box center [422, 193] width 705 height 318
click at [697, 46] on button "Templates" at bounding box center [698, 46] width 40 height 12
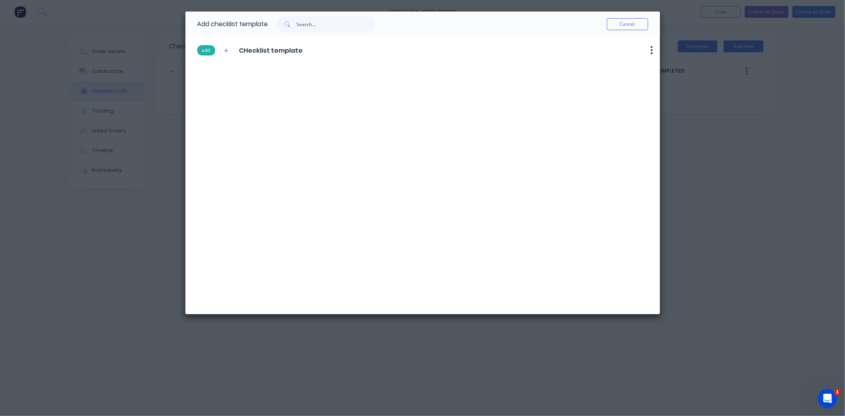
click at [204, 50] on button "add" at bounding box center [206, 50] width 18 height 10
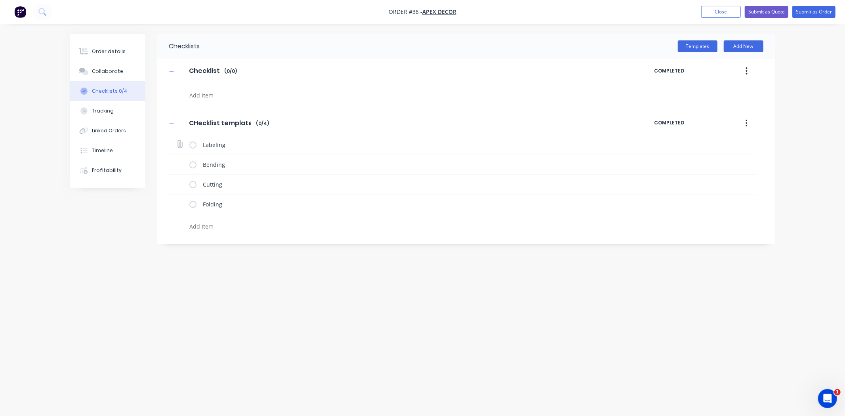
click at [191, 145] on label at bounding box center [192, 145] width 7 height 8
click at [0, 0] on input "checkbox" at bounding box center [0, 0] width 0 height 0
click at [192, 164] on label at bounding box center [192, 164] width 7 height 8
click at [0, 0] on input "checkbox" at bounding box center [0, 0] width 0 height 0
click at [193, 185] on label at bounding box center [192, 184] width 7 height 8
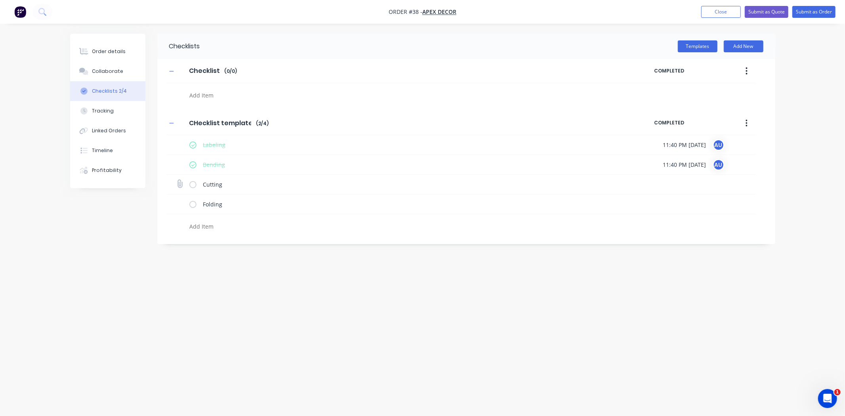
click at [0, 0] on input "checkbox" at bounding box center [0, 0] width 0 height 0
type textarea "x"
drag, startPoint x: 663, startPoint y: 144, endPoint x: 706, endPoint y: 143, distance: 42.4
click at [704, 143] on div "Labeling 11:40 PM 01/10/2025 AU" at bounding box center [461, 145] width 589 height 20
click at [678, 145] on span "11:40 PM 01/10/2025" at bounding box center [684, 145] width 43 height 8
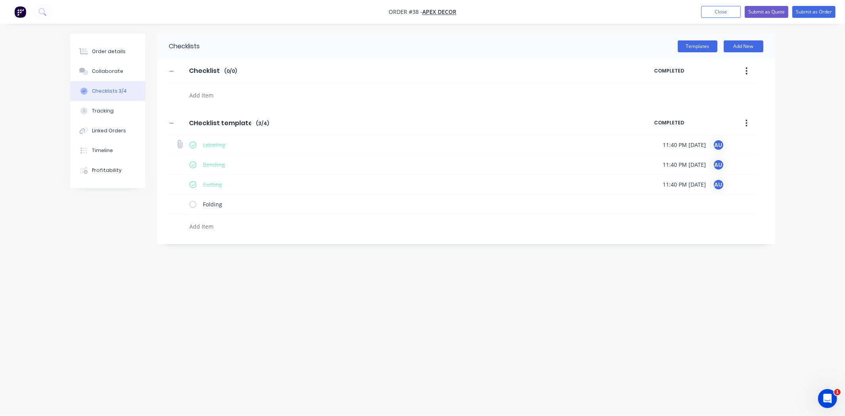
click at [695, 143] on span "11:40 PM 01/10/2025" at bounding box center [684, 145] width 43 height 8
drag, startPoint x: 608, startPoint y: 285, endPoint x: 603, endPoint y: 284, distance: 5.7
click at [608, 285] on div "Checklists Templates Add New Checklist Checklist Enter Checklist name ( 0 / 0 )…" at bounding box center [422, 193] width 705 height 318
click at [250, 334] on div "Checklists Templates Add New Checklist Checklist Enter Checklist name ( 0 / 0 )…" at bounding box center [422, 193] width 705 height 318
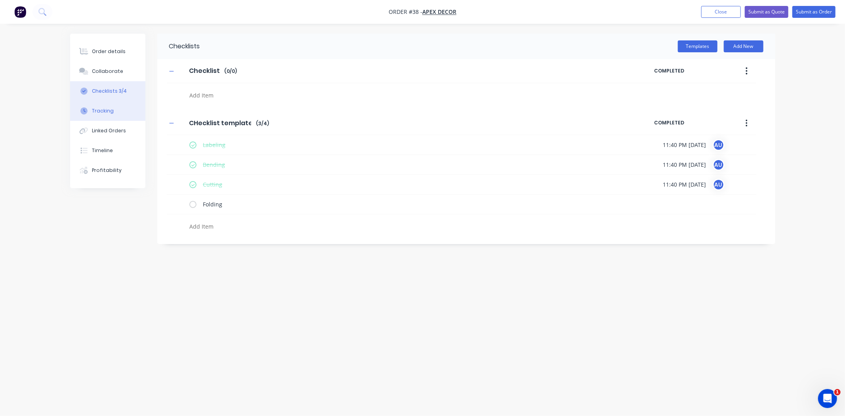
click at [103, 115] on button "Tracking" at bounding box center [107, 111] width 75 height 20
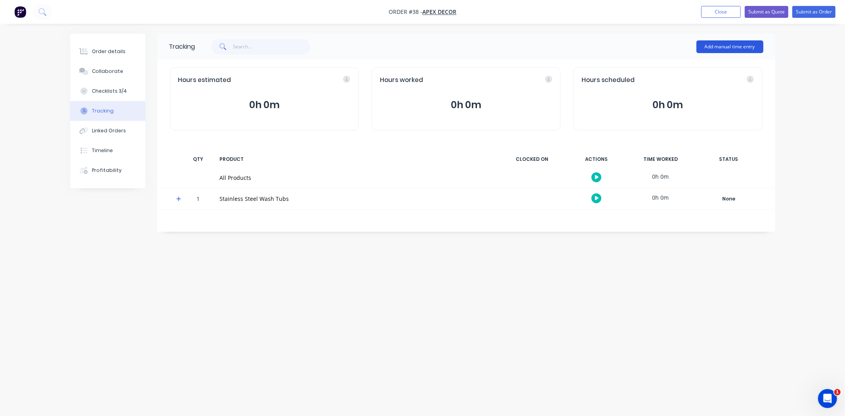
click at [729, 46] on button "Add manual time entry" at bounding box center [729, 46] width 67 height 13
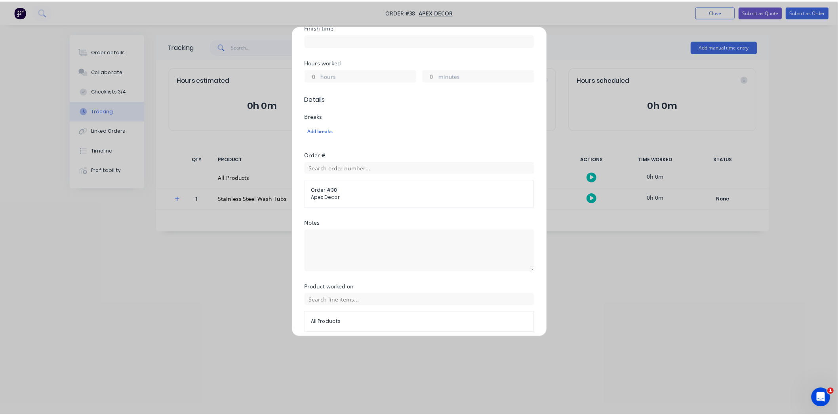
scroll to position [190, 0]
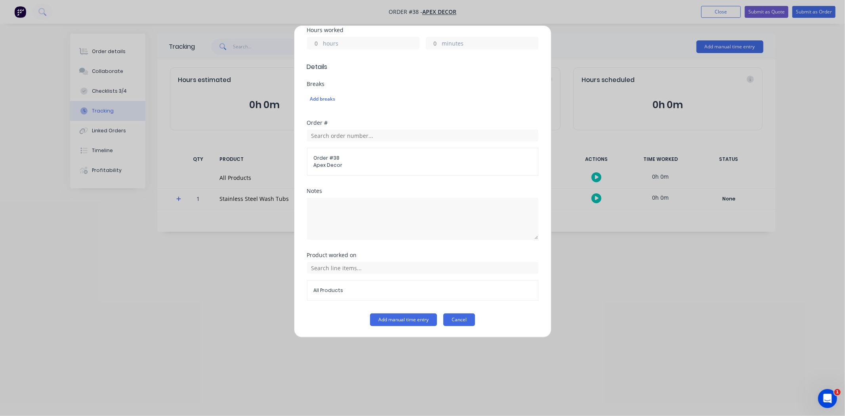
click at [460, 320] on button "Cancel" at bounding box center [459, 319] width 32 height 13
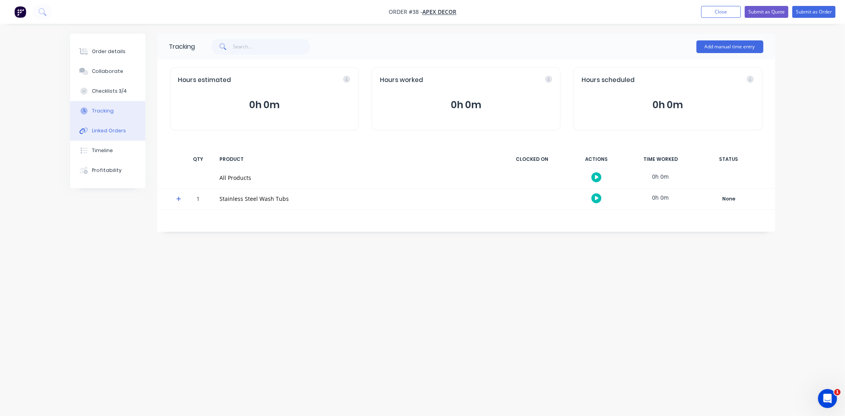
click at [88, 129] on icon at bounding box center [85, 131] width 6 height 6
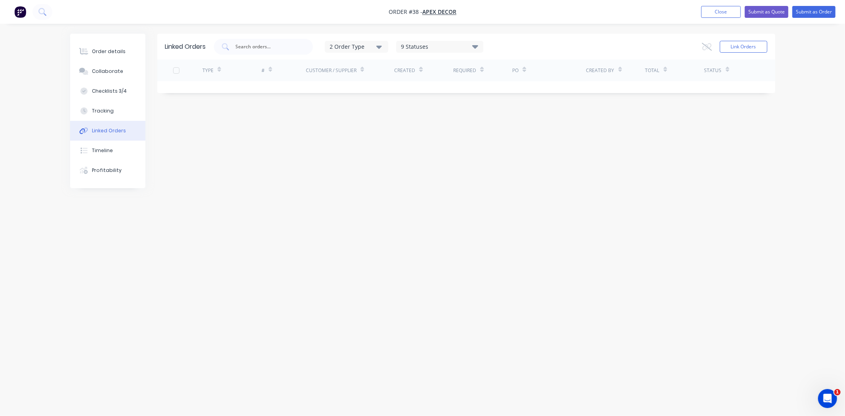
click at [231, 170] on div "Linked Orders 2 Order Type 9 Statuses Sales Order Status All Archived Draft Quo…" at bounding box center [422, 193] width 705 height 318
click at [201, 156] on div "Linked Orders 2 Order Type 9 Statuses Sales Order Status All Archived Draft Quo…" at bounding box center [422, 193] width 705 height 318
click at [194, 152] on div "Linked Orders 2 Order Type 9 Statuses Sales Order Status All Archived Draft Quo…" at bounding box center [422, 193] width 705 height 318
click at [284, 152] on div "Linked Orders 2 Order Type 9 Statuses Sales Order Status All Archived Draft Quo…" at bounding box center [422, 193] width 705 height 318
click at [291, 183] on div "Linked Orders 2 Order Type 9 Statuses Sales Order Status All Archived Draft Quo…" at bounding box center [422, 193] width 705 height 318
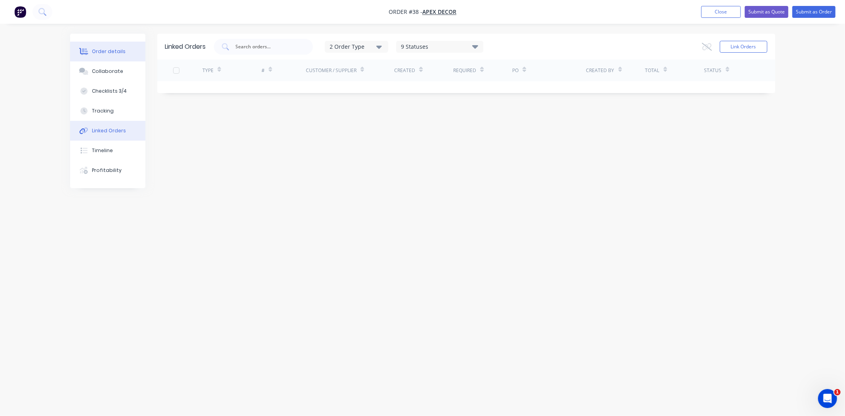
click at [107, 51] on div "Order details" at bounding box center [109, 51] width 34 height 7
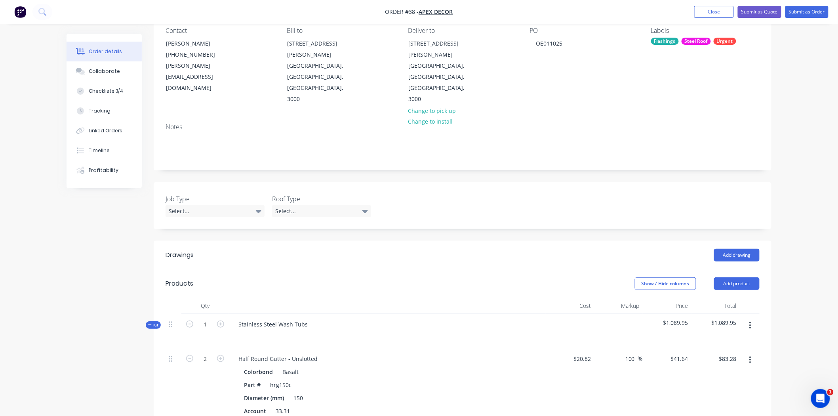
scroll to position [176, 0]
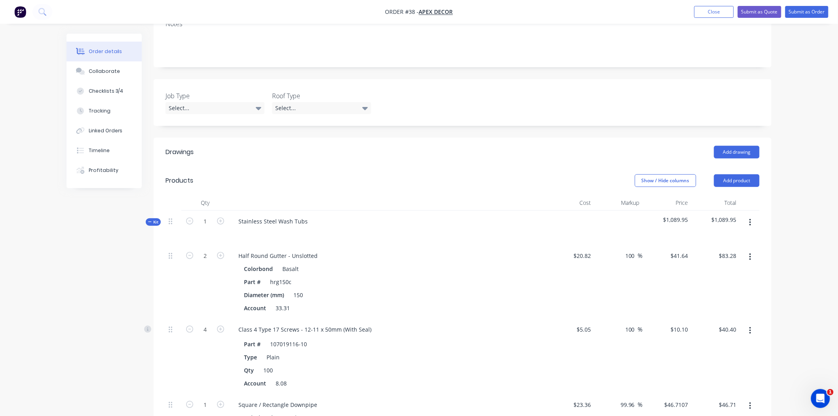
click at [106, 263] on div "Created by Admin Created 01/10/25 Required 10/11/25 Assigned to AU Status Draft…" at bounding box center [419, 322] width 705 height 928
click at [90, 248] on div "Created by Admin Created 01/10/25 Required 10/11/25 Assigned to AU Status Draft…" at bounding box center [419, 322] width 705 height 928
click at [91, 246] on div "Created by Admin Created 01/10/25 Required 10/11/25 Assigned to AU Status Draft…" at bounding box center [419, 322] width 705 height 928
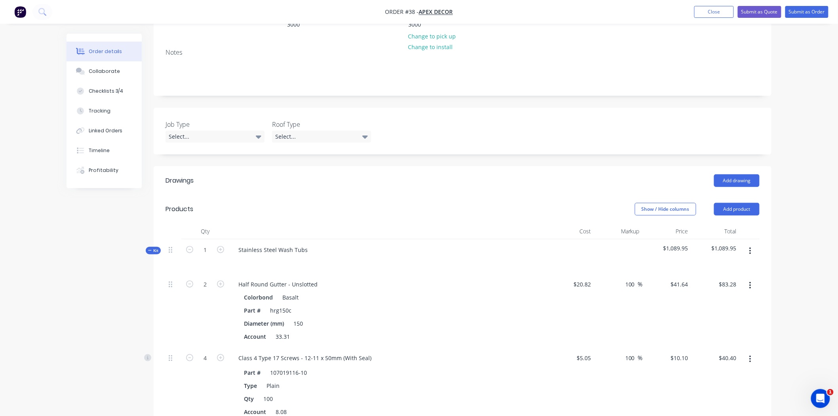
scroll to position [132, 0]
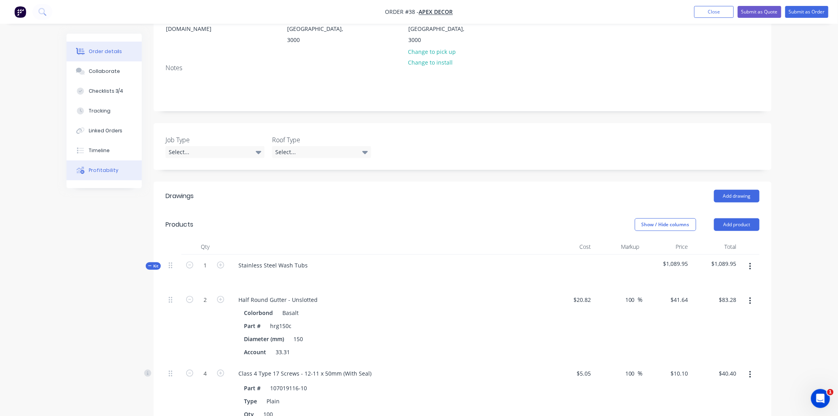
click at [100, 167] on div "Profitability" at bounding box center [104, 170] width 30 height 7
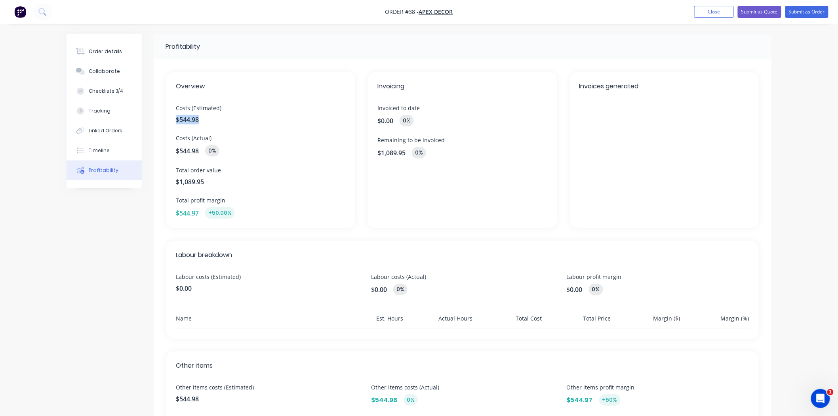
drag, startPoint x: 175, startPoint y: 119, endPoint x: 200, endPoint y: 119, distance: 25.3
click at [200, 119] on div "Overview Costs (Estimated) $544.98 Costs (Actual) $544.98 0% Total order value …" at bounding box center [260, 150] width 189 height 156
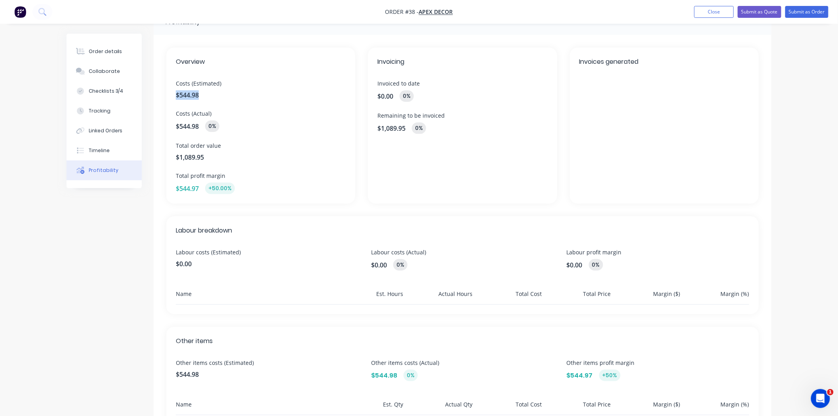
scroll to position [44, 0]
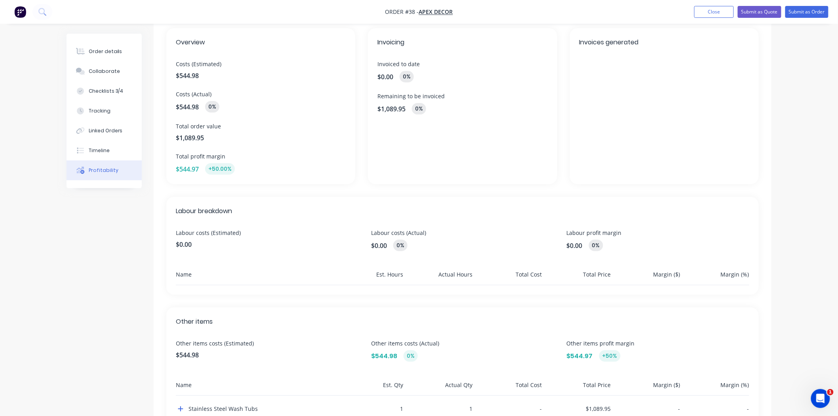
drag, startPoint x: 199, startPoint y: 108, endPoint x: 182, endPoint y: 108, distance: 17.0
click at [189, 108] on span "$544.98" at bounding box center [187, 107] width 23 height 10
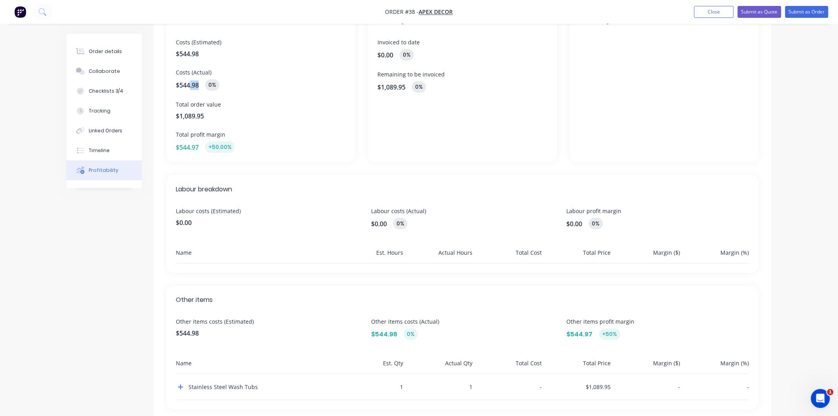
scroll to position [85, 0]
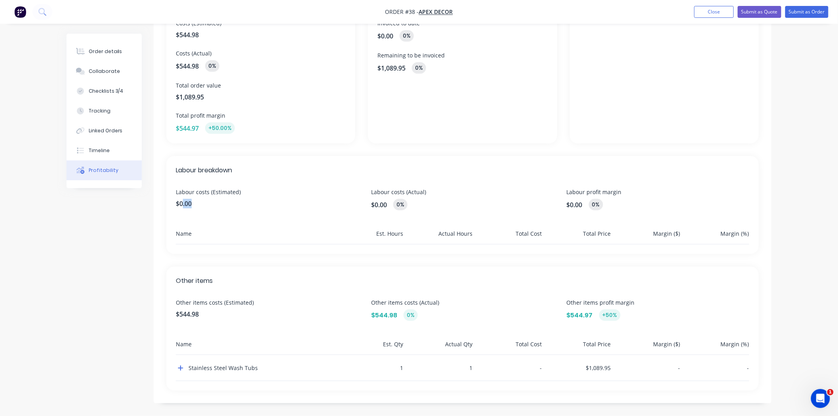
drag, startPoint x: 192, startPoint y: 200, endPoint x: 174, endPoint y: 204, distance: 18.6
click at [182, 204] on span "$0.00" at bounding box center [267, 204] width 183 height 10
click at [181, 206] on span "$0.00" at bounding box center [267, 204] width 183 height 10
drag, startPoint x: 203, startPoint y: 192, endPoint x: 215, endPoint y: 195, distance: 12.2
click at [210, 192] on span "Labour costs (Estimated)" at bounding box center [267, 192] width 183 height 8
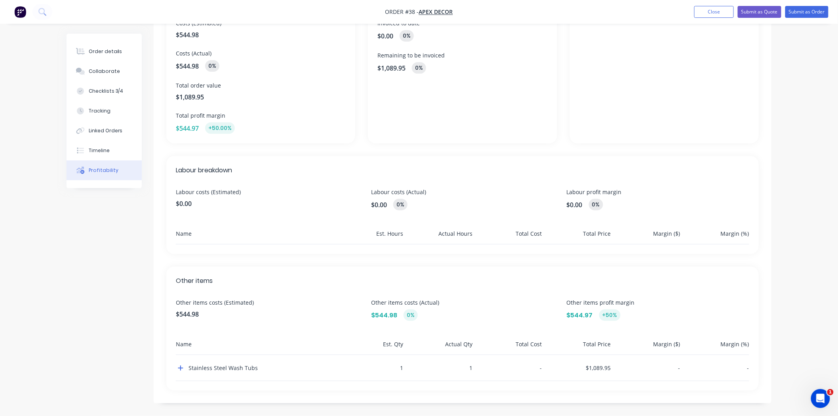
click at [199, 190] on span "Labour costs (Estimated)" at bounding box center [267, 192] width 183 height 8
click at [124, 113] on button "Tracking" at bounding box center [104, 111] width 75 height 20
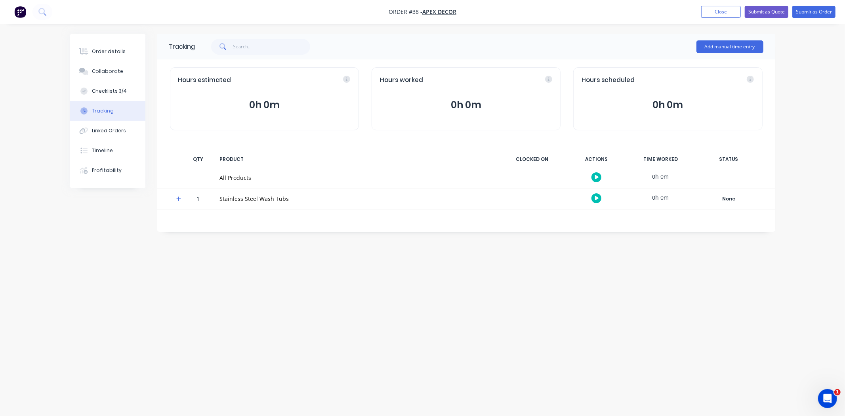
click at [189, 313] on div "Tracking Add manual time entry Hours estimated 0h 0m Hours worked 0h 0m Hours s…" at bounding box center [422, 193] width 705 height 318
click at [119, 173] on button "Profitability" at bounding box center [107, 170] width 75 height 20
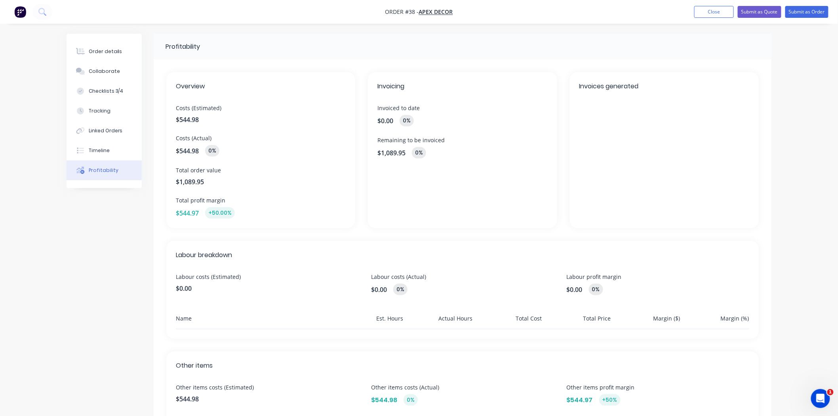
drag, startPoint x: 391, startPoint y: 288, endPoint x: 379, endPoint y: 288, distance: 11.9
click at [380, 288] on div "$0.00 0%" at bounding box center [462, 289] width 183 height 11
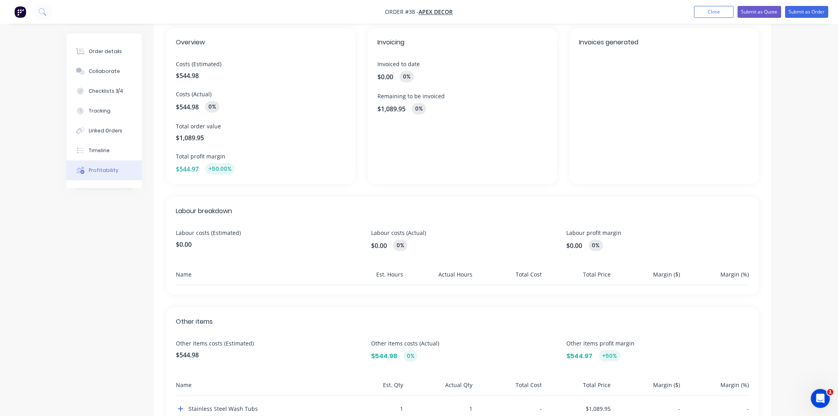
drag, startPoint x: 395, startPoint y: 279, endPoint x: 433, endPoint y: 284, distance: 38.7
click at [404, 280] on div "Name Est. Hours Actual Hours Total Cost Total Price Margin ($) Margin (%)" at bounding box center [462, 277] width 573 height 15
drag, startPoint x: 457, startPoint y: 282, endPoint x: 484, endPoint y: 285, distance: 27.1
click at [464, 282] on div "Actual Hours" at bounding box center [440, 277] width 66 height 15
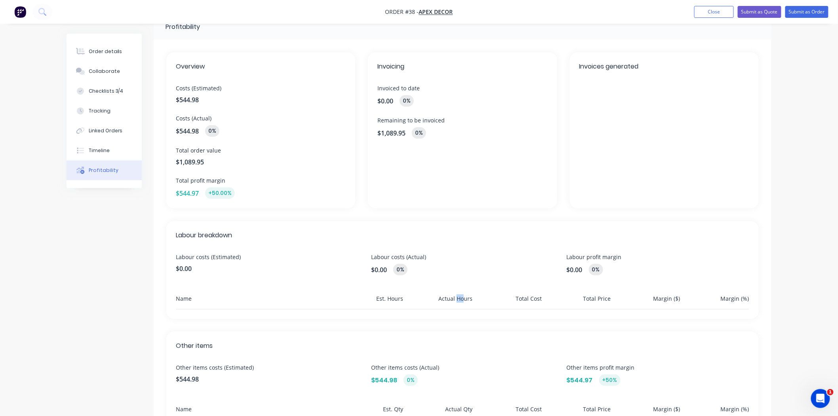
scroll to position [0, 0]
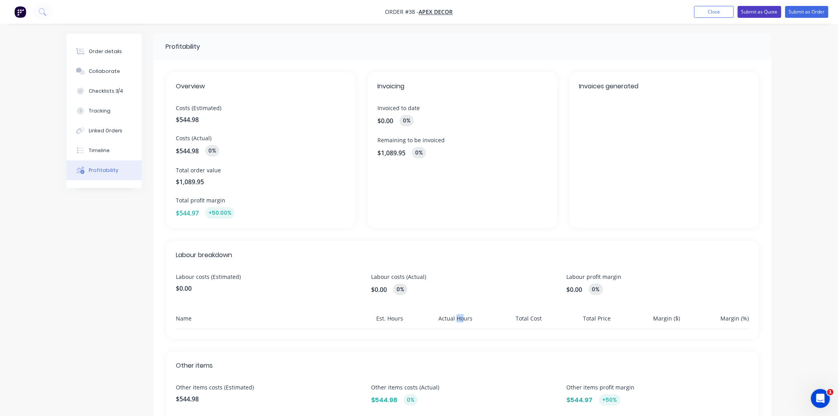
click at [763, 14] on button "Submit as Quote" at bounding box center [760, 12] width 44 height 12
click at [111, 54] on div "Order details" at bounding box center [106, 51] width 34 height 7
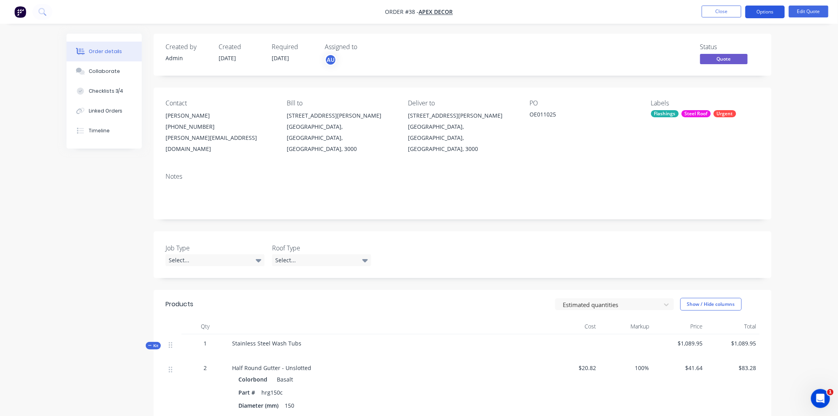
click at [760, 12] on button "Options" at bounding box center [765, 12] width 40 height 13
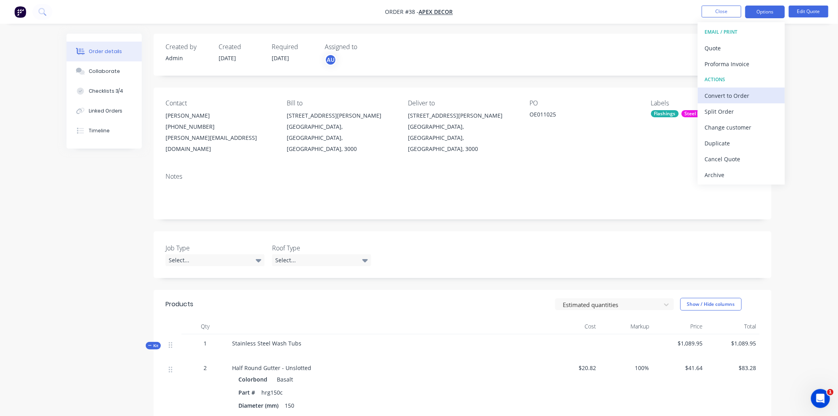
click at [720, 94] on div "Convert to Order" at bounding box center [741, 95] width 73 height 11
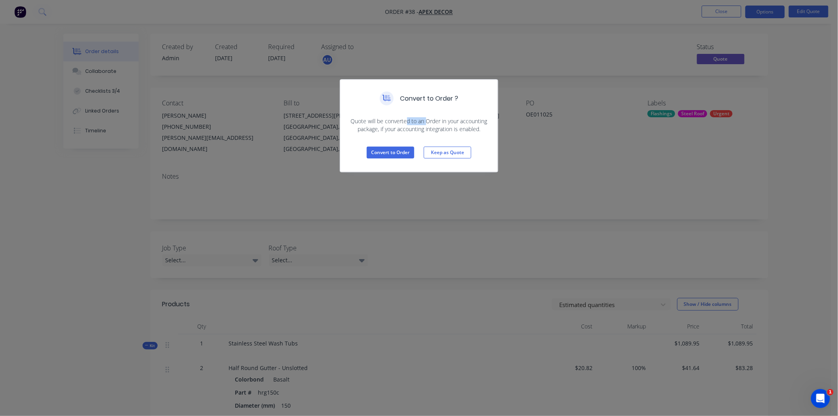
drag, startPoint x: 406, startPoint y: 124, endPoint x: 433, endPoint y: 126, distance: 27.0
click at [426, 124] on span "Quote will be converted to an Order in your accounting package, if your account…" at bounding box center [419, 125] width 139 height 16
drag, startPoint x: 458, startPoint y: 121, endPoint x: 480, endPoint y: 129, distance: 23.5
click at [480, 129] on span "Quote will be converted to an Order in your accounting package, if your account…" at bounding box center [419, 125] width 139 height 16
click at [392, 151] on button "Convert to Order" at bounding box center [391, 153] width 48 height 12
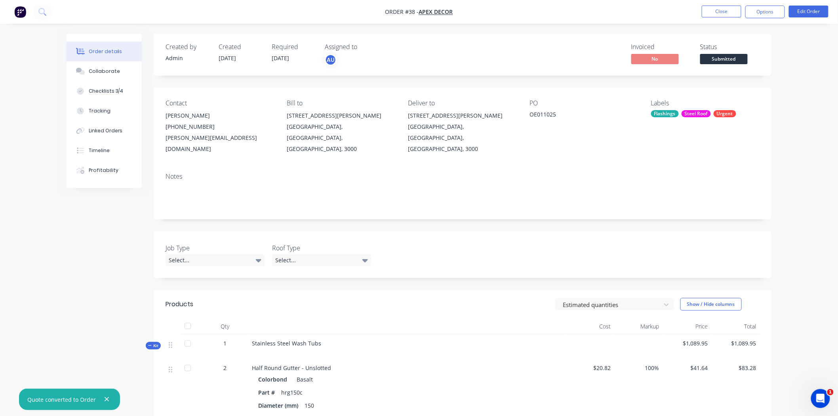
drag, startPoint x: 580, startPoint y: 48, endPoint x: 571, endPoint y: 49, distance: 8.7
click at [580, 48] on div "Invoiced No Status Submitted" at bounding box center [582, 54] width 356 height 23
click at [586, 58] on div "Invoiced No Status Submitted" at bounding box center [582, 54] width 356 height 23
click at [590, 59] on div "Invoiced No Status Submitted" at bounding box center [582, 54] width 356 height 23
click at [767, 7] on button "Options" at bounding box center [765, 12] width 40 height 13
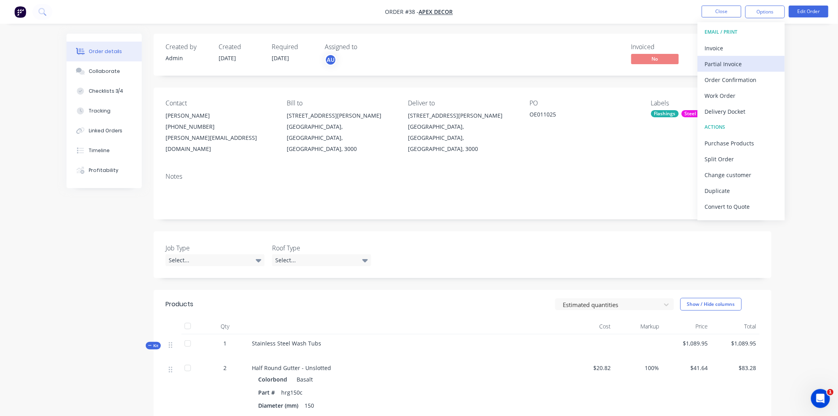
click at [733, 67] on div "Partial Invoice" at bounding box center [741, 63] width 73 height 11
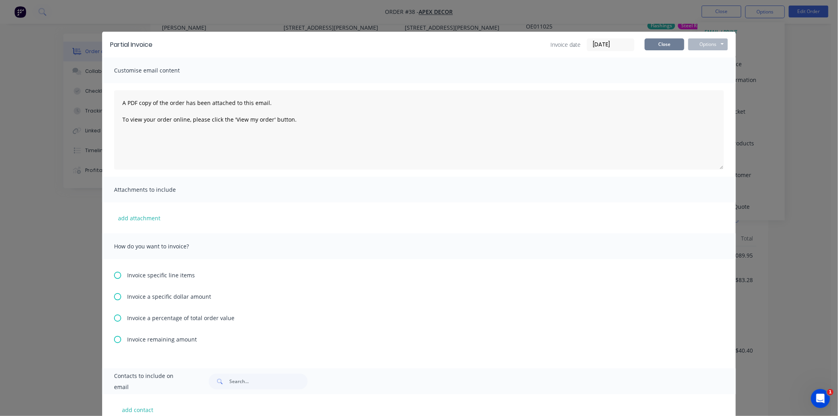
click at [660, 41] on button "Close" at bounding box center [665, 44] width 40 height 12
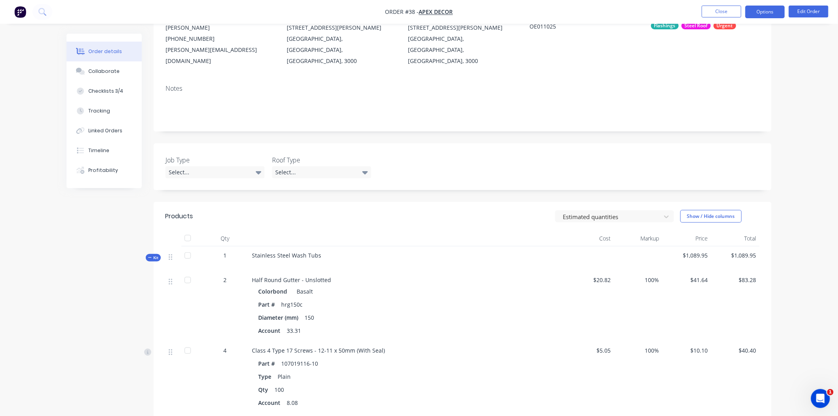
click at [758, 10] on button "Options" at bounding box center [765, 12] width 40 height 13
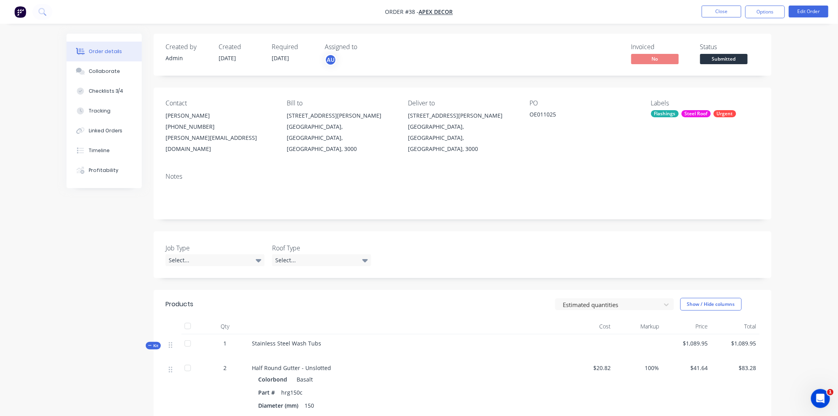
click at [799, 93] on div "Order details Collaborate Checklists 3/4 Tracking Linked Orders Timeline Profit…" at bounding box center [419, 391] width 838 height 783
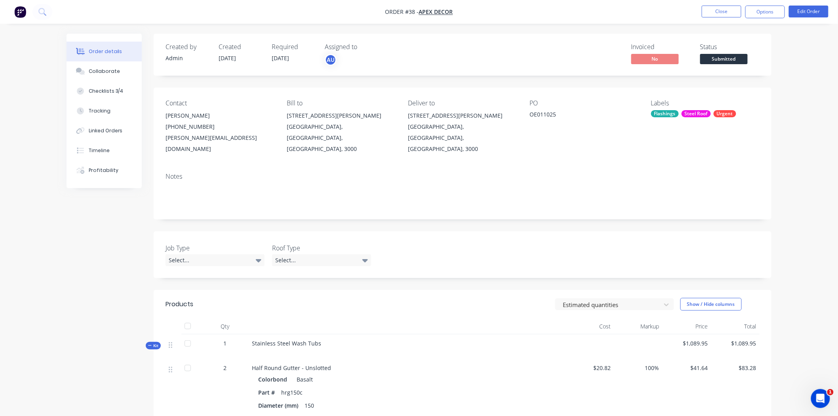
click at [799, 93] on div "Order details Collaborate Checklists 3/4 Tracking Linked Orders Timeline Profit…" at bounding box center [419, 391] width 838 height 783
click at [757, 9] on button "Options" at bounding box center [765, 12] width 40 height 13
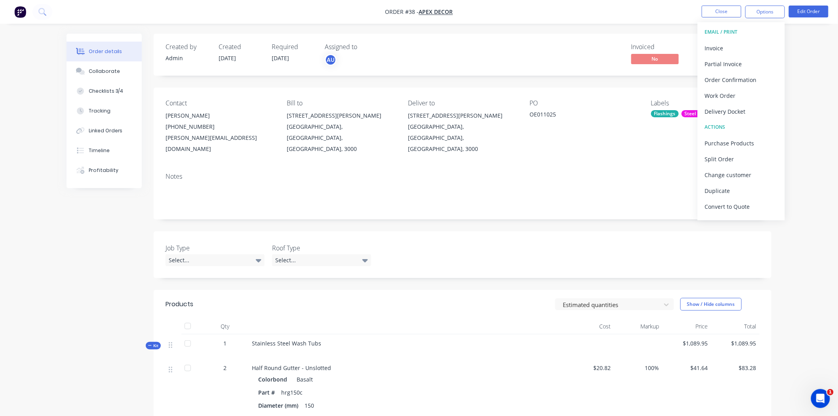
click at [797, 50] on div "Order details Collaborate Checklists 3/4 Tracking Linked Orders Timeline Profit…" at bounding box center [419, 391] width 838 height 783
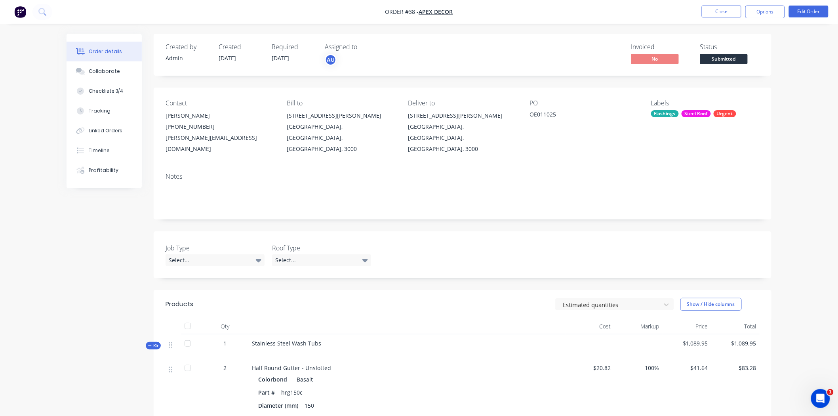
click at [806, 30] on div "Order details Collaborate Checklists 3/4 Tracking Linked Orders Timeline Profit…" at bounding box center [419, 391] width 838 height 783
click at [778, 111] on div "Order details Collaborate Checklists 3/4 Tracking Linked Orders Timeline Profit…" at bounding box center [419, 409] width 721 height 750
drag, startPoint x: 643, startPoint y: 111, endPoint x: 663, endPoint y: 111, distance: 20.6
click at [663, 111] on div "$ 1089.95" at bounding box center [680, 111] width 83 height 8
drag, startPoint x: 653, startPoint y: 87, endPoint x: 641, endPoint y: 86, distance: 12.0
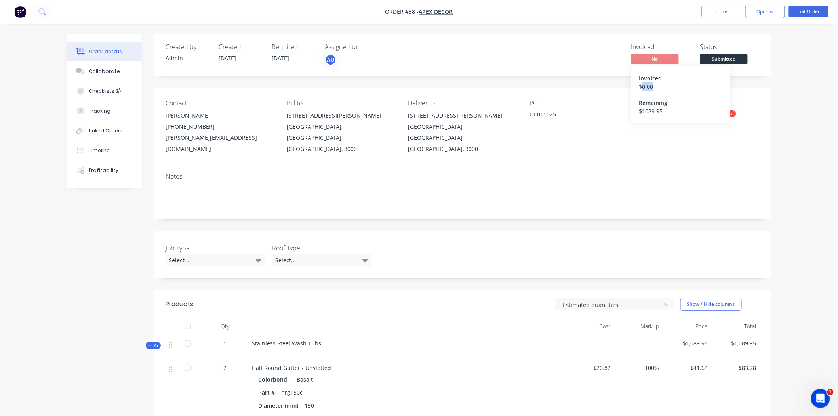
click at [641, 86] on div "$ 0.00" at bounding box center [680, 86] width 83 height 8
click at [651, 61] on span "No" at bounding box center [655, 59] width 48 height 10
click at [762, 10] on button "Options" at bounding box center [765, 12] width 40 height 13
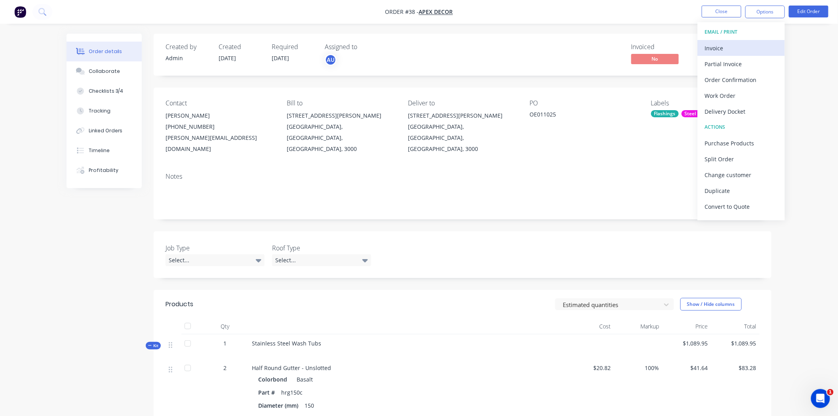
click at [727, 52] on div "Invoice" at bounding box center [741, 47] width 73 height 11
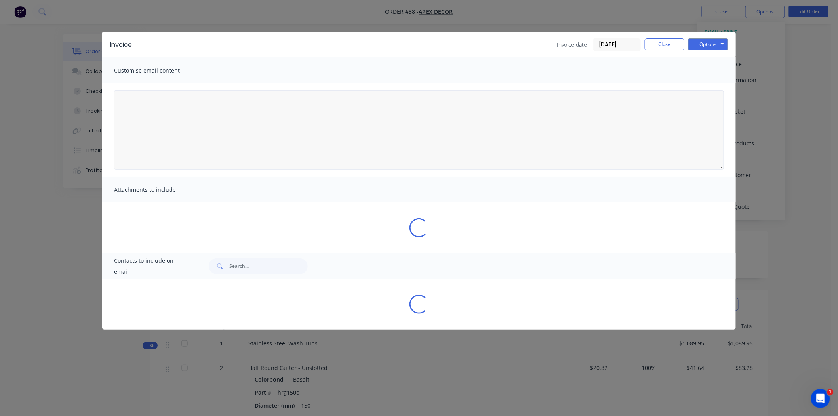
type textarea "A PDF copy of the order has been attached to this email. To view your order onl…"
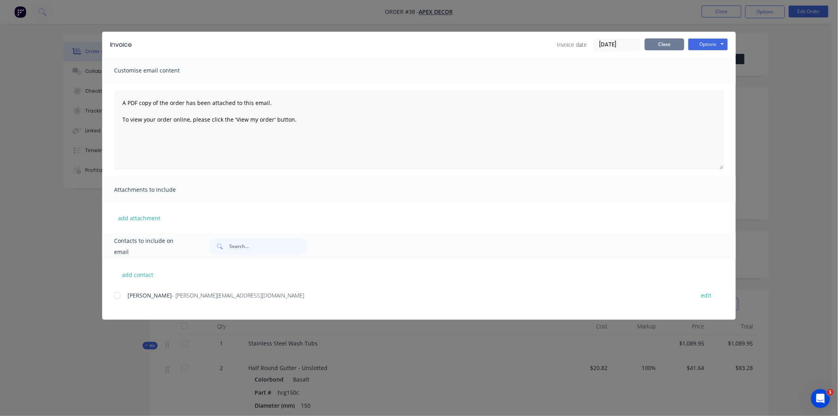
drag, startPoint x: 667, startPoint y: 44, endPoint x: 735, endPoint y: 21, distance: 71.6
click at [670, 42] on button "Close" at bounding box center [665, 44] width 40 height 12
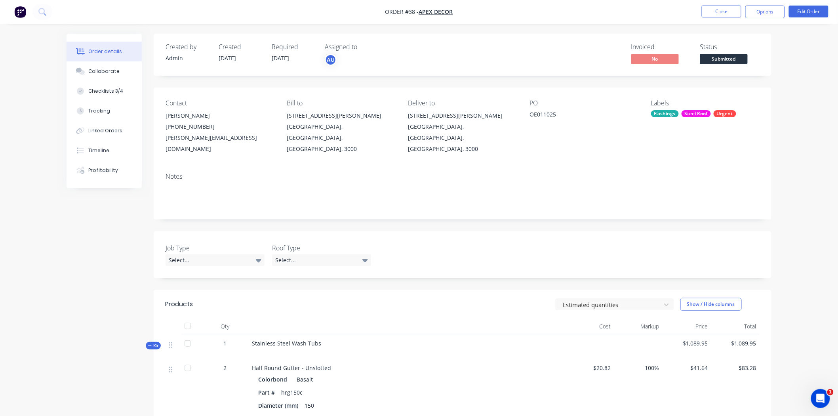
click at [773, 5] on nav "Order #38 - Apex Decor Close Options Edit Order" at bounding box center [419, 12] width 838 height 24
click at [769, 13] on button "Options" at bounding box center [765, 12] width 40 height 13
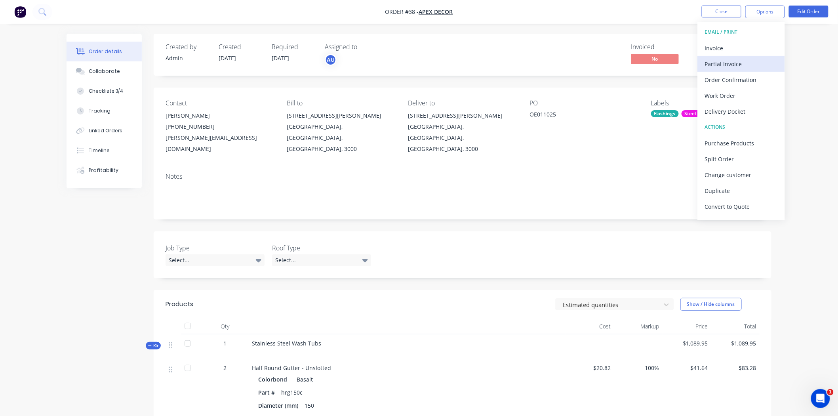
click at [729, 59] on div "Partial Invoice" at bounding box center [741, 63] width 73 height 11
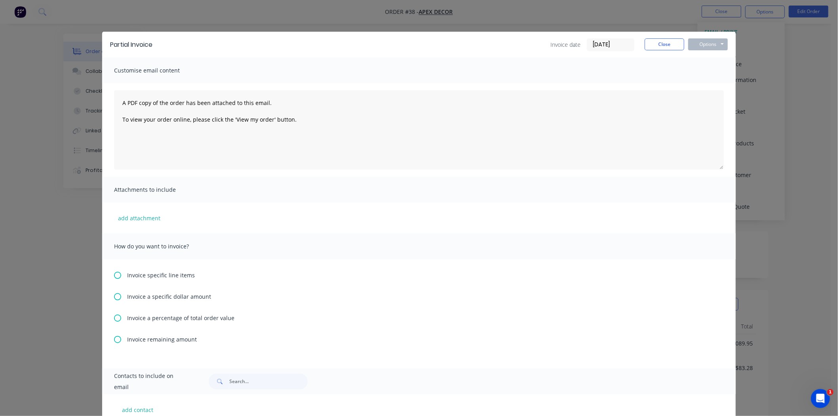
scroll to position [50, 0]
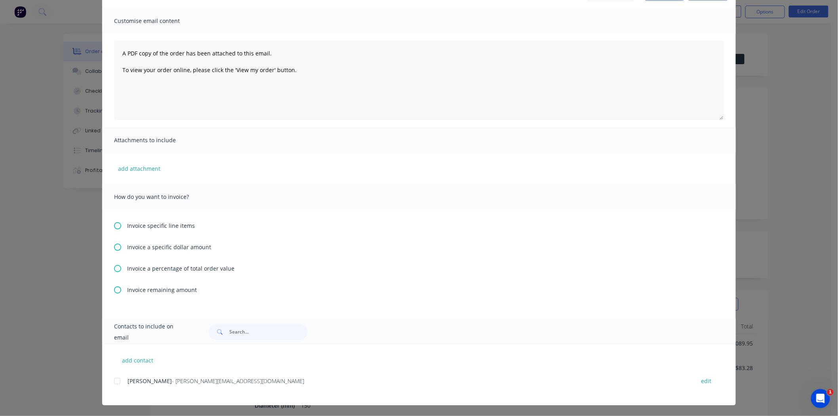
click at [145, 291] on span "Invoice remaining amount" at bounding box center [162, 290] width 70 height 8
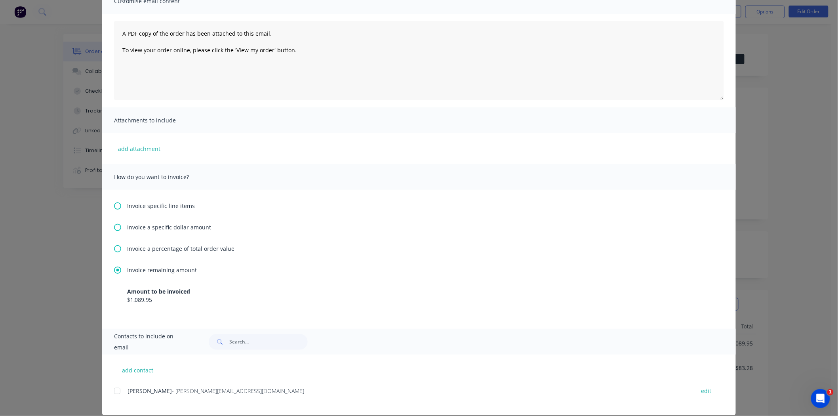
scroll to position [80, 0]
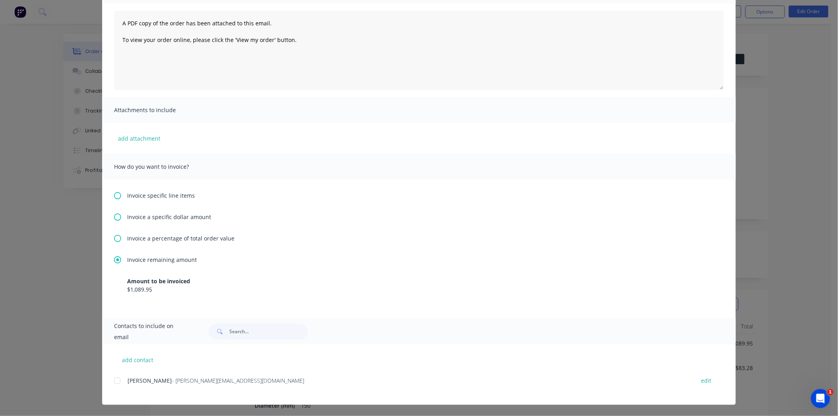
click at [114, 193] on icon at bounding box center [117, 195] width 7 height 7
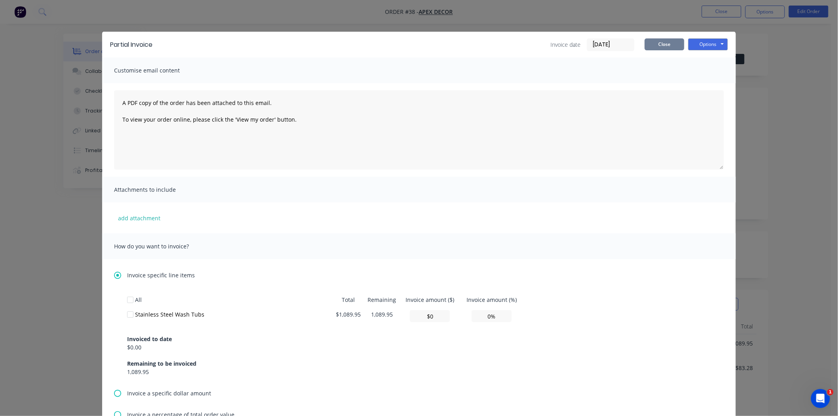
click at [659, 42] on button "Close" at bounding box center [665, 44] width 40 height 12
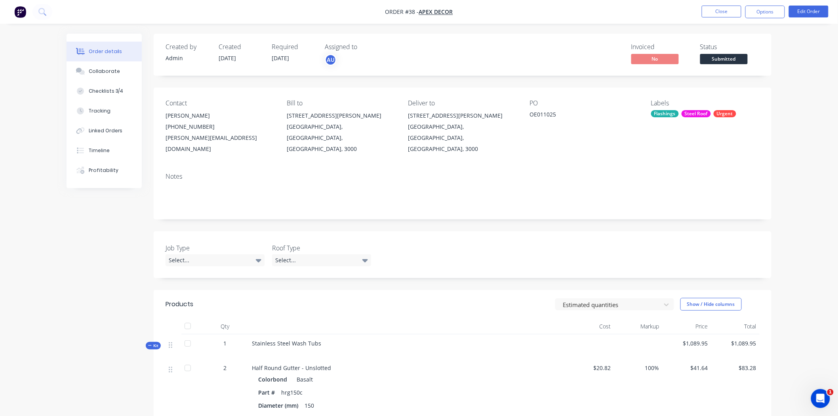
click at [773, 137] on div "Order details Collaborate Checklists 3/4 Tracking Linked Orders Timeline Profit…" at bounding box center [419, 409] width 721 height 750
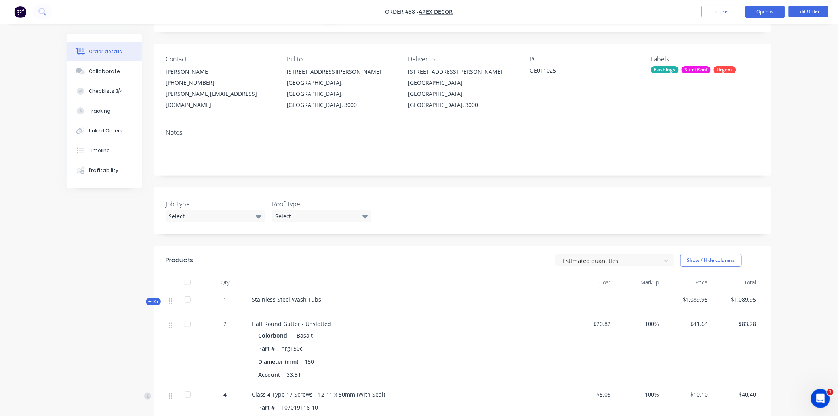
click at [757, 9] on button "Options" at bounding box center [765, 12] width 40 height 13
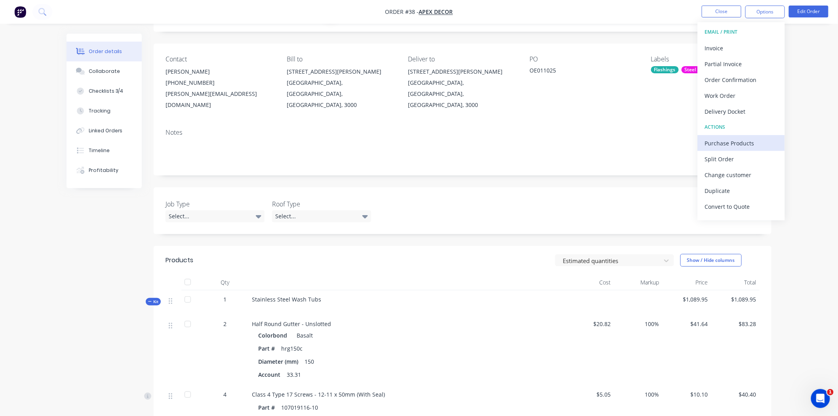
click at [726, 143] on div "Purchase Products" at bounding box center [741, 142] width 73 height 11
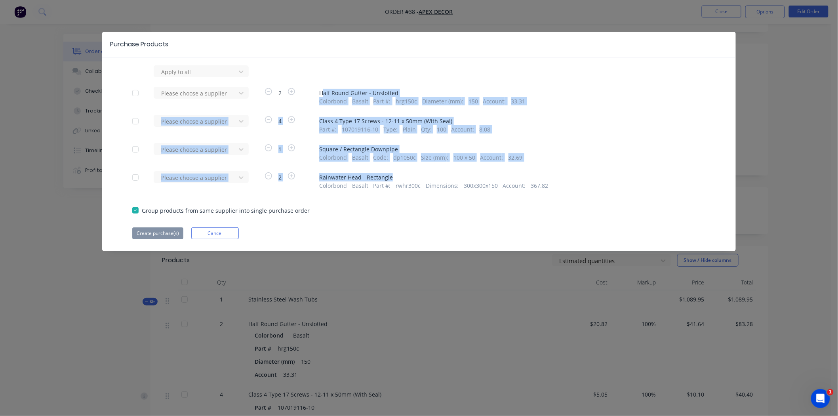
drag, startPoint x: 322, startPoint y: 91, endPoint x: 407, endPoint y: 171, distance: 116.5
click at [407, 171] on div "Apply to all Please choose a supplier 2 Half Round Gutter - Unslotted Colorbond…" at bounding box center [419, 152] width 634 height 174
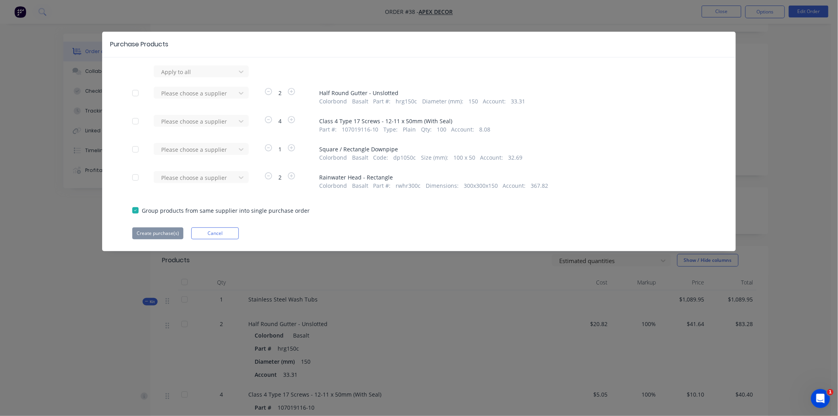
click at [406, 206] on div "Group products from same supplier into single purchase order" at bounding box center [418, 210] width 573 height 9
click at [373, 216] on div "Apply to all Please choose a supplier 2 Half Round Gutter - Unslotted Colorbond…" at bounding box center [419, 152] width 634 height 174
click at [208, 93] on div at bounding box center [195, 93] width 71 height 10
click at [280, 71] on div "Apply to all" at bounding box center [418, 71] width 573 height 12
click at [207, 68] on div at bounding box center [195, 72] width 71 height 10
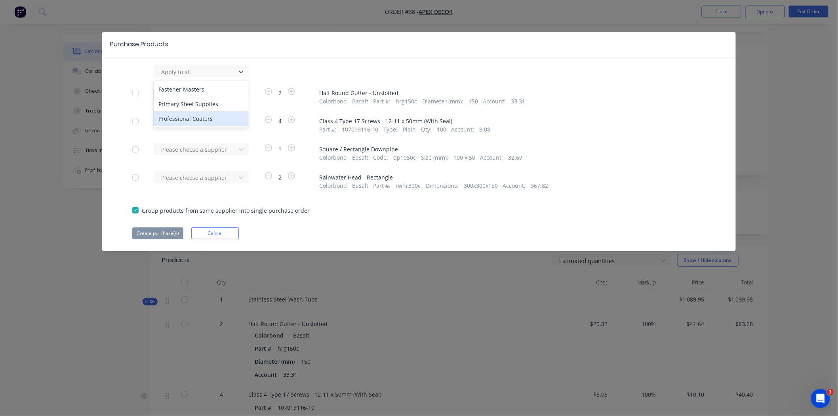
click at [284, 62] on div "Purchase Products 3 results available. Use Up and Down to choose options, press…" at bounding box center [419, 141] width 634 height 219
click at [198, 92] on div at bounding box center [195, 93] width 71 height 10
click at [201, 134] on div "Primary Steel Supplies" at bounding box center [201, 137] width 95 height 15
click at [270, 91] on icon "button" at bounding box center [268, 91] width 7 height 7
click at [288, 89] on icon "button" at bounding box center [291, 91] width 7 height 7
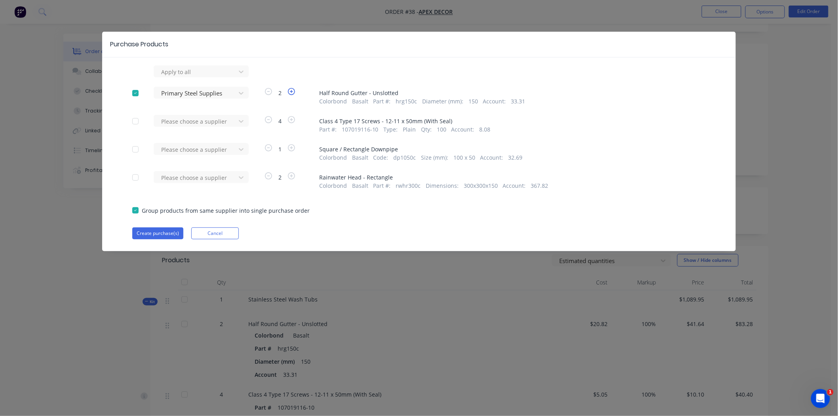
click at [292, 91] on icon "button" at bounding box center [291, 91] width 7 height 7
click at [293, 91] on icon "button" at bounding box center [291, 91] width 7 height 7
click at [191, 124] on div at bounding box center [195, 121] width 71 height 10
click at [196, 181] on div "Professional Coaters" at bounding box center [201, 179] width 95 height 15
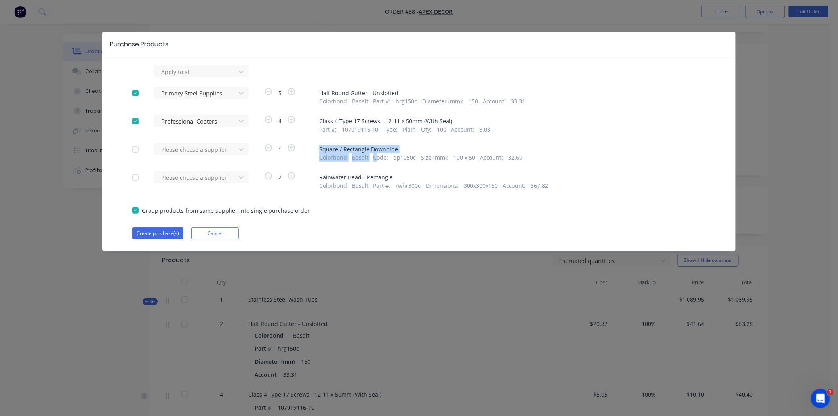
drag, startPoint x: 320, startPoint y: 144, endPoint x: 377, endPoint y: 192, distance: 74.2
click at [377, 161] on div "Please choose a supplier 1 Square / Rectangle Downpipe Colorbond Basalt Code : …" at bounding box center [418, 152] width 573 height 19
click at [360, 208] on div "Group products from same supplier into single purchase order" at bounding box center [418, 210] width 573 height 9
click at [160, 232] on button "Create purchase(s)" at bounding box center [157, 233] width 51 height 12
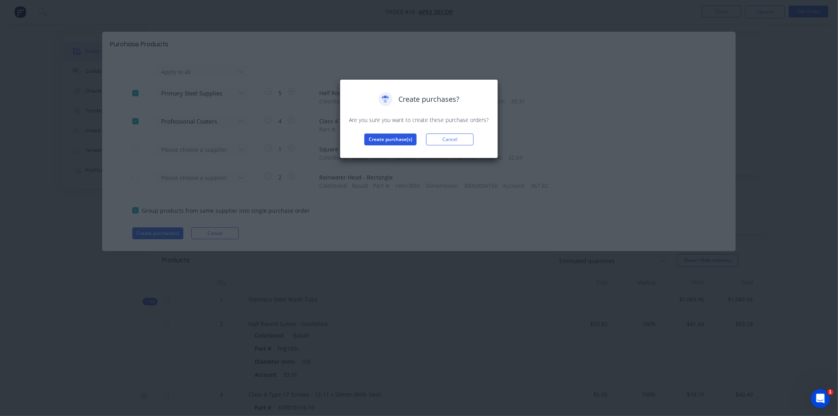
click at [374, 140] on button "Create purchase(s)" at bounding box center [390, 139] width 52 height 12
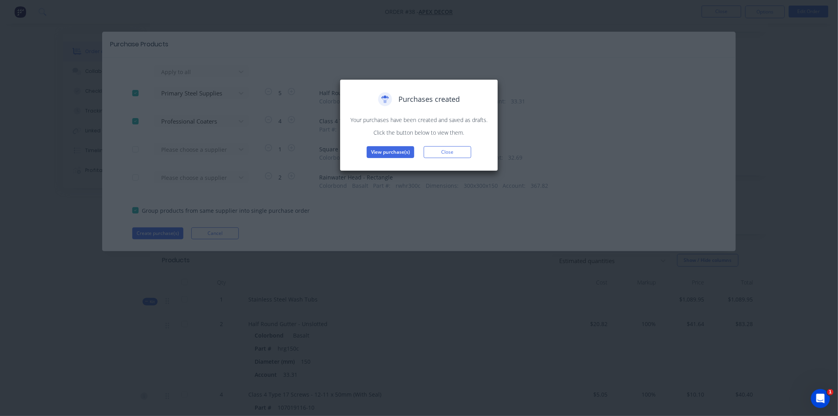
drag, startPoint x: 350, startPoint y: 120, endPoint x: 364, endPoint y: 119, distance: 14.3
click at [355, 119] on p "Your purchases have been created and saved as drafts." at bounding box center [419, 120] width 142 height 8
click at [398, 152] on button "View purchase(s)" at bounding box center [391, 152] width 48 height 12
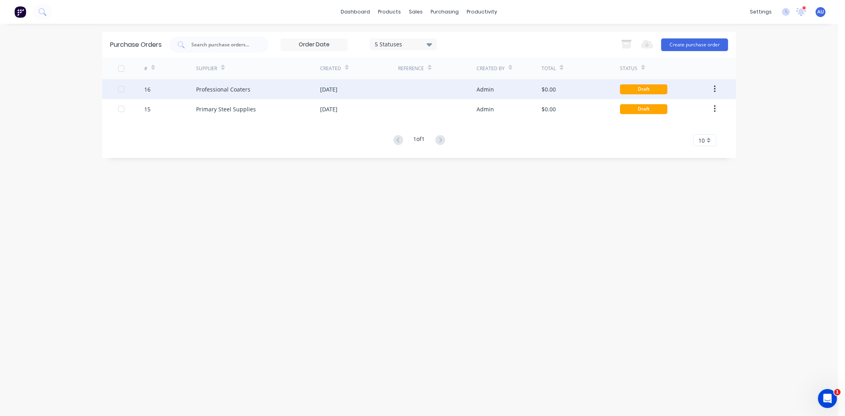
click at [160, 89] on div "16" at bounding box center [170, 89] width 52 height 20
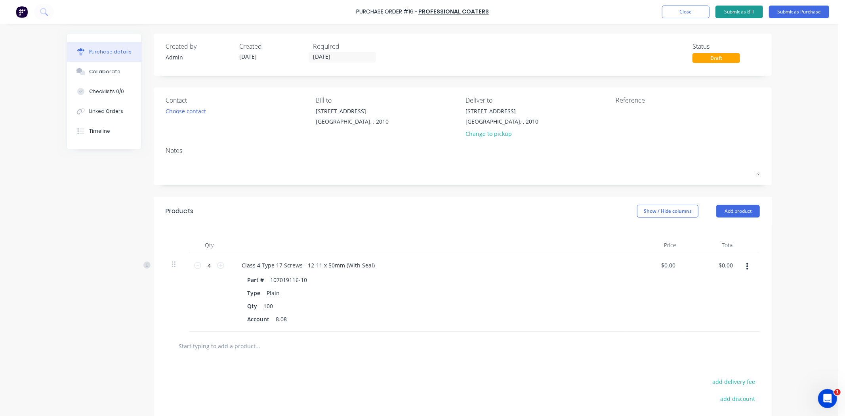
click at [742, 14] on button "Submit as Bill" at bounding box center [739, 12] width 48 height 13
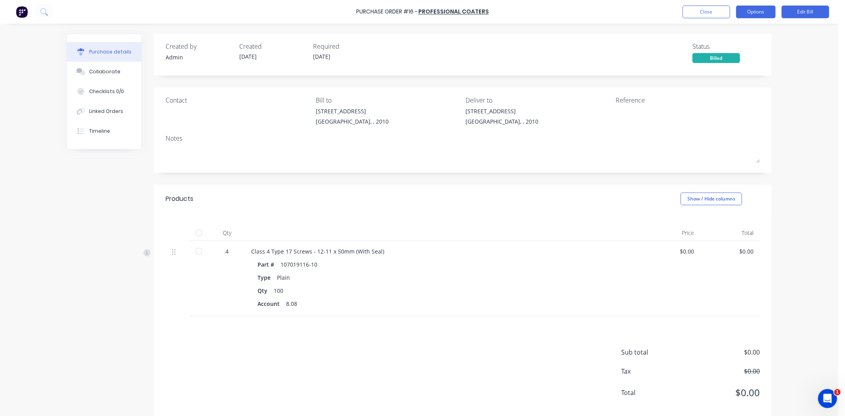
click at [755, 11] on button "Options" at bounding box center [756, 12] width 40 height 13
click at [800, 50] on div "Purchase Order #16 - Professional Coaters Close Options Edit Bill Purchase deta…" at bounding box center [419, 208] width 838 height 416
click at [754, 12] on button "Options" at bounding box center [756, 12] width 40 height 13
click at [743, 52] on div "Convert to Purchase Order" at bounding box center [737, 50] width 61 height 20
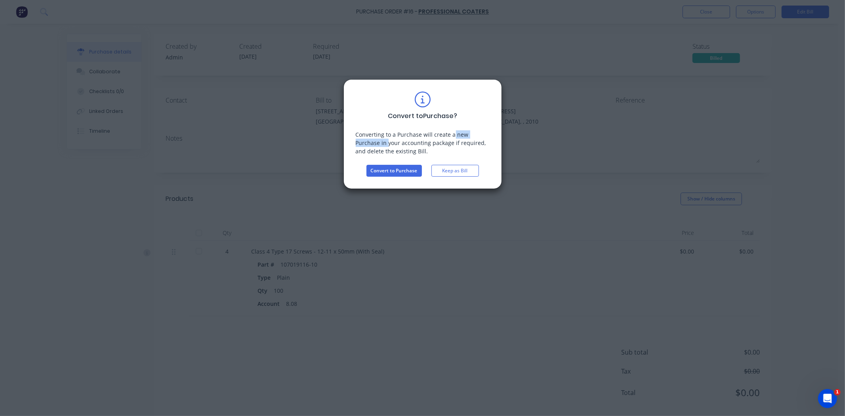
drag, startPoint x: 387, startPoint y: 140, endPoint x: 457, endPoint y: 139, distance: 70.1
click at [457, 139] on div "Converting to a Purchase will create a new Purchase in your accounting package …" at bounding box center [423, 142] width 134 height 25
click at [405, 145] on div "Converting to a Purchase will create a new Purchase in your accounting package …" at bounding box center [423, 142] width 134 height 25
click at [403, 144] on div "Converting to a Purchase will create a new Purchase in your accounting package …" at bounding box center [423, 142] width 134 height 25
click at [398, 165] on button "Convert to Purchase" at bounding box center [393, 171] width 55 height 12
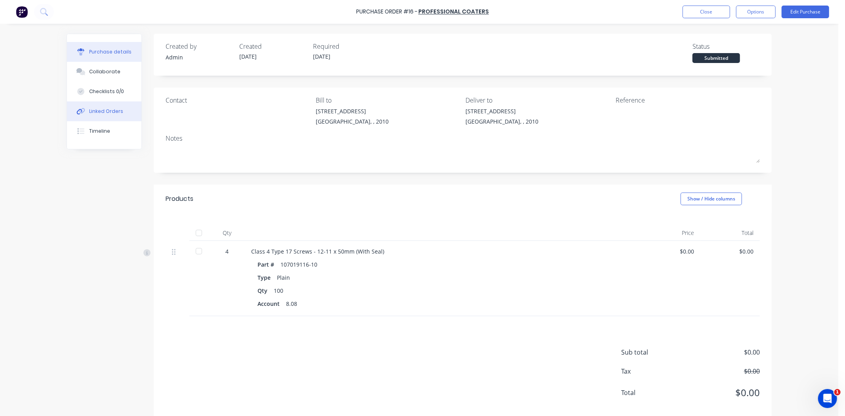
click at [104, 112] on div "Linked Orders" at bounding box center [106, 111] width 34 height 7
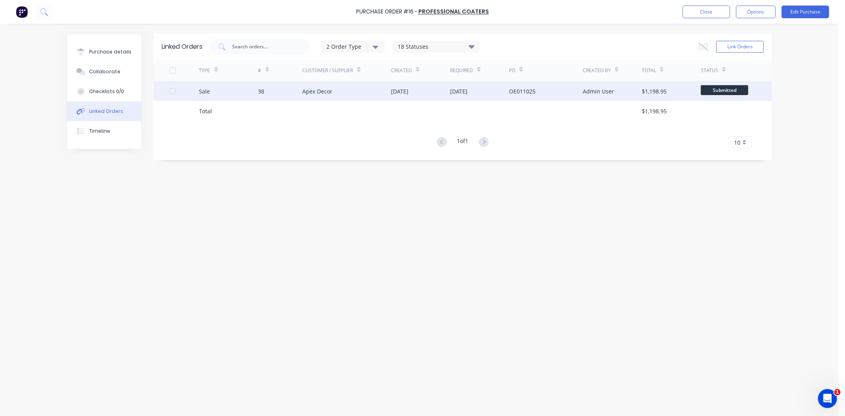
click at [262, 91] on div "38" at bounding box center [261, 91] width 6 height 8
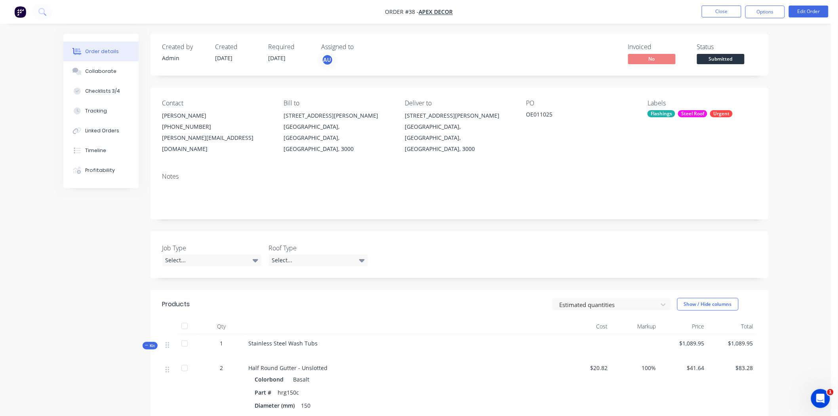
click at [795, 144] on div "Order details Collaborate Checklists 3/4 Tracking Linked Orders Timeline Profit…" at bounding box center [415, 391] width 831 height 783
click at [798, 105] on div "Order details Collaborate Checklists 3/4 Tracking Linked Orders Timeline Profit…" at bounding box center [415, 391] width 831 height 783
